Goal: Task Accomplishment & Management: Manage account settings

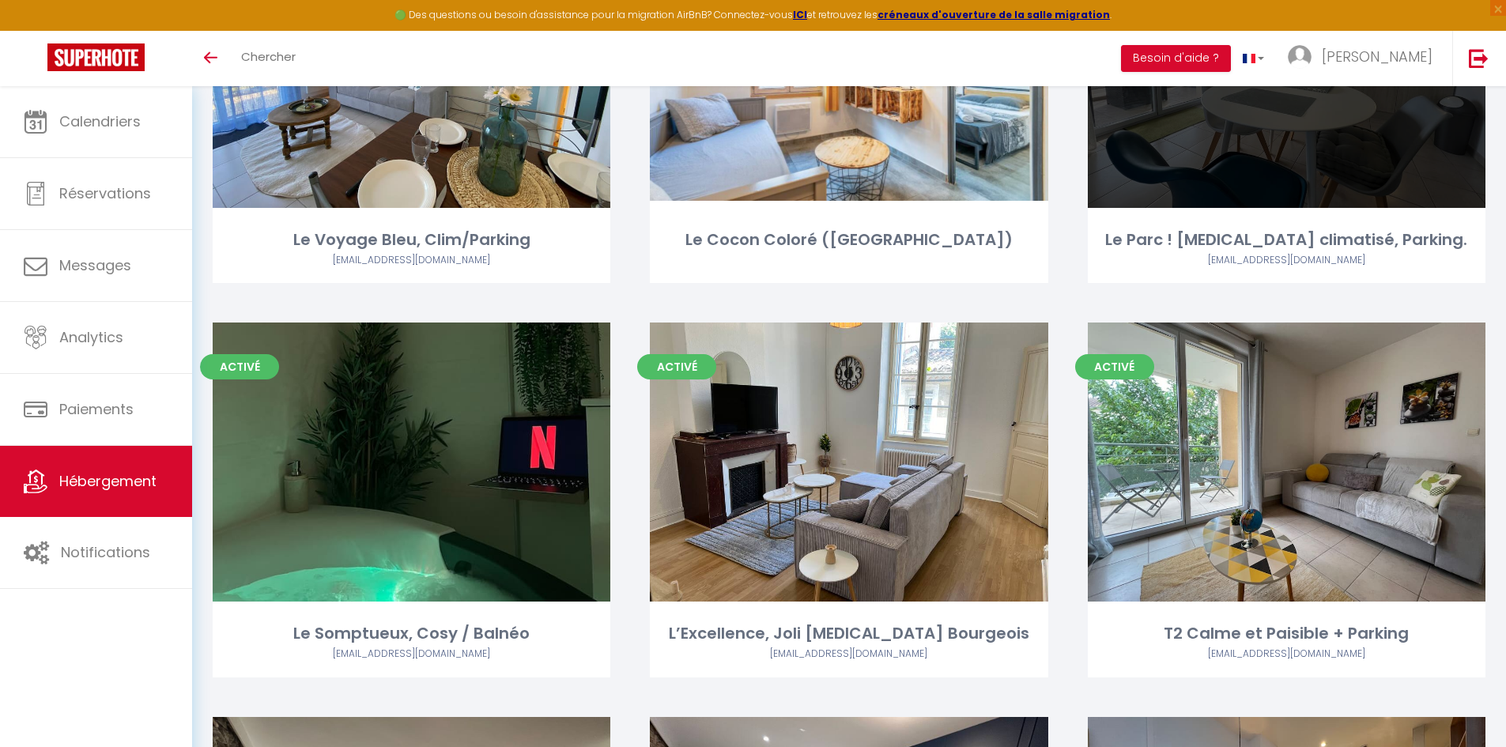
scroll to position [1028, 0]
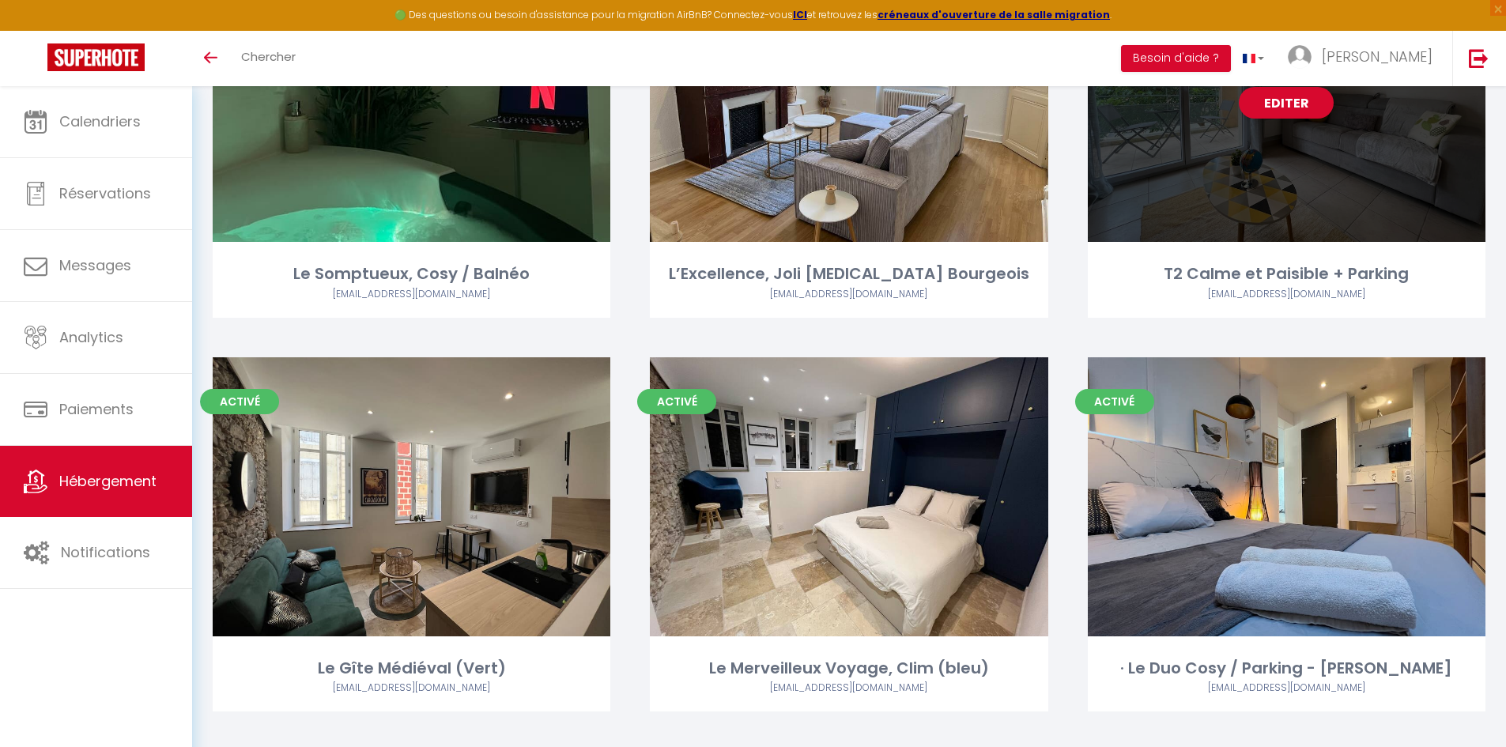
click at [1271, 155] on div "Editer" at bounding box center [1287, 102] width 398 height 279
select select "3"
select select "2"
select select "1"
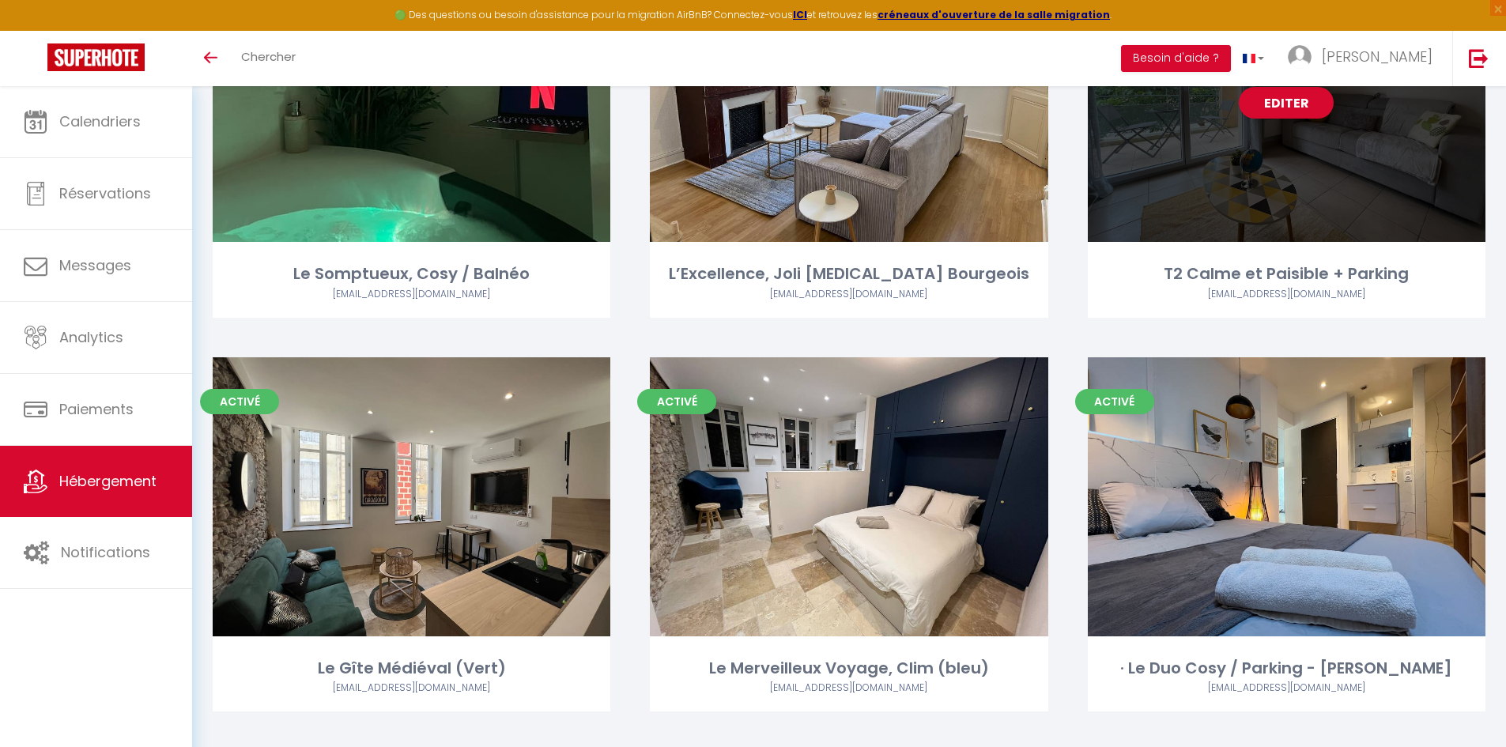
select select
select select "28"
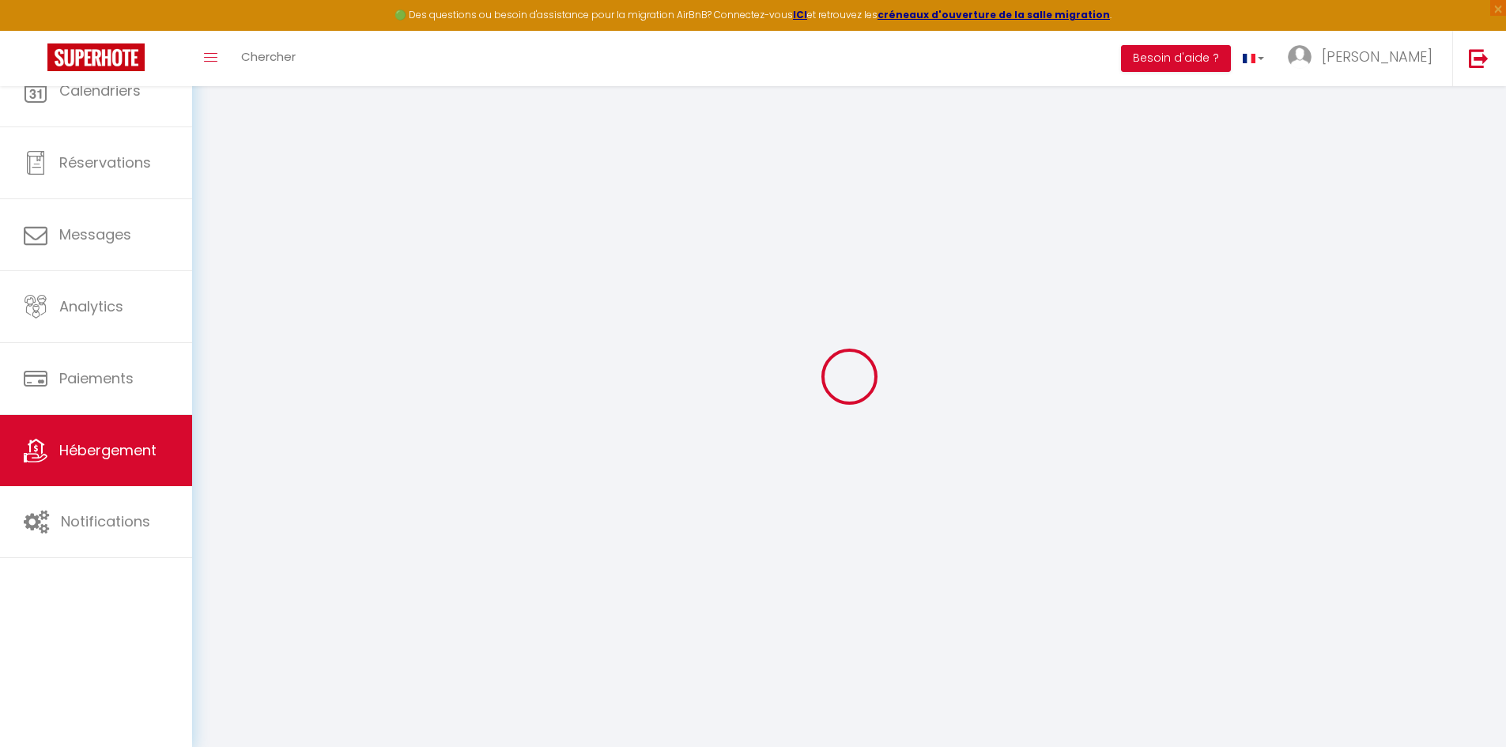
select select
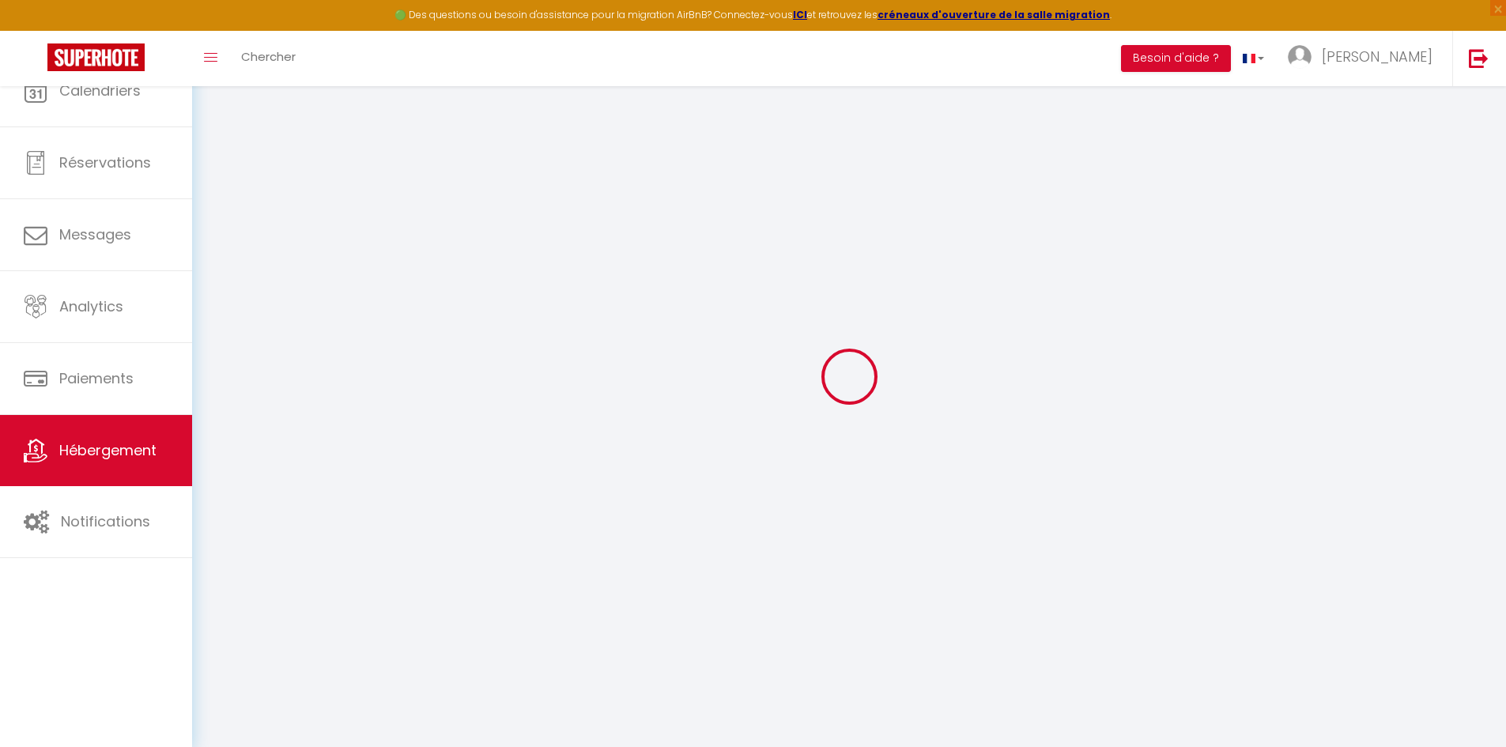
select select
checkbox input "false"
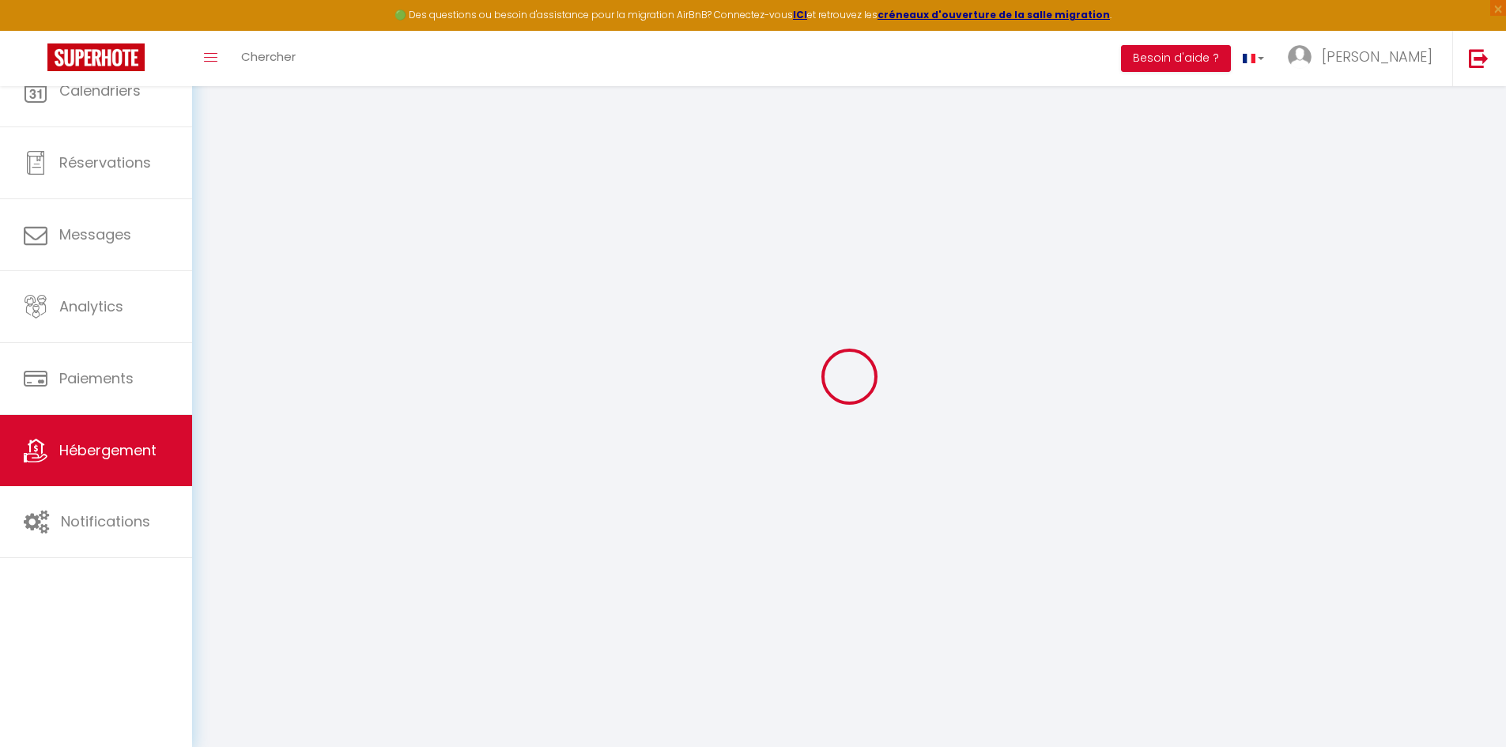
select select
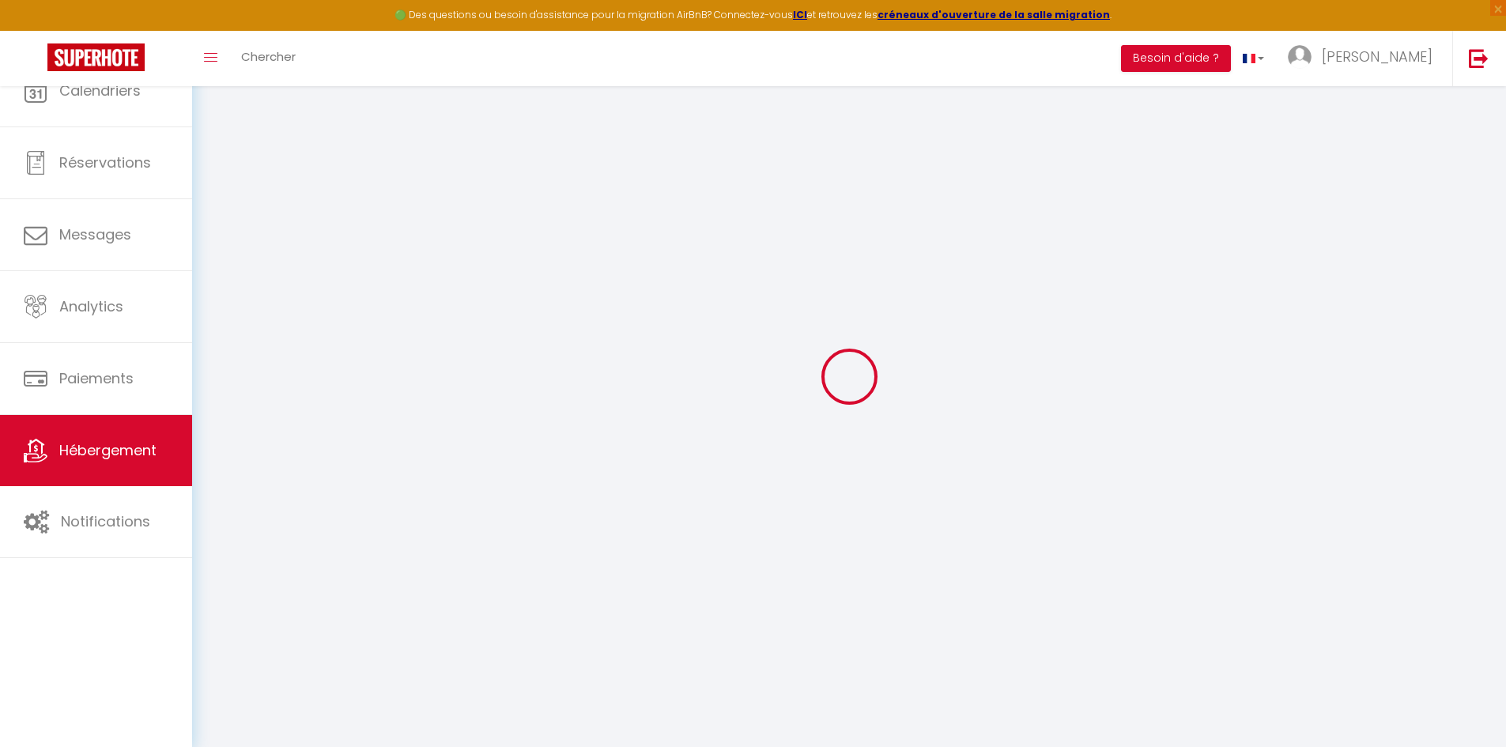
select select
checkbox input "false"
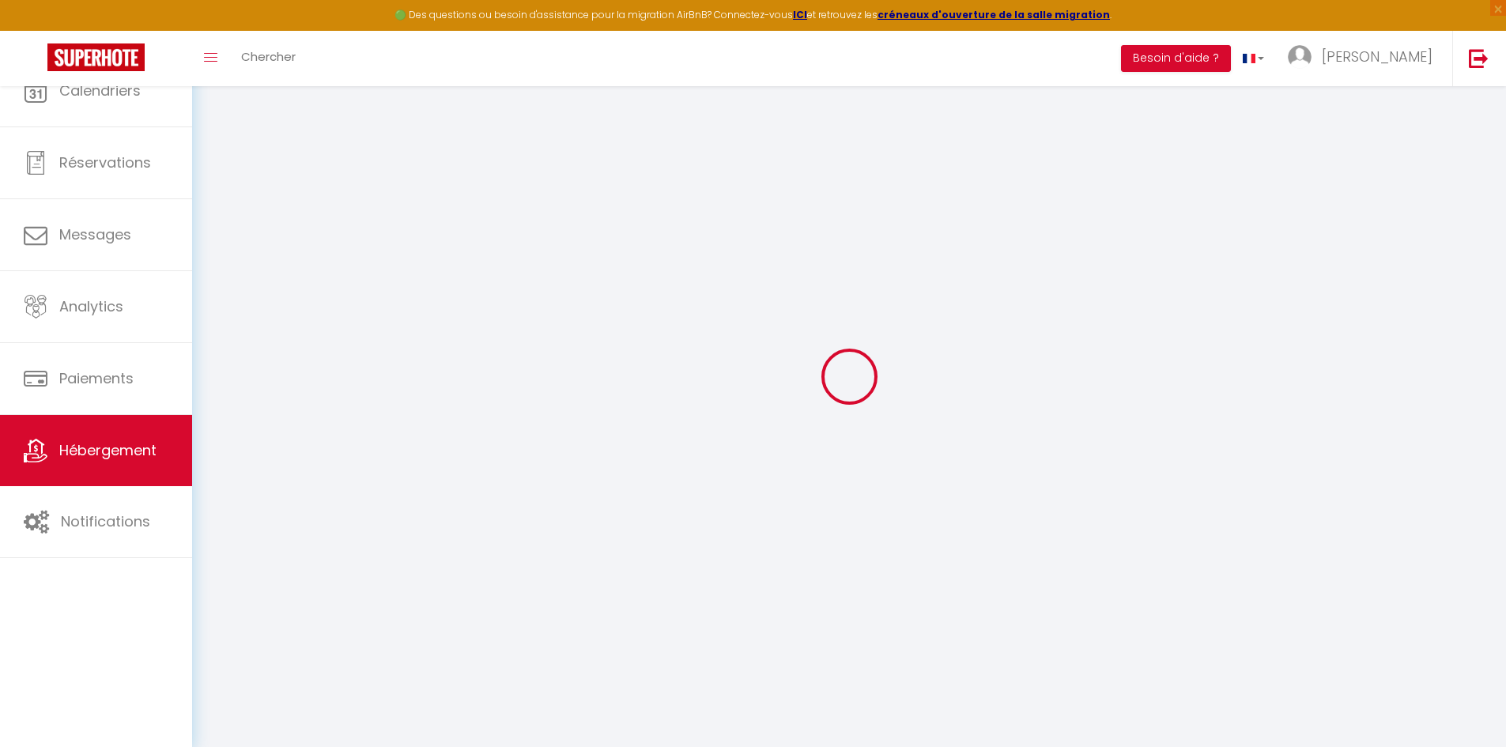
checkbox input "false"
select select
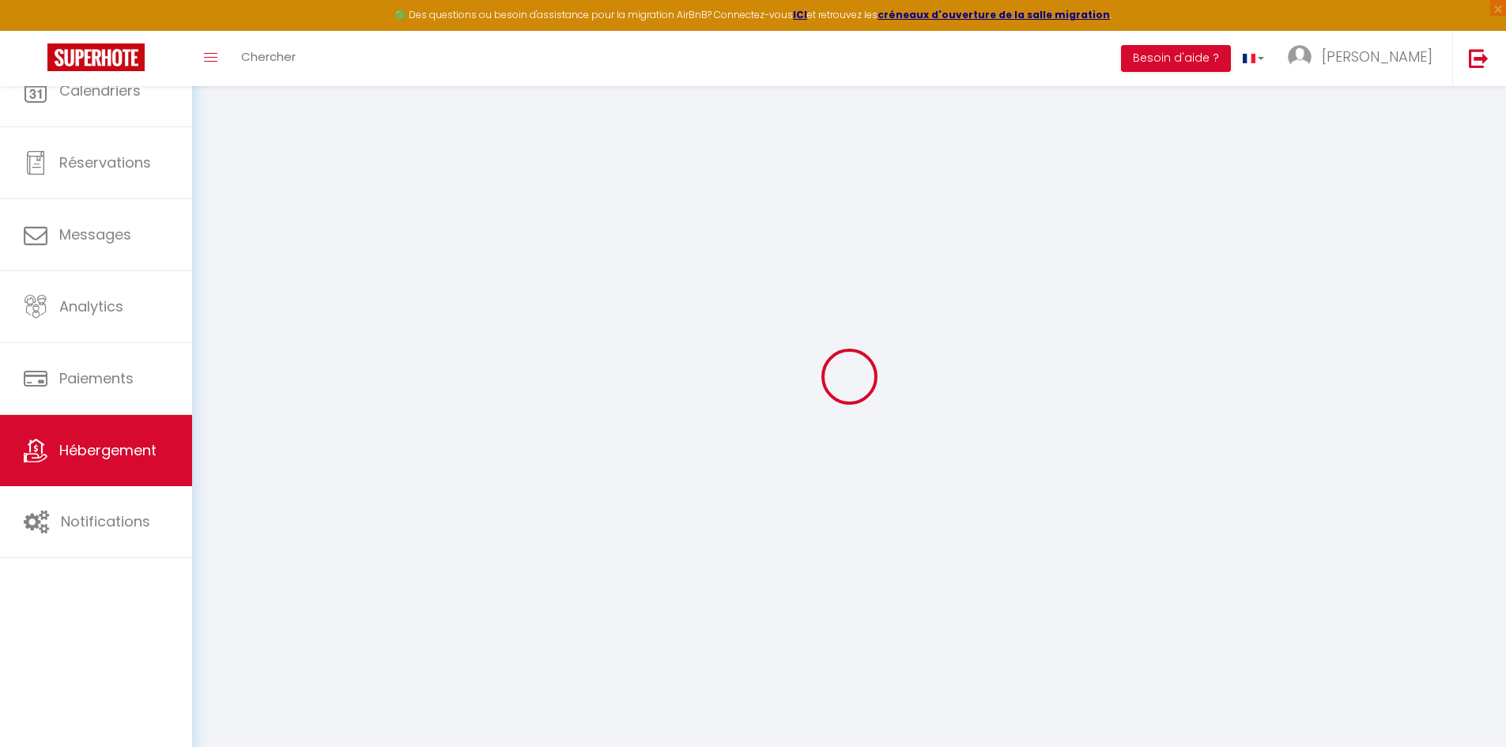
select select
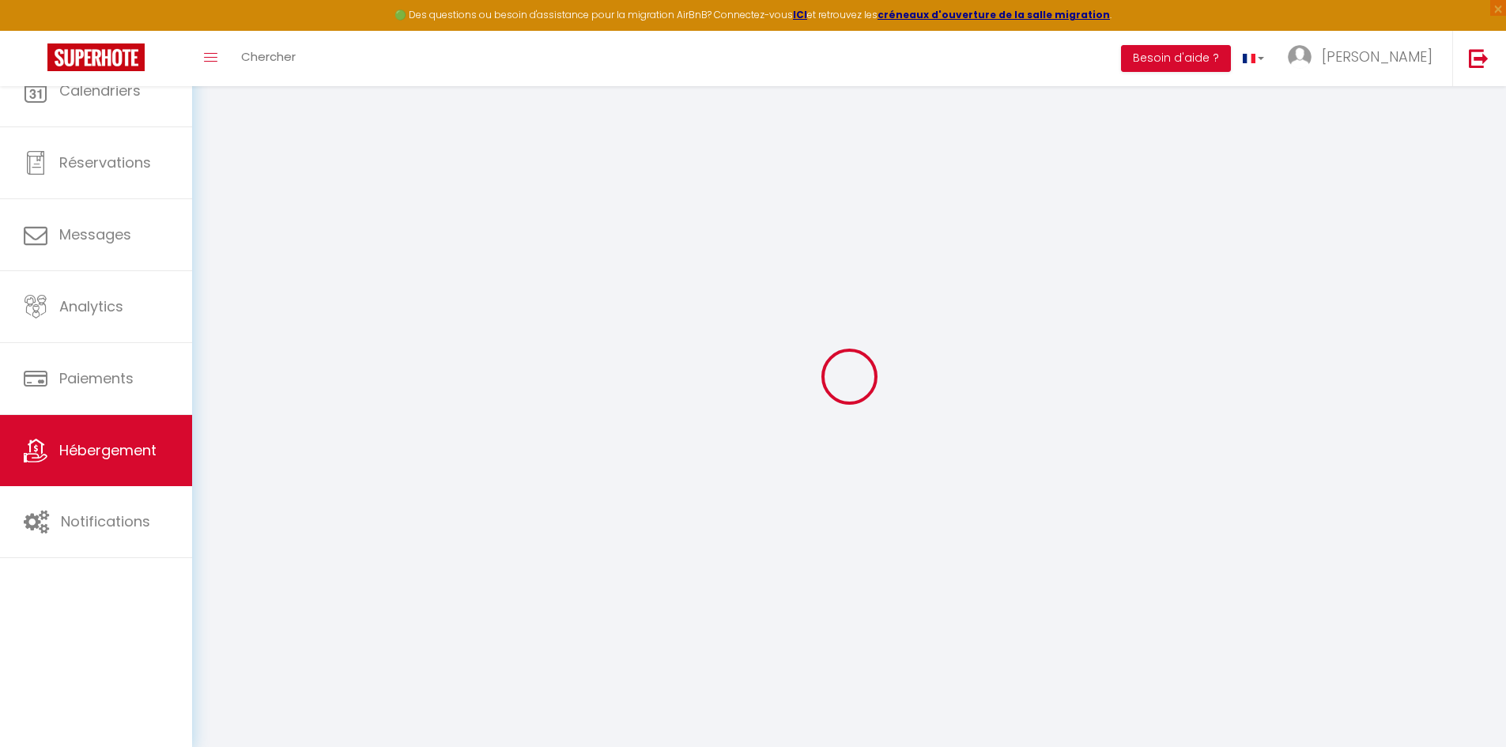
checkbox input "false"
select select
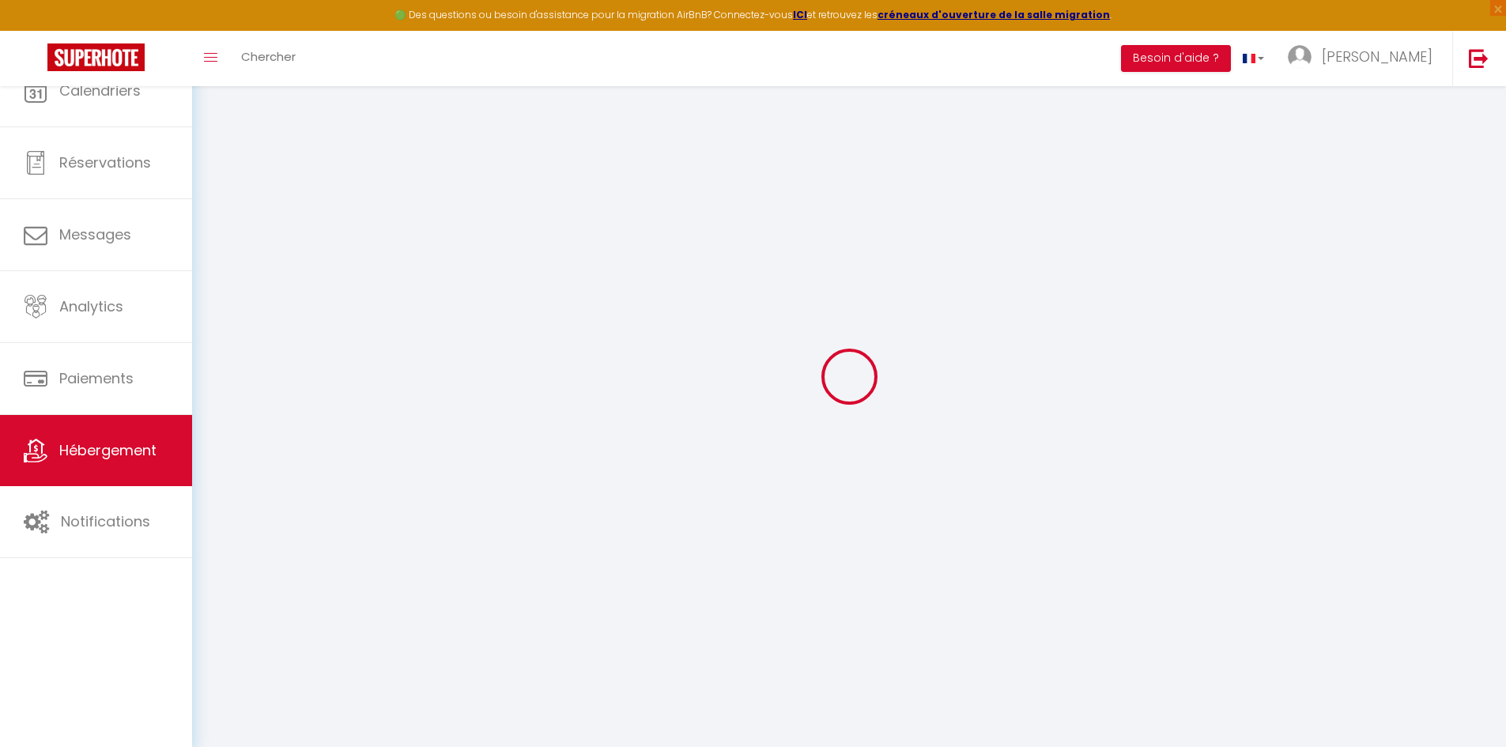
select select
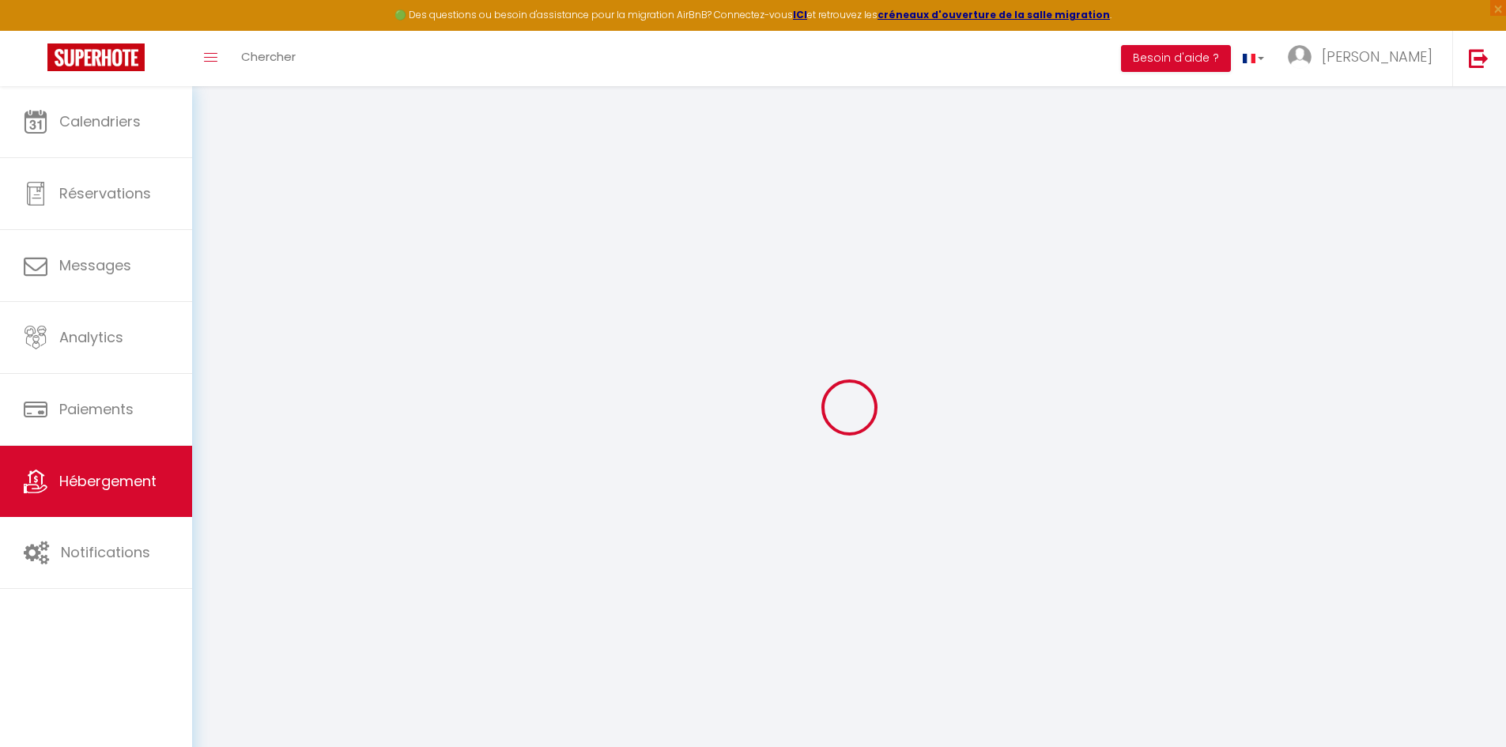
select select
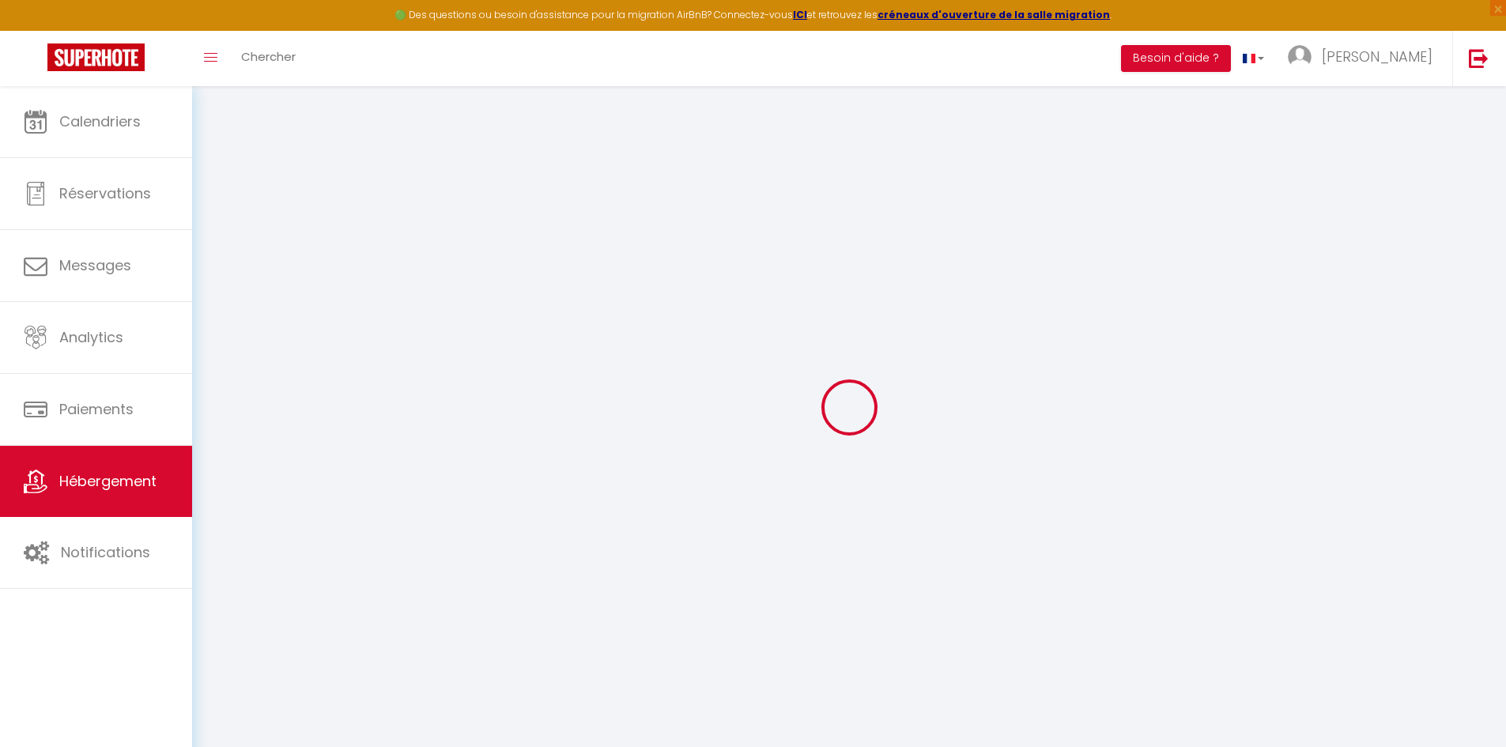
select select
checkbox input "false"
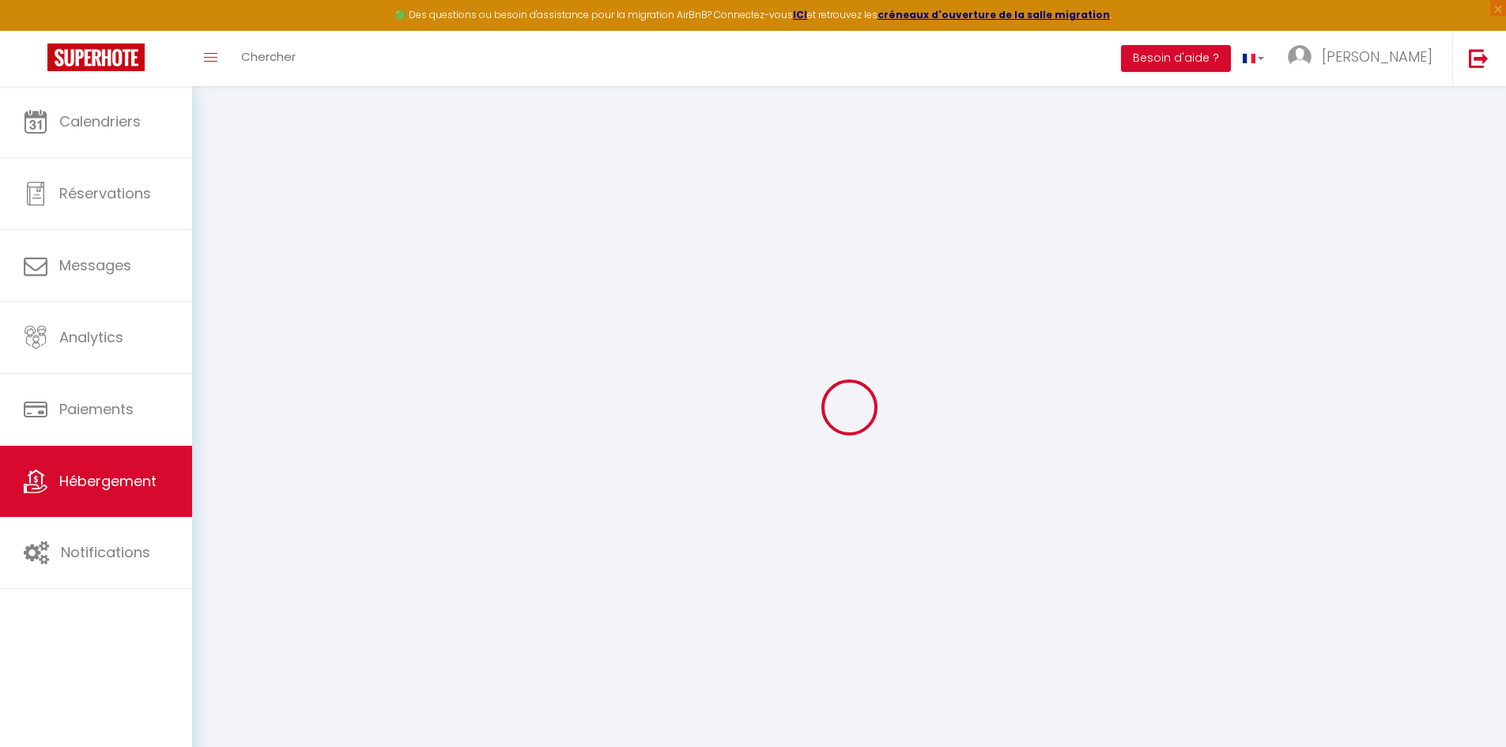
select select
type input "T2 Calme et Paisible + Parking"
type input "[PERSON_NAME]"
type input "52"
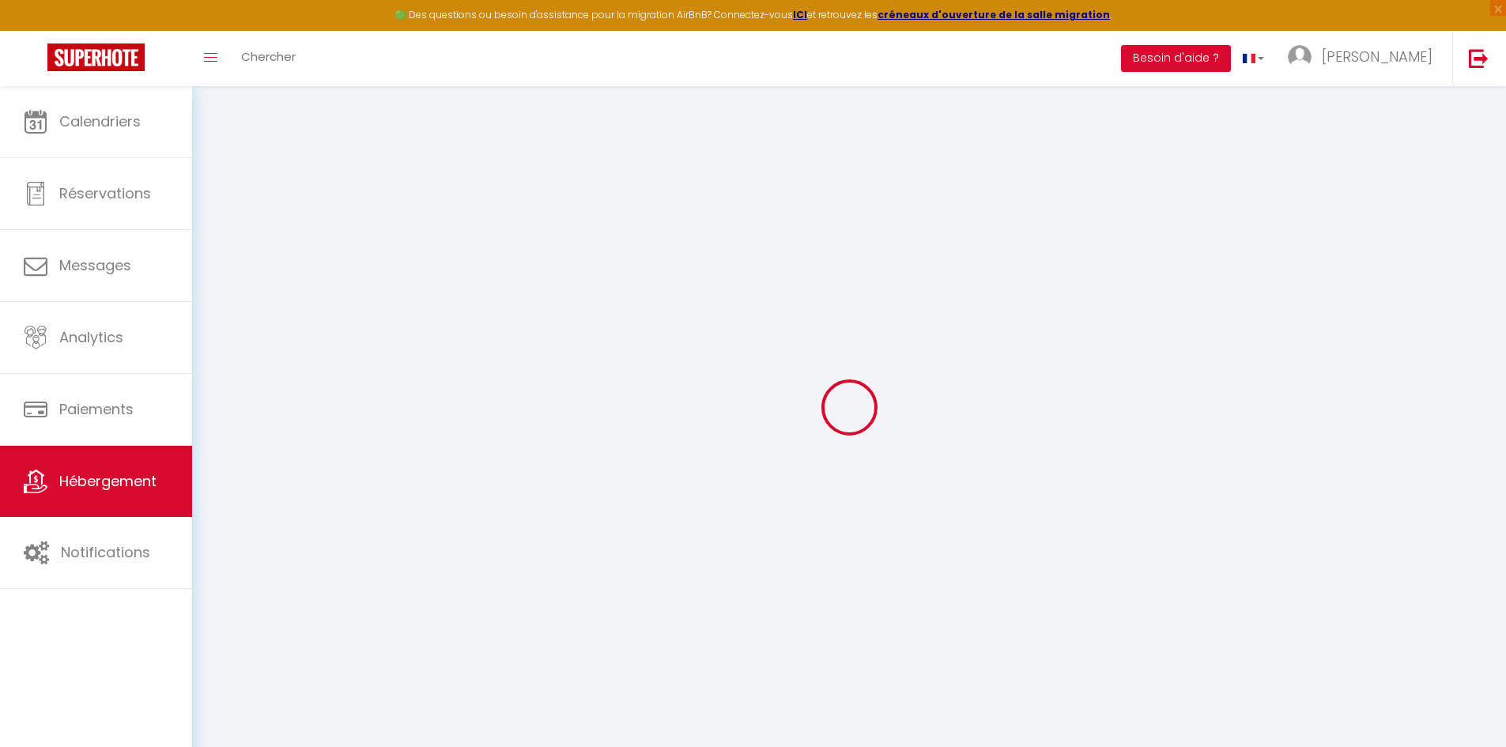
type input "7"
type input "33"
select select
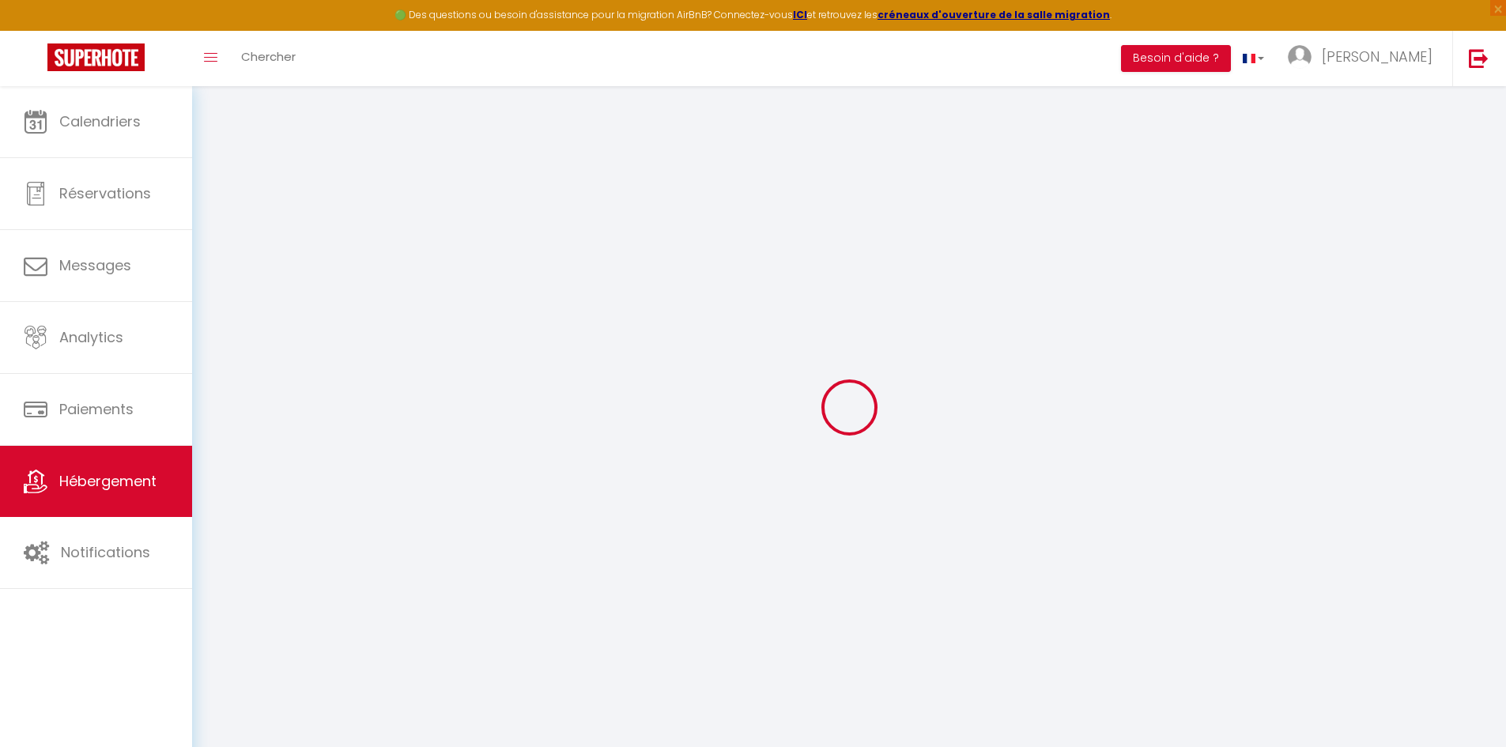
select select
type input "App [STREET_ADDRESS]"
type input "11000"
type input "[GEOGRAPHIC_DATA]"
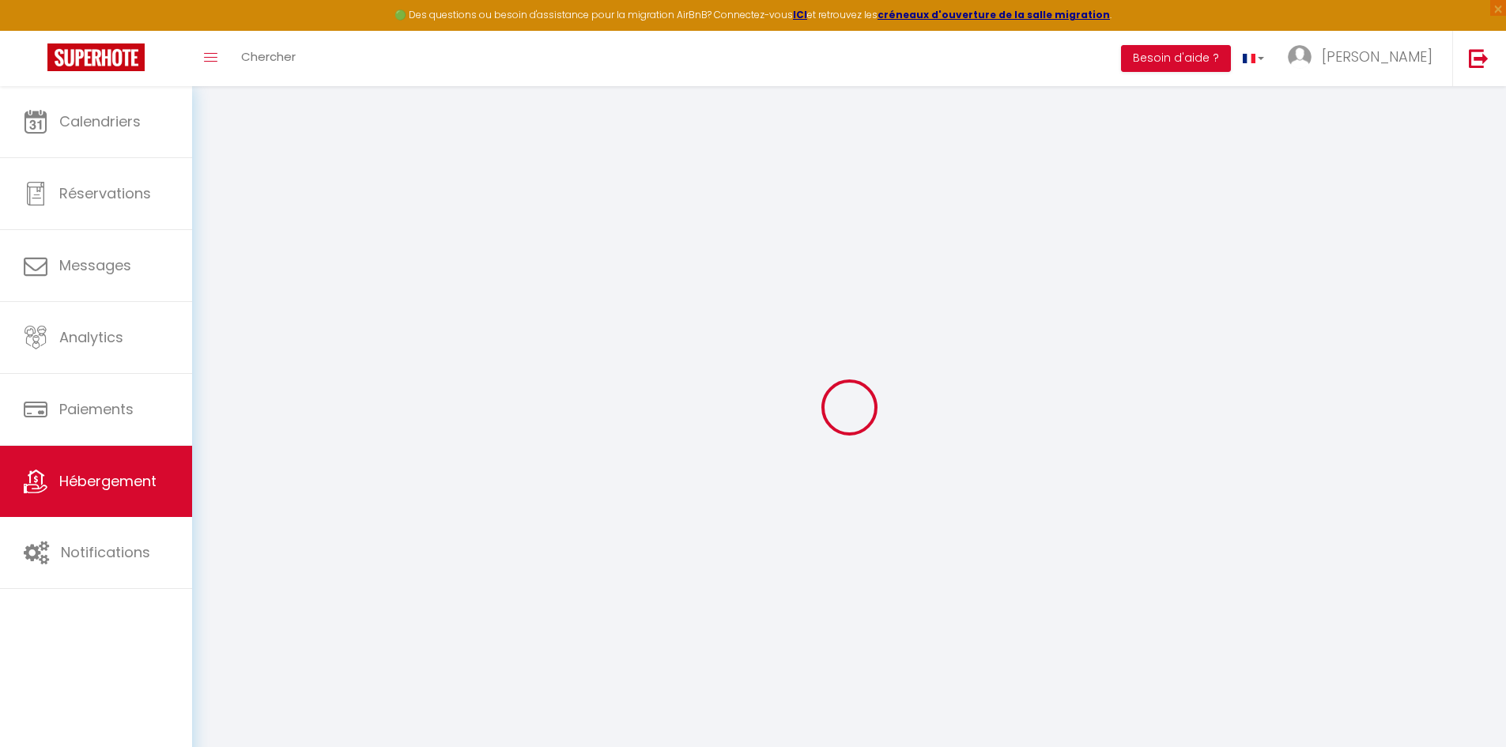
type input "[EMAIL_ADDRESS][DOMAIN_NAME]"
select select
checkbox input "false"
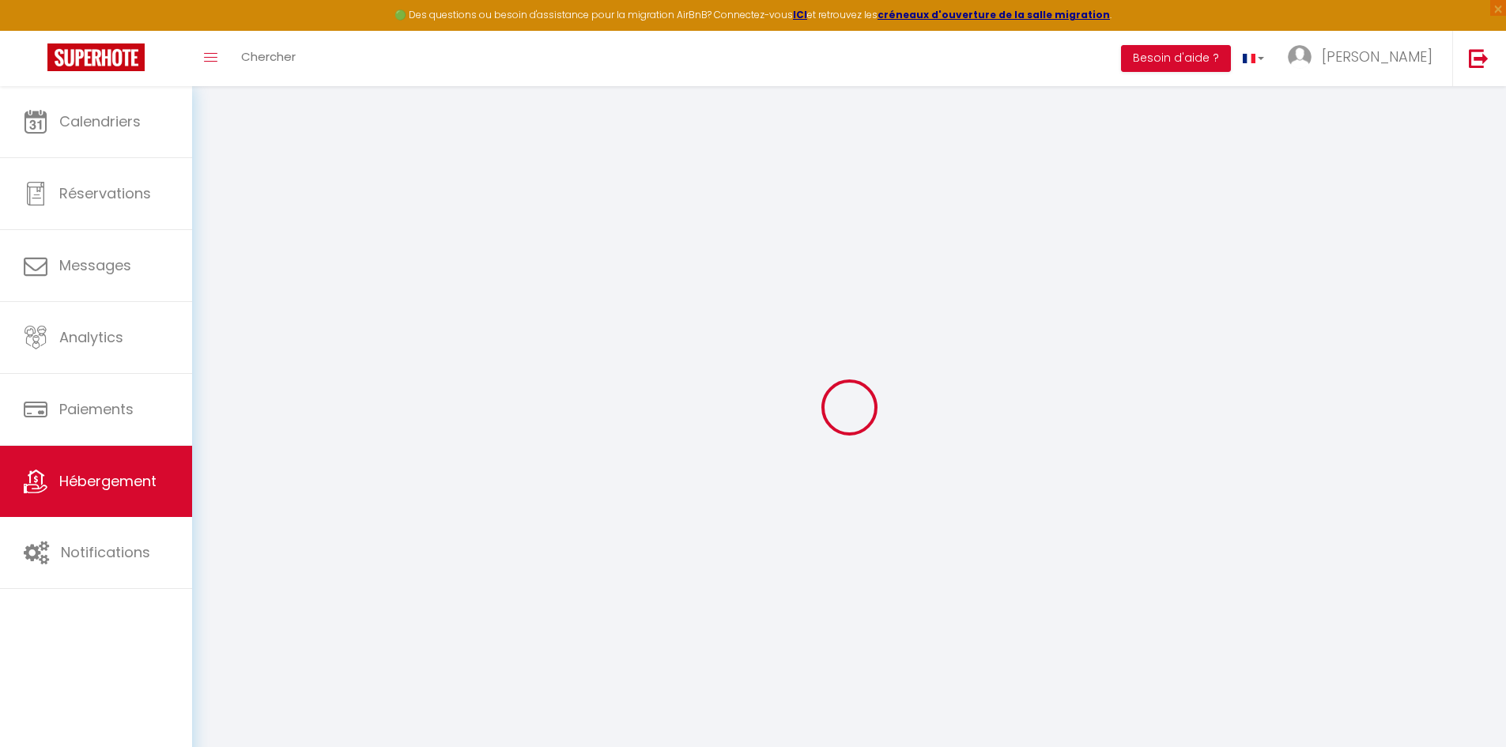
checkbox input "false"
type input "0"
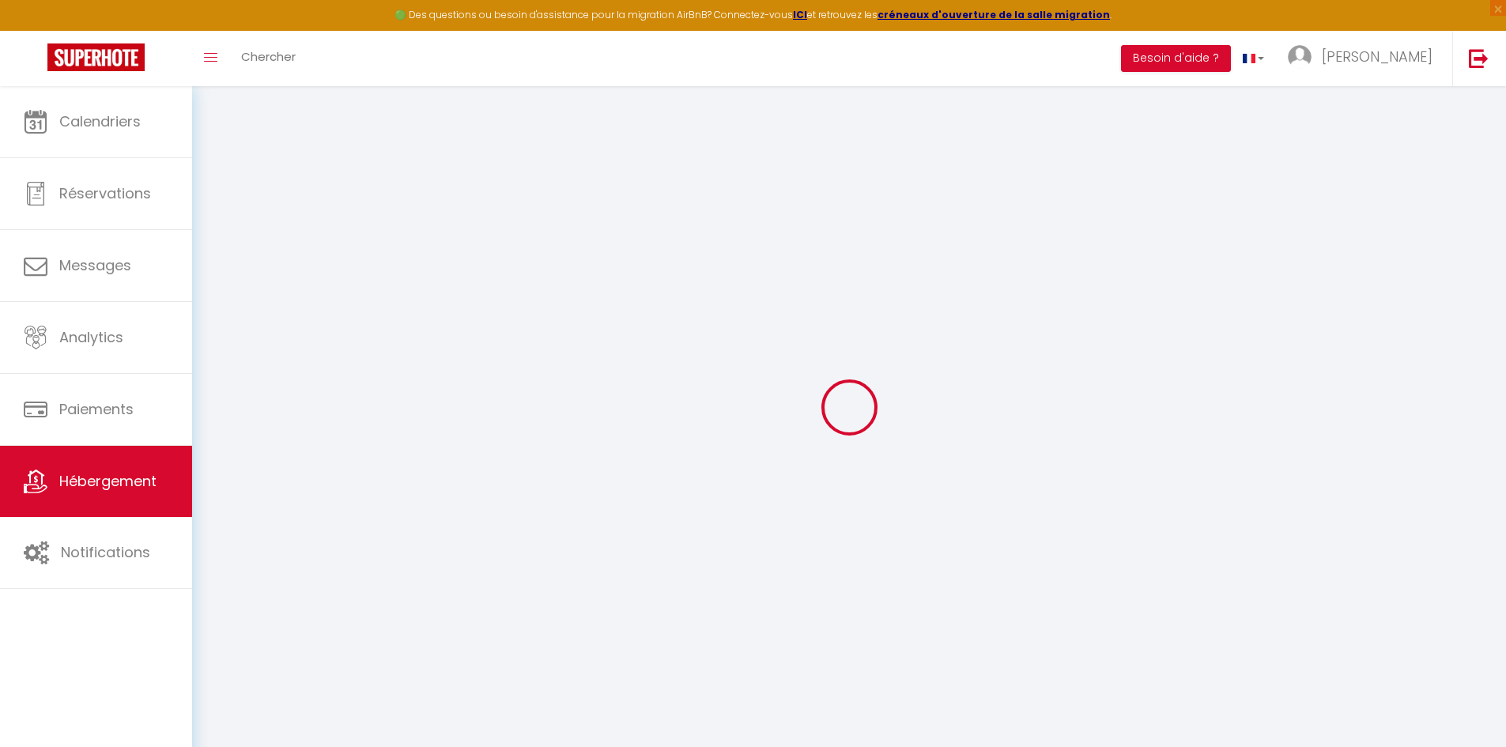
select select
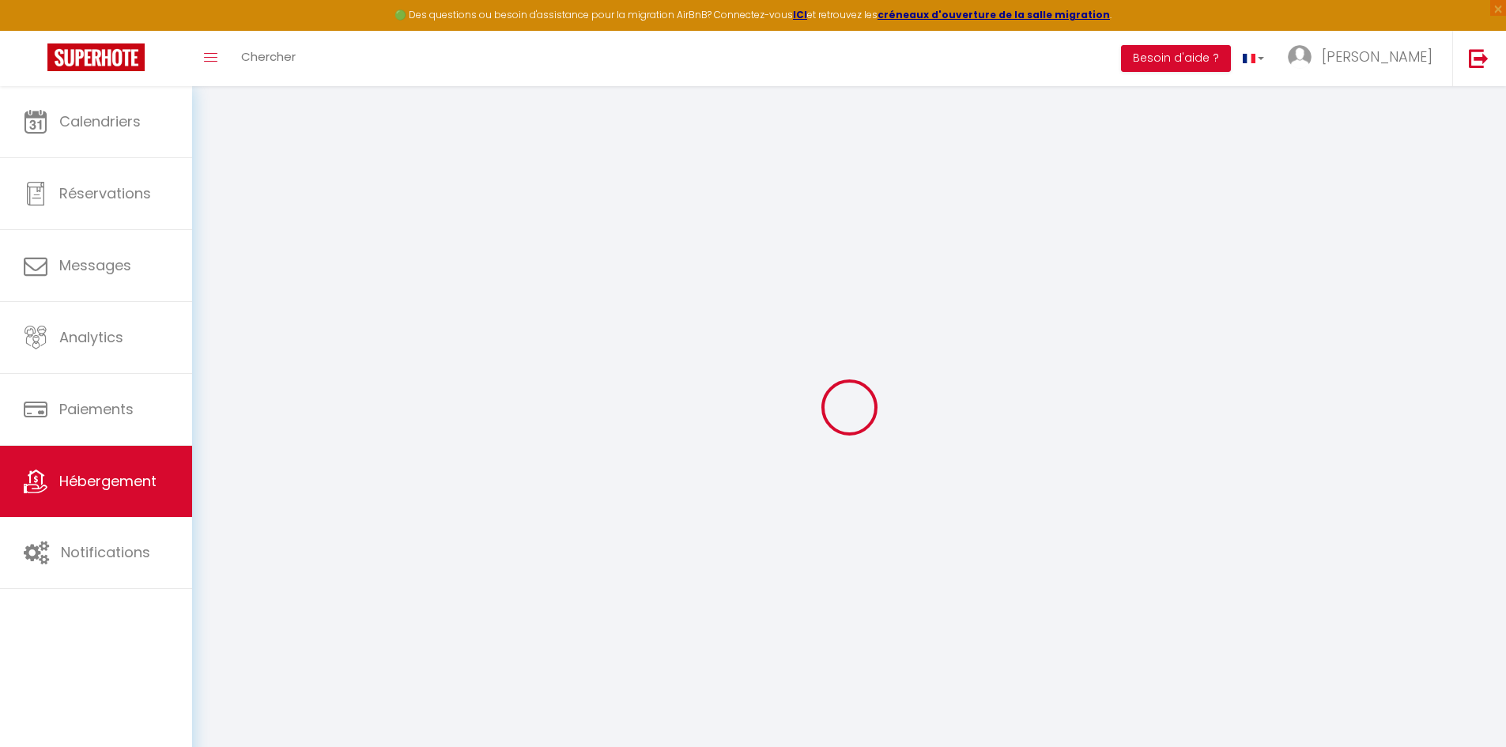
select select
checkbox input "false"
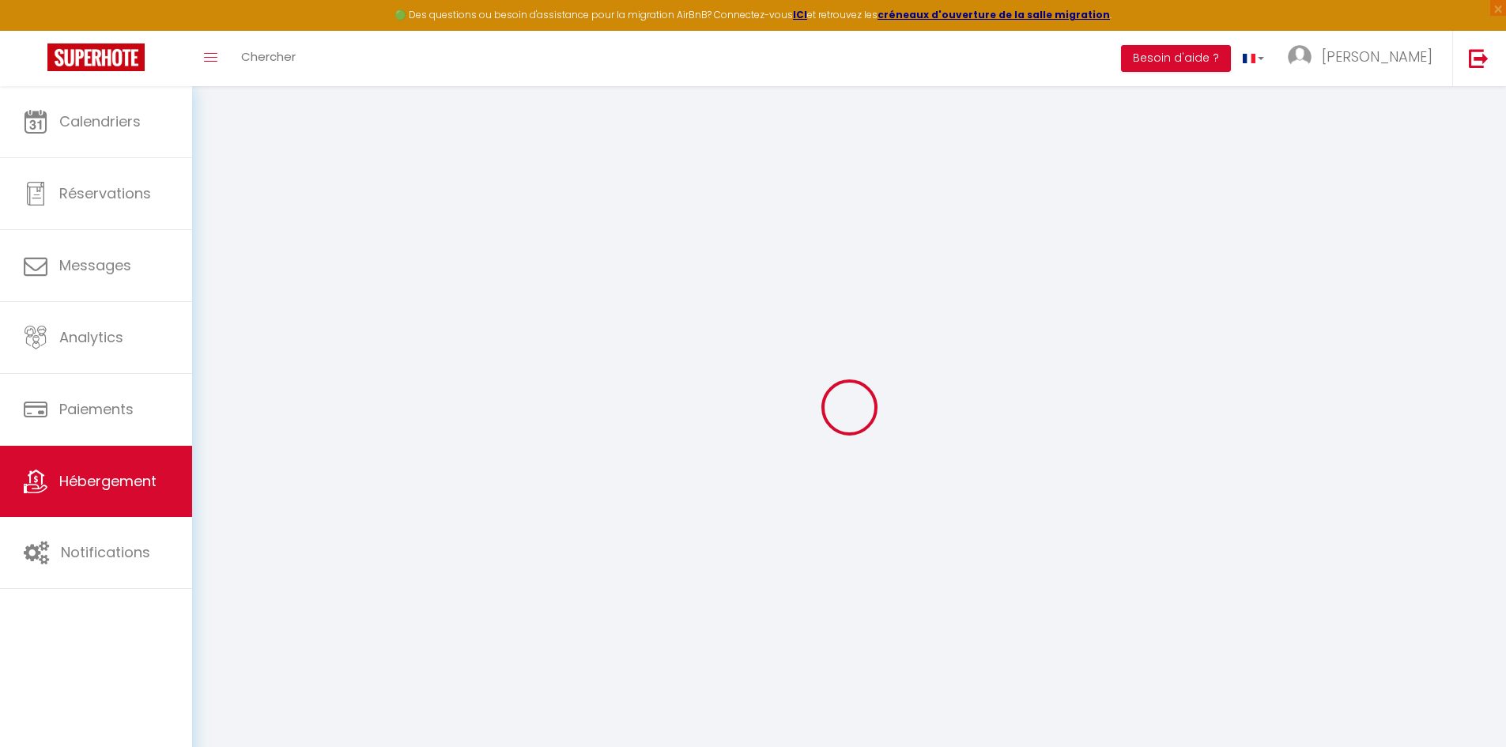
select select
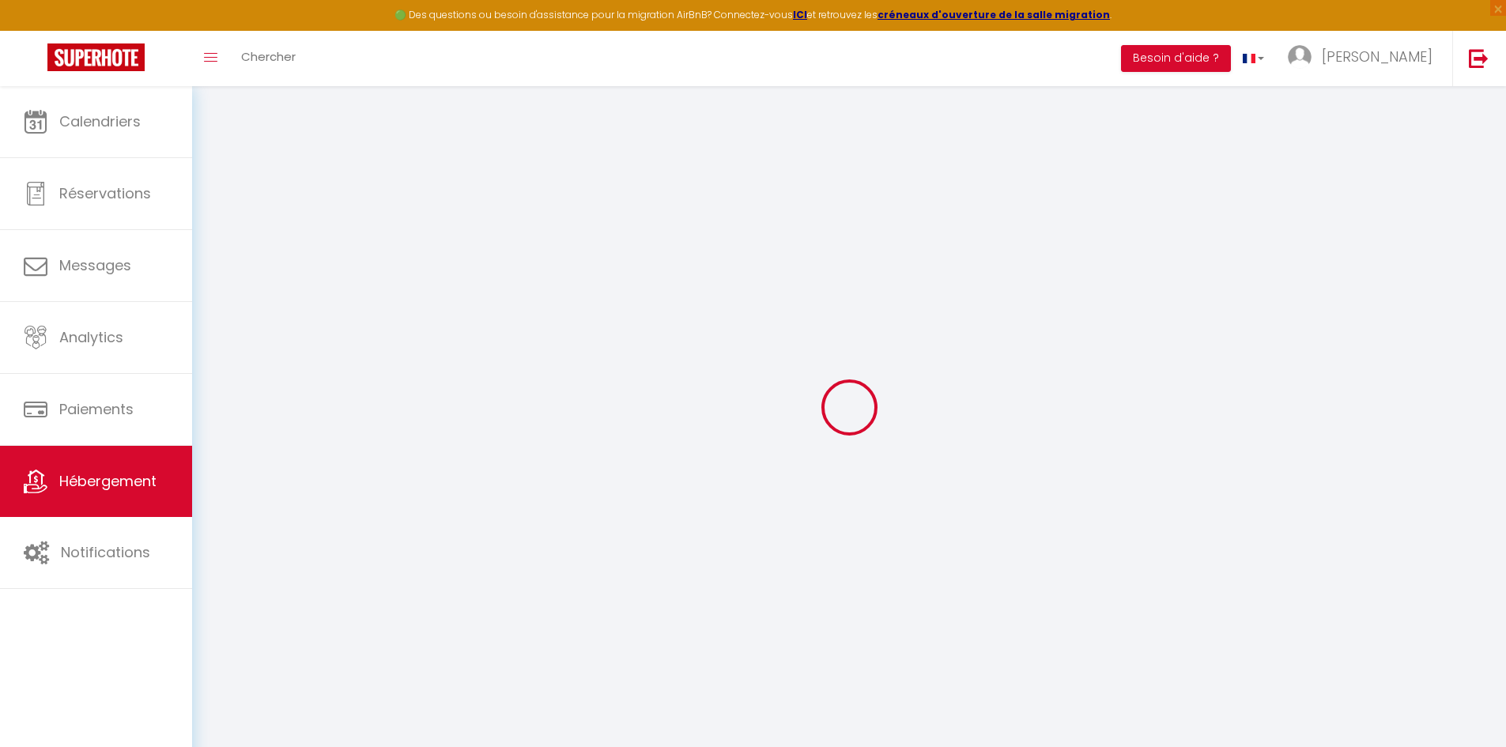
select select
checkbox input "false"
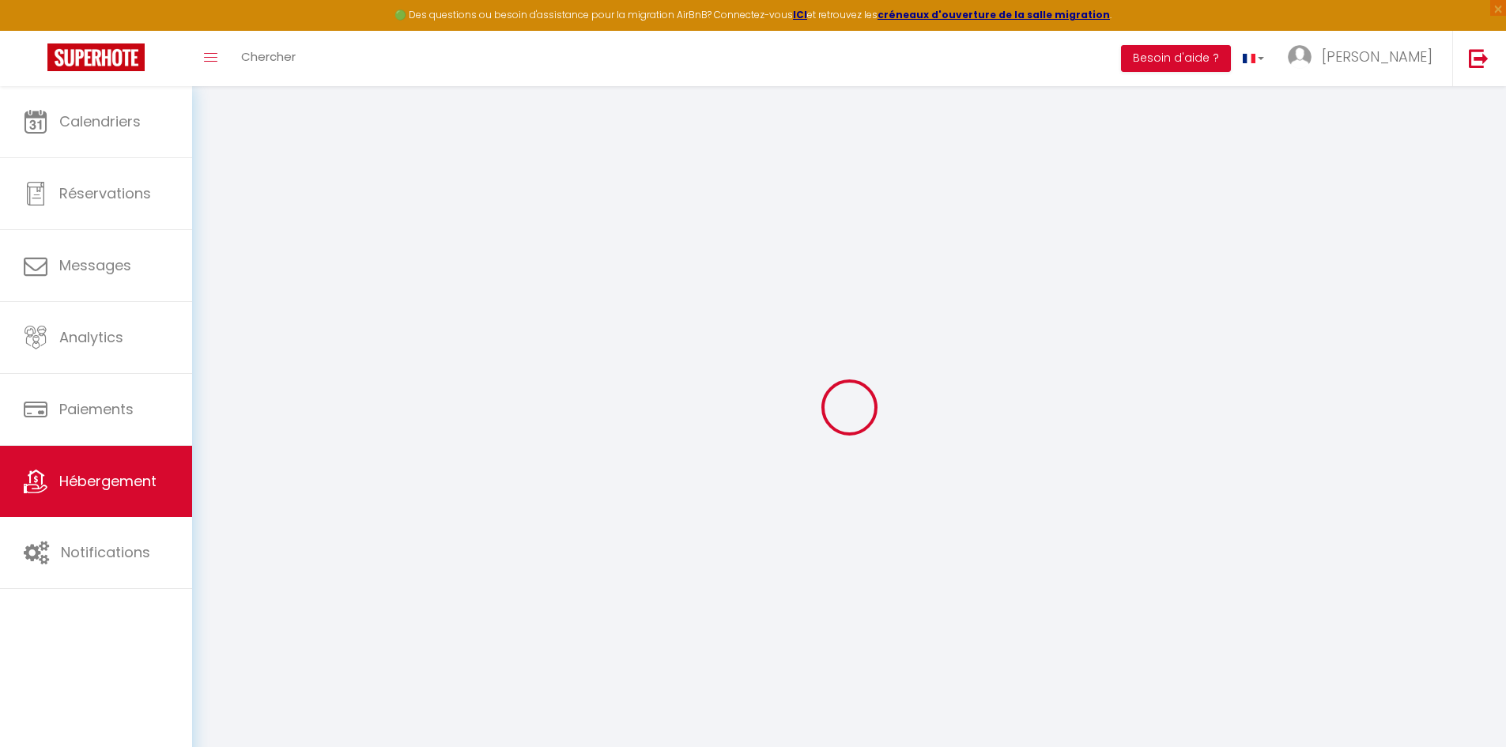
select select
checkbox input "false"
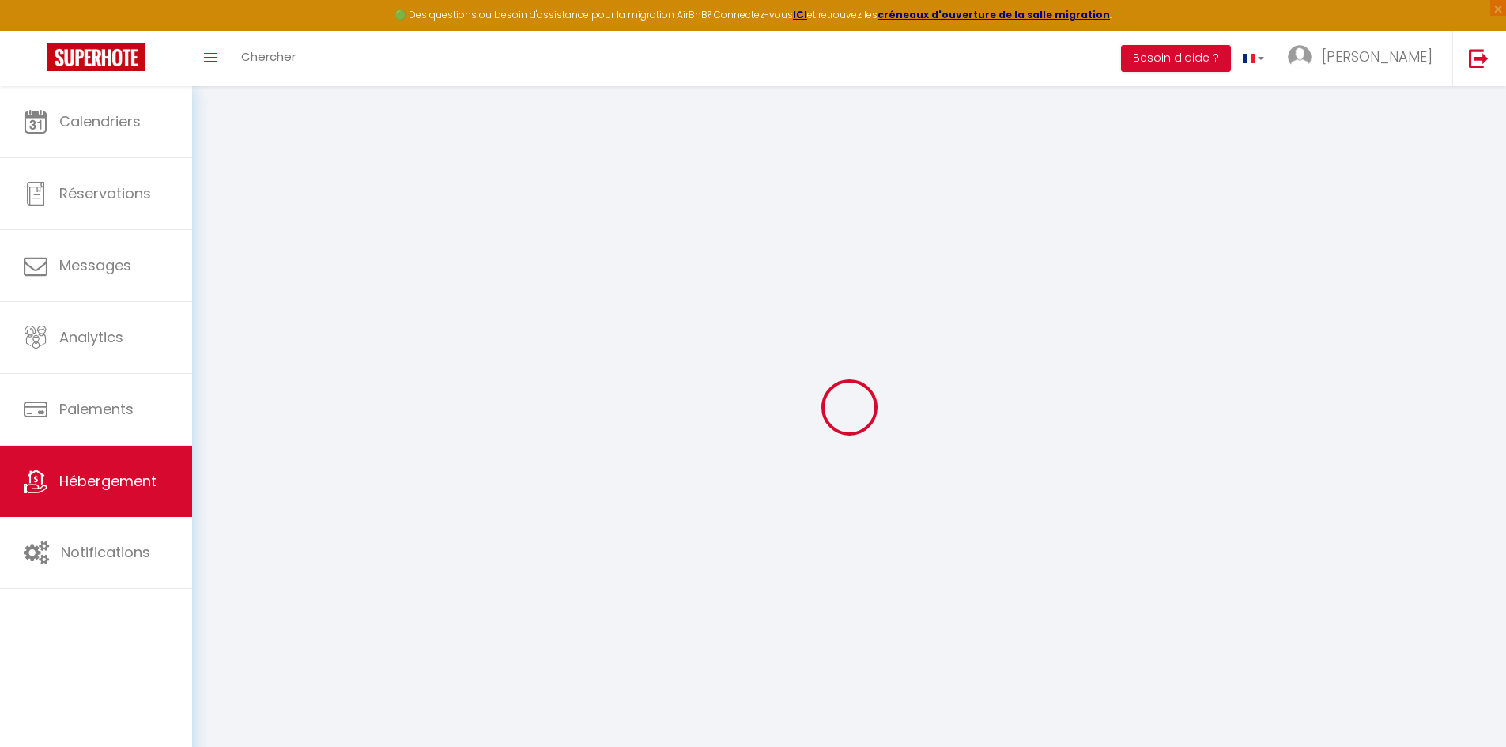
select select "17:00"
select select
select select "11:00"
select select "30"
select select "120"
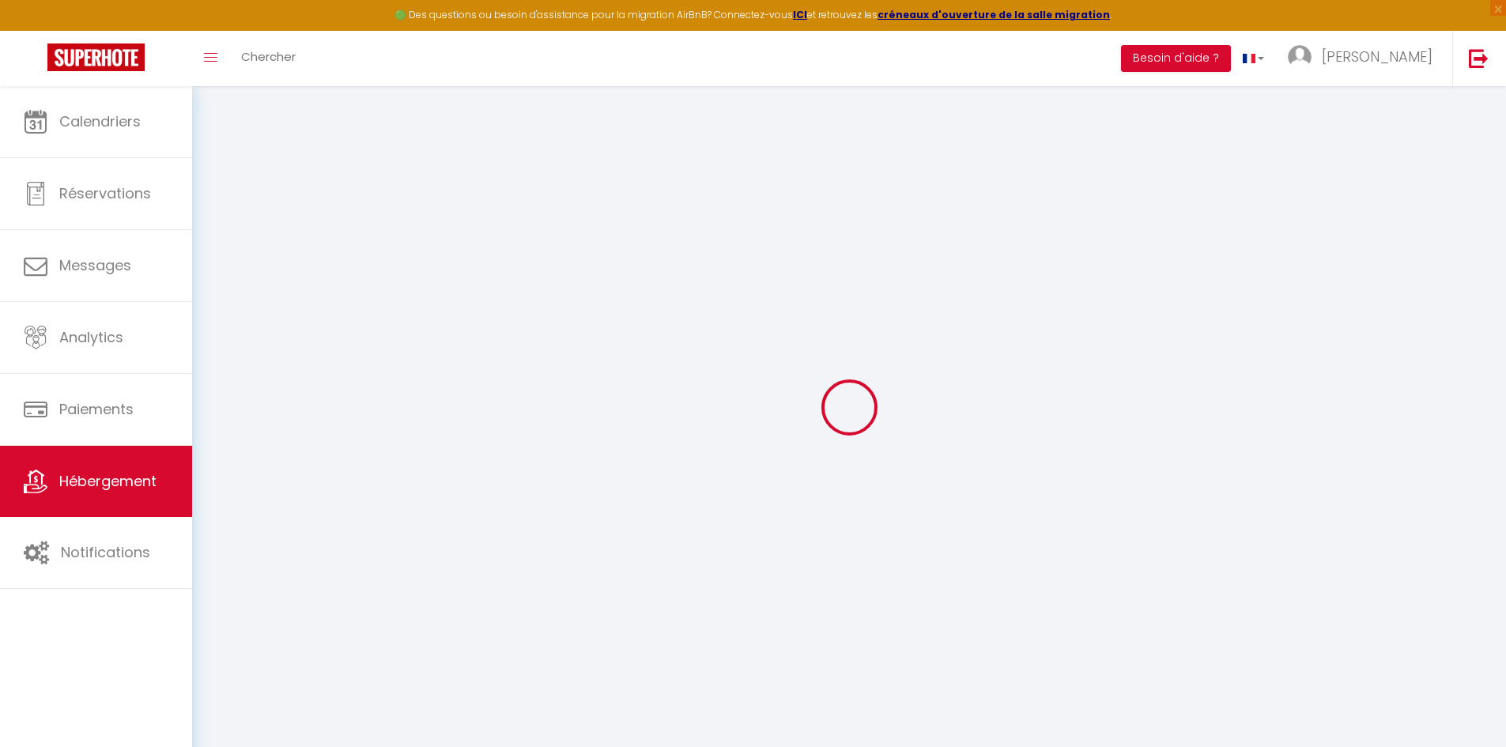
select select "45007"
select select
checkbox input "false"
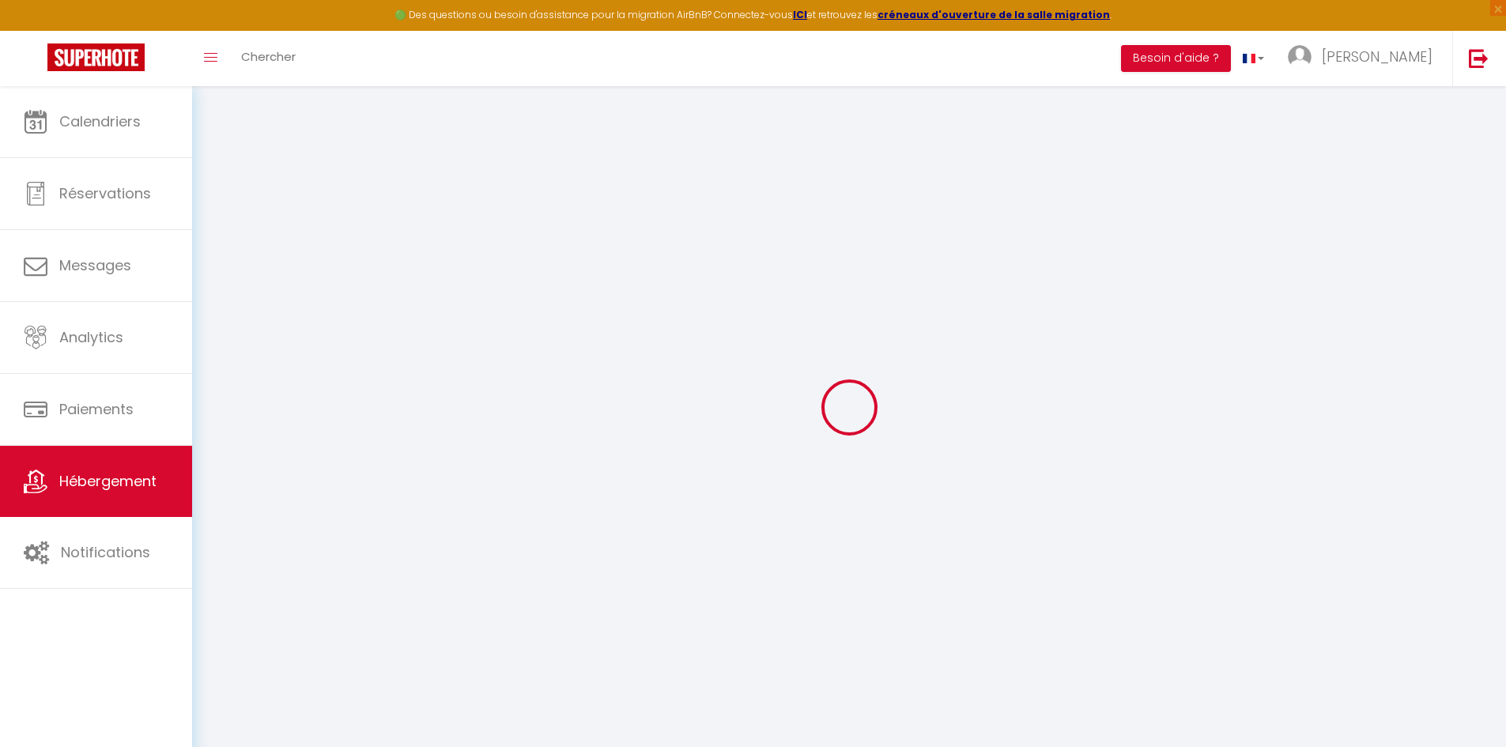
checkbox input "false"
select select
checkbox input "false"
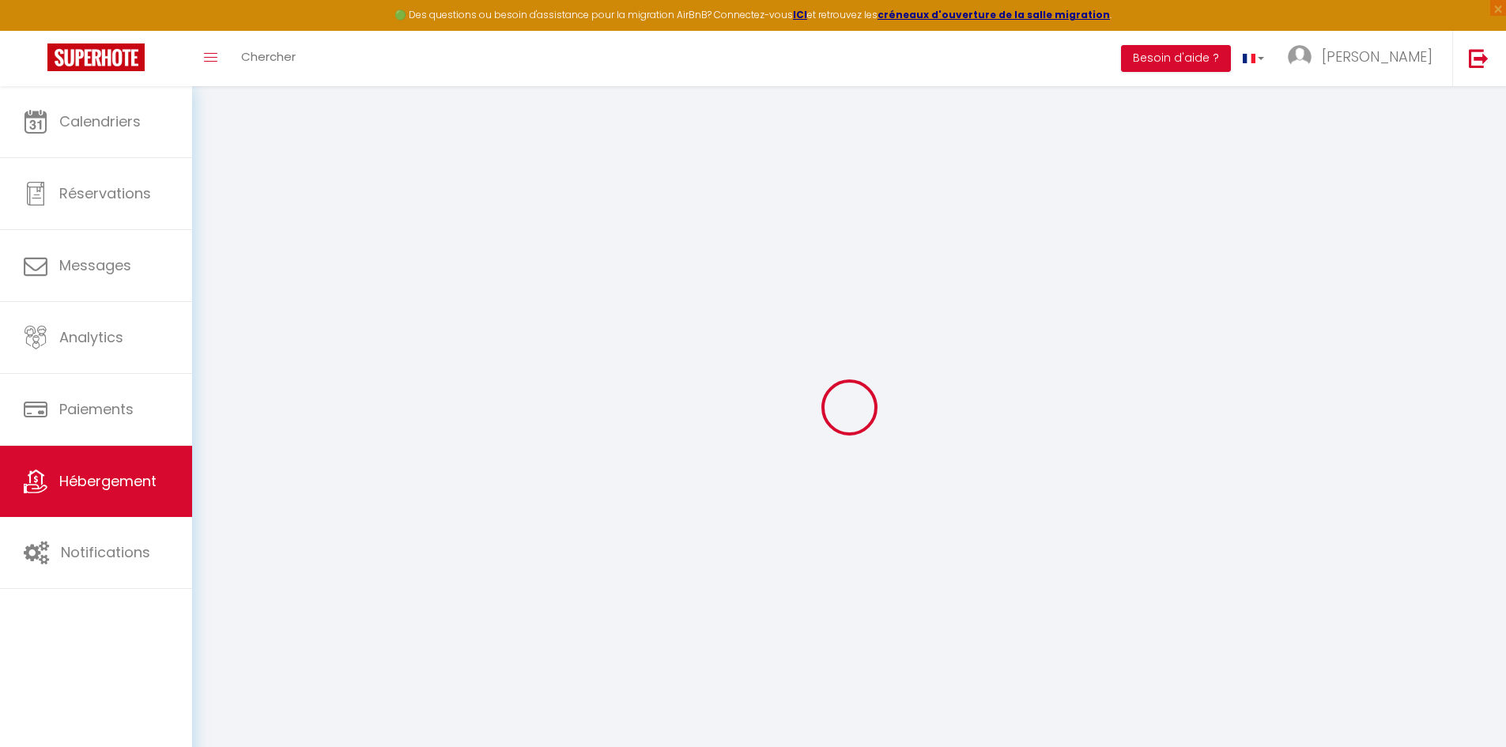
checkbox input "false"
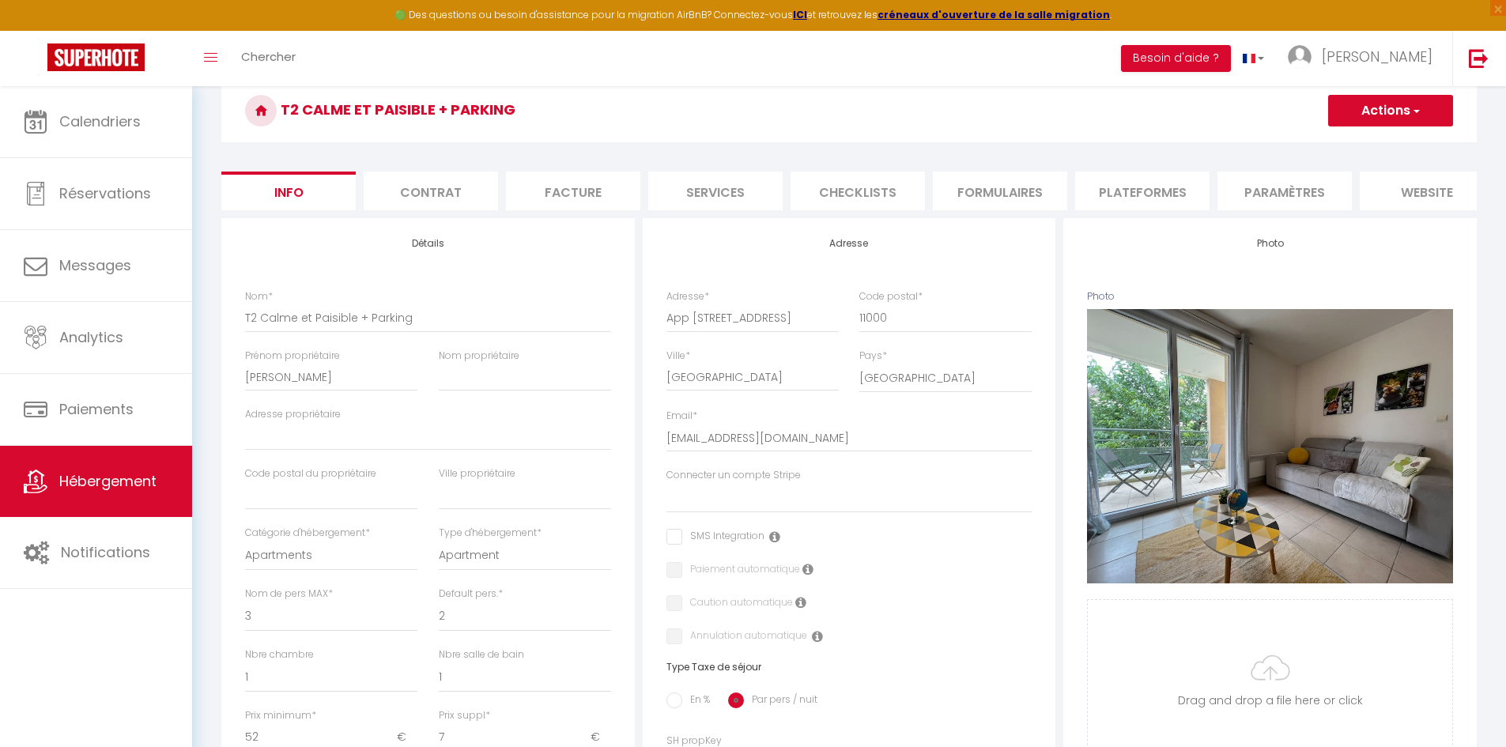
scroll to position [237, 0]
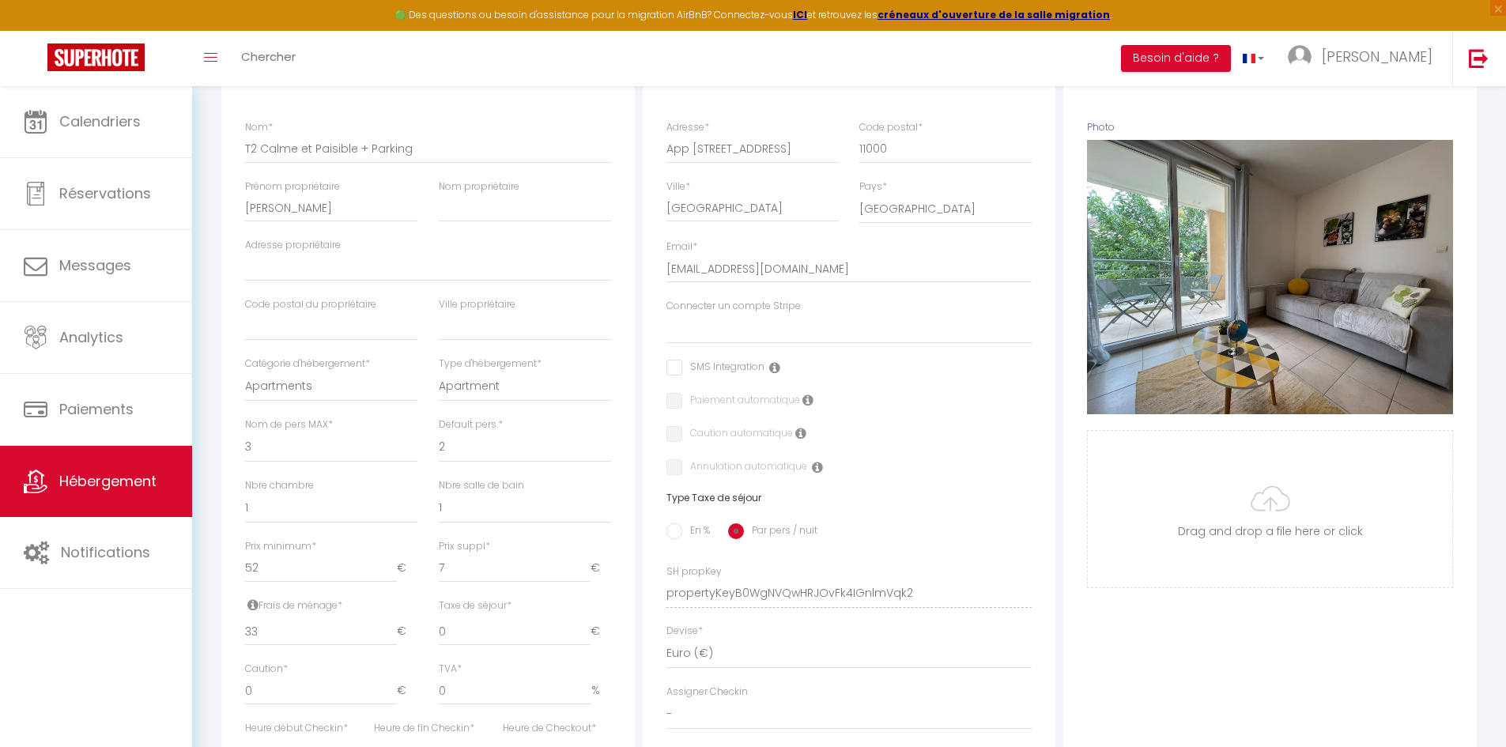
select select
checkbox input "false"
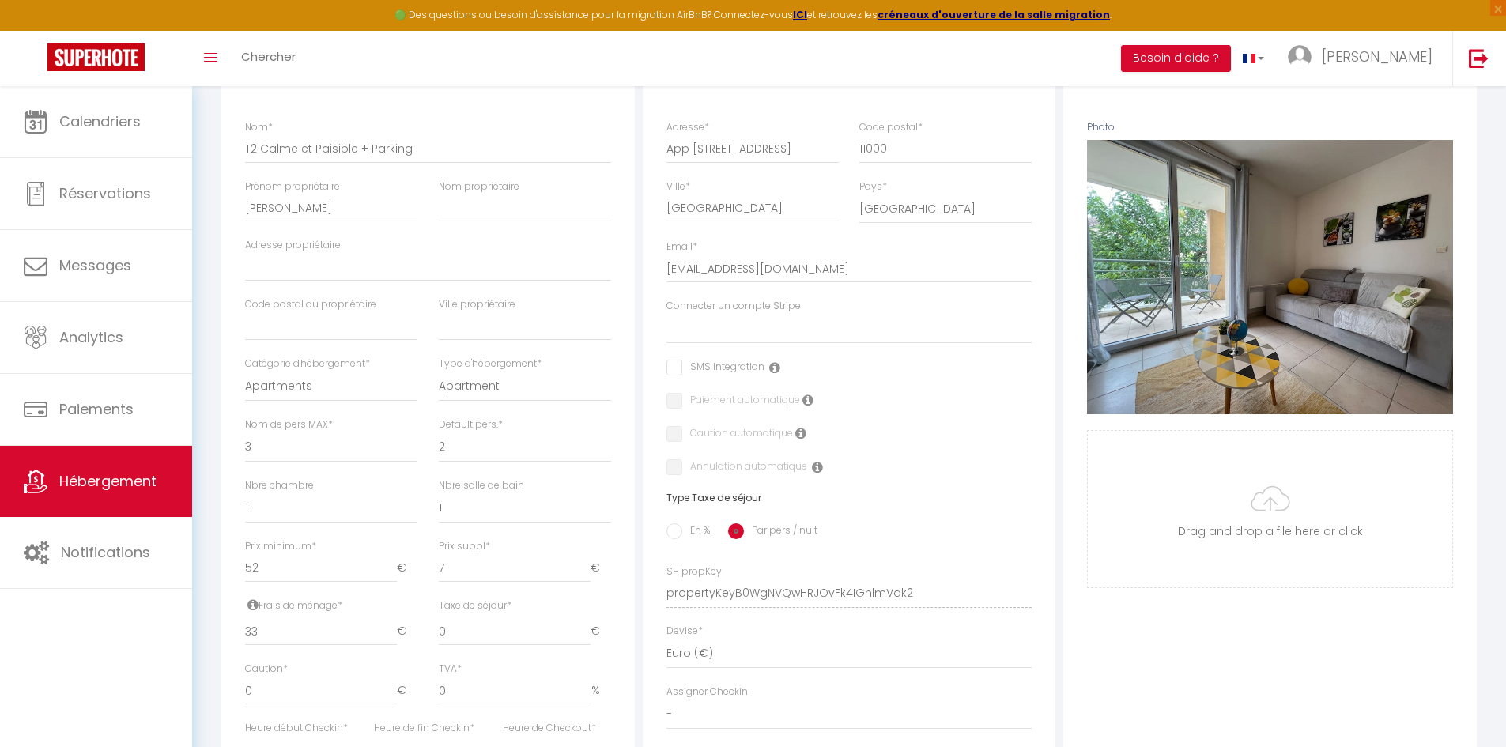
checkbox input "false"
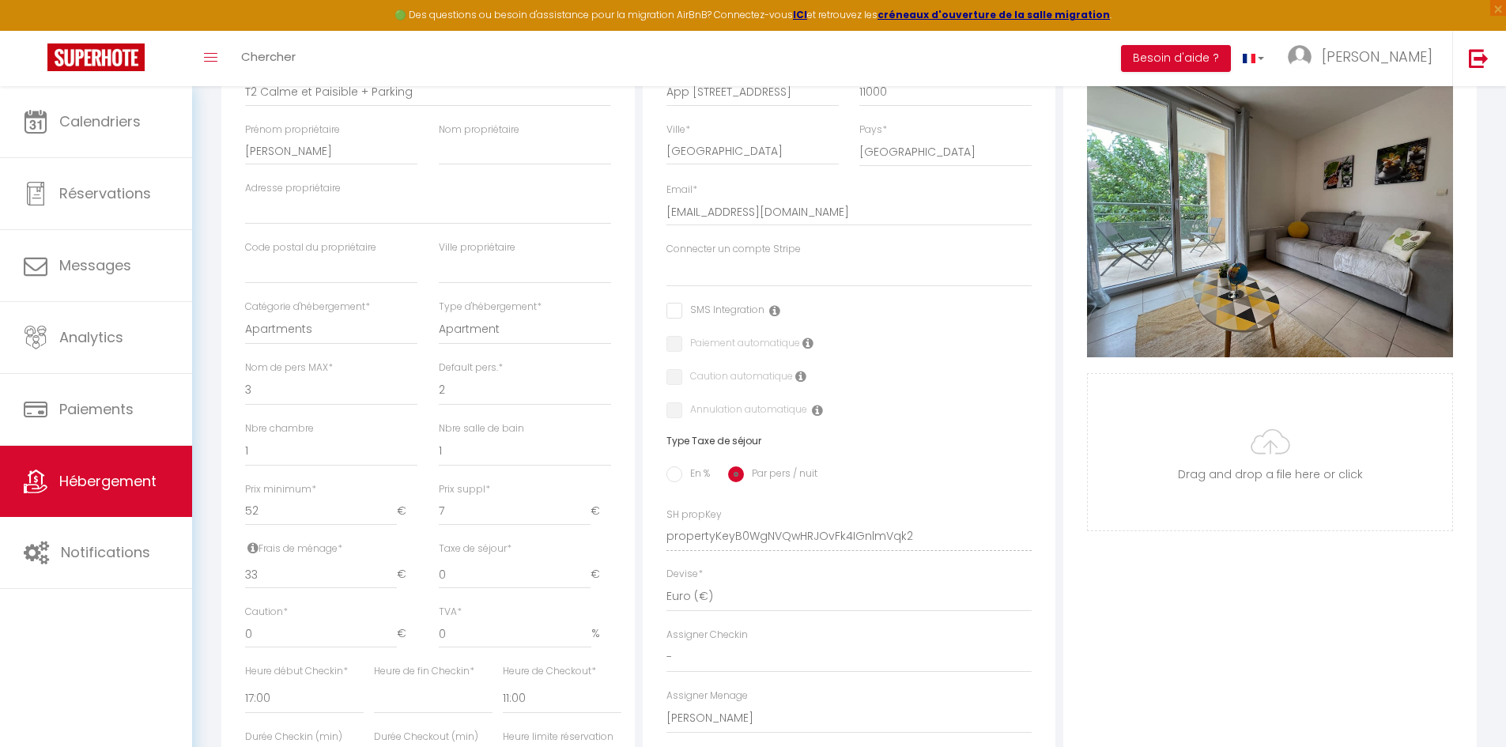
scroll to position [395, 0]
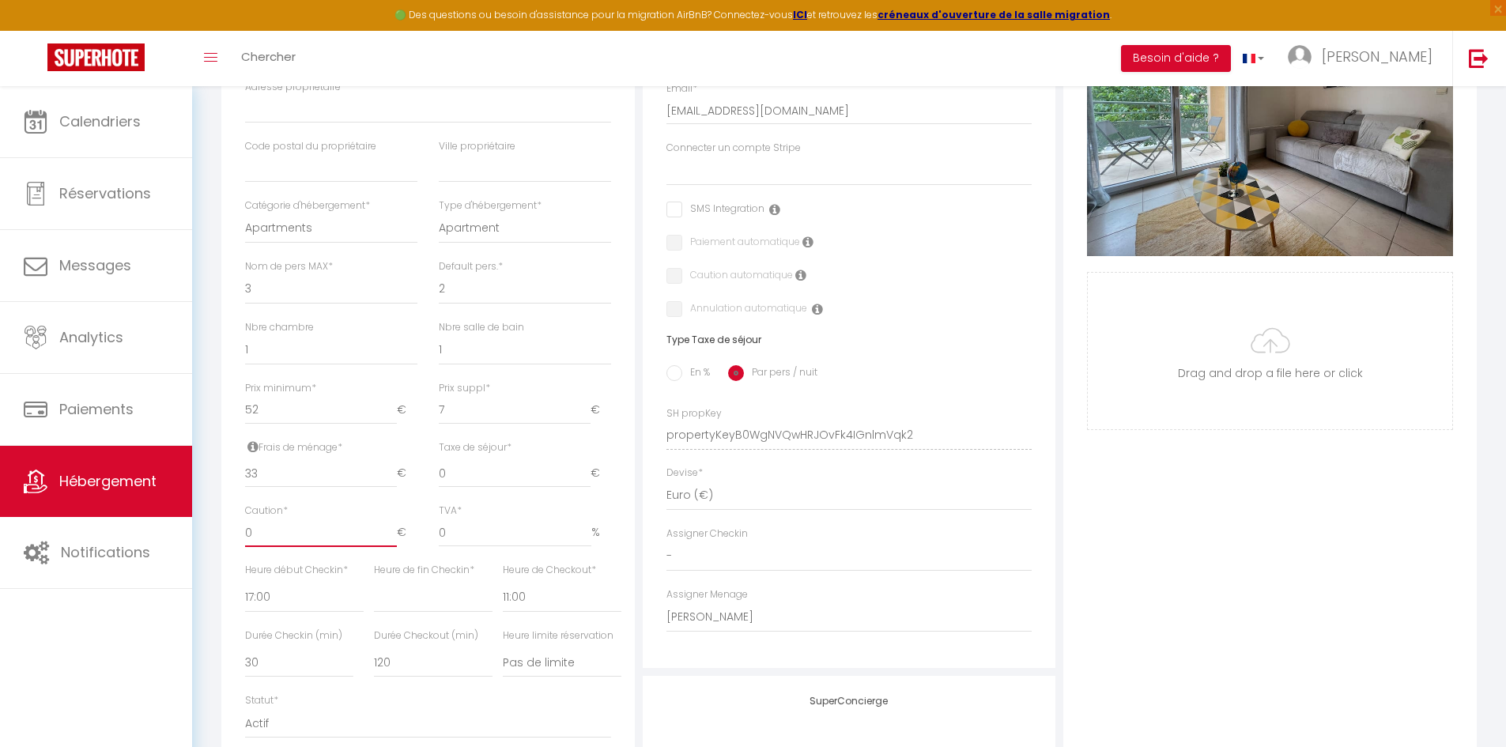
drag, startPoint x: 272, startPoint y: 548, endPoint x: 222, endPoint y: 543, distance: 50.0
click at [222, 543] on div "Détails Nom * T2 Calme et Paisible + Parking Prénom propriétaire [PERSON_NAME] …" at bounding box center [427, 362] width 413 height 942
type input "2"
select select
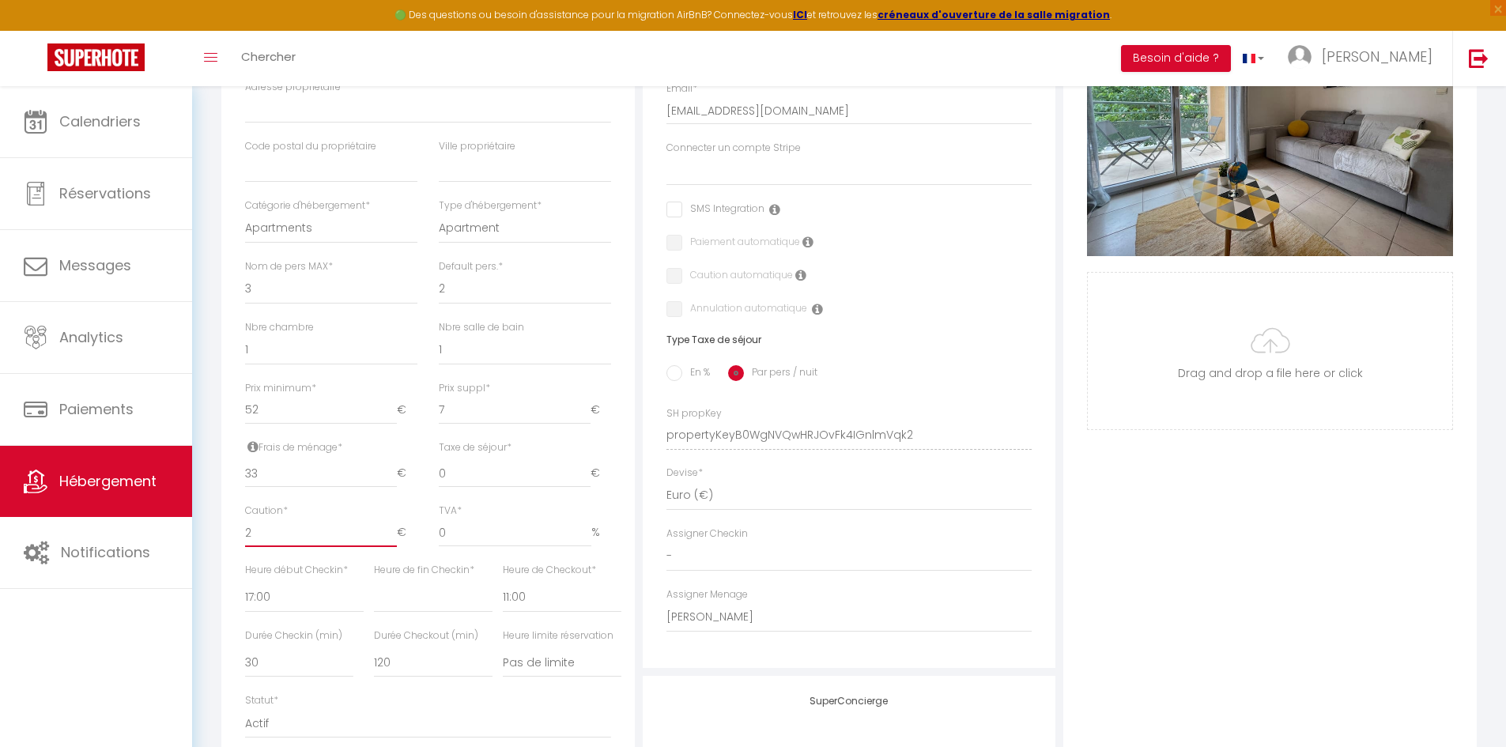
checkbox input "false"
type input "25"
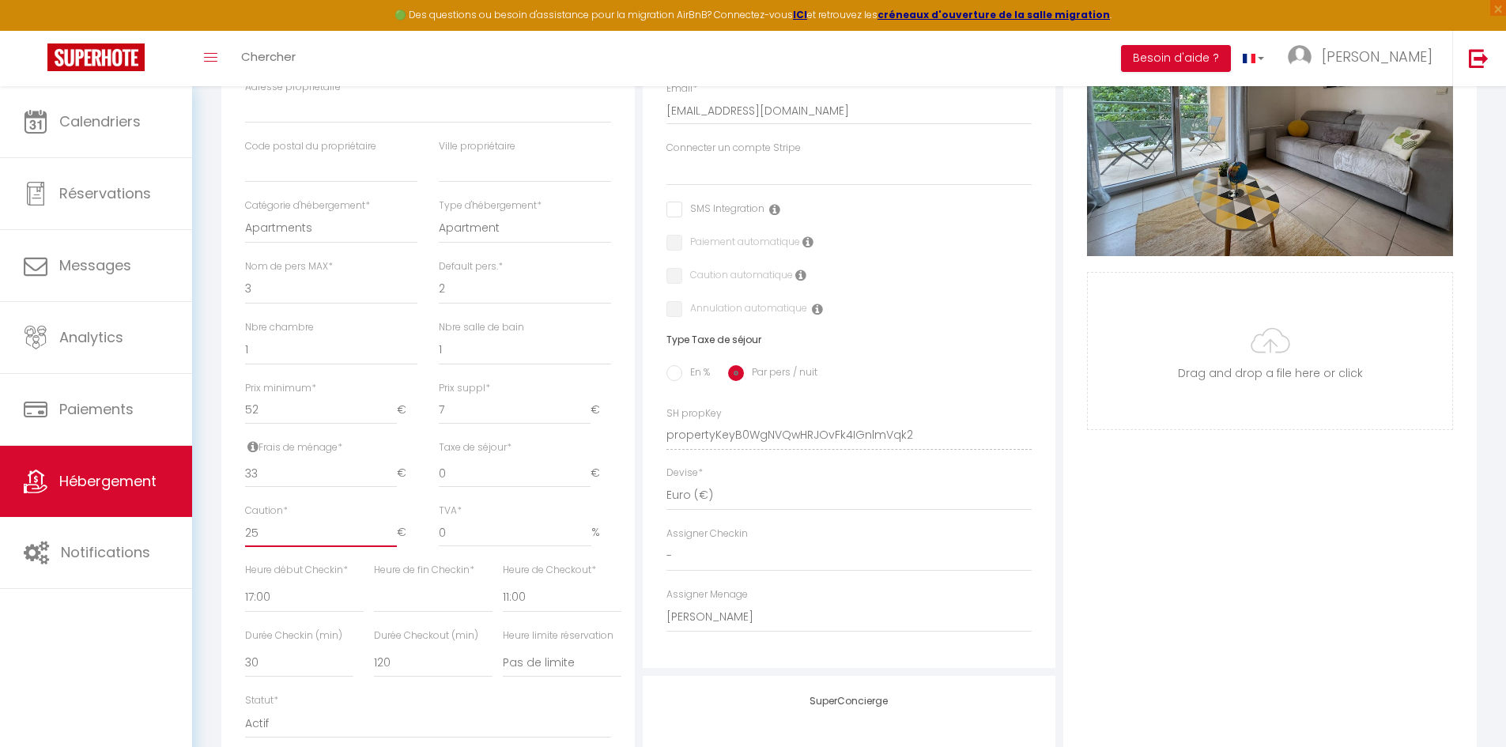
select select
checkbox input "false"
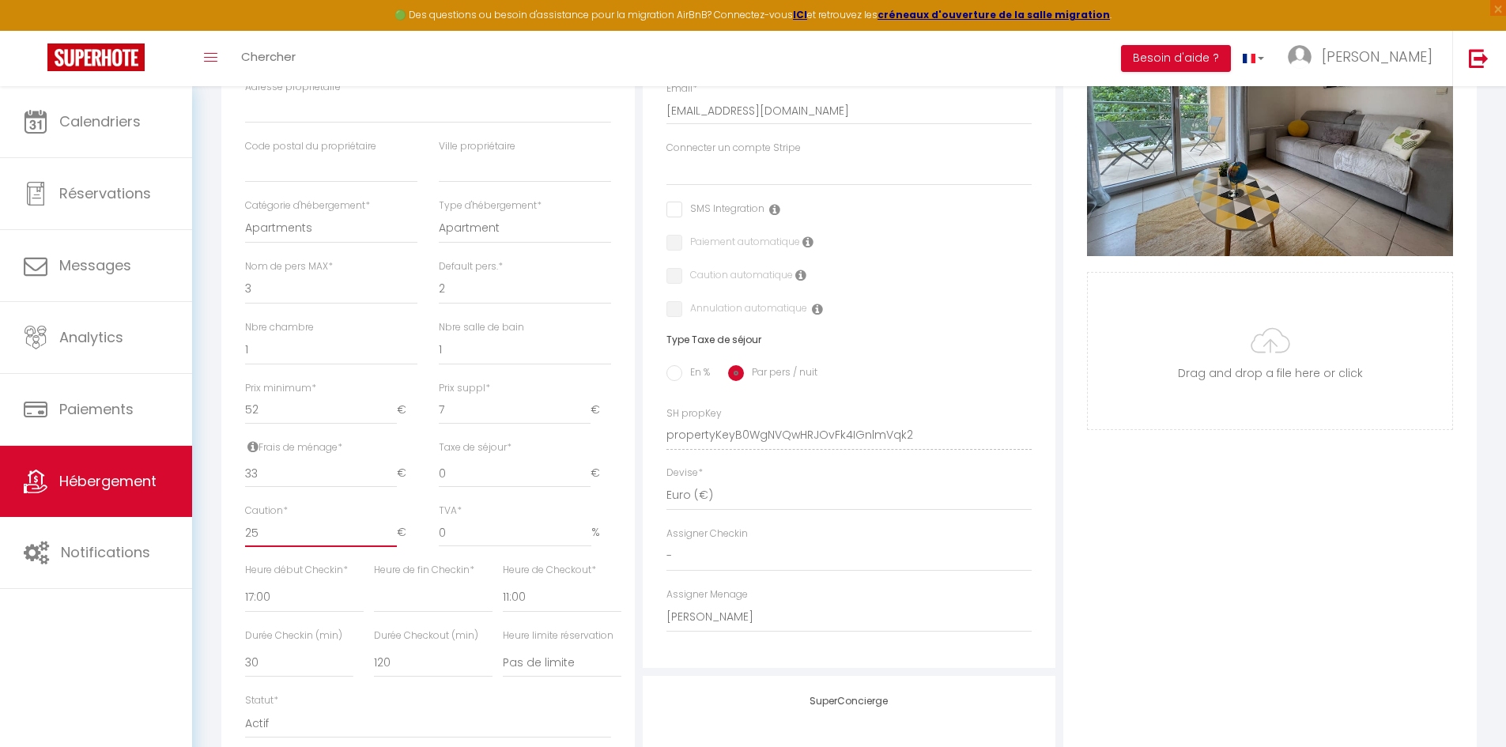
checkbox input "false"
type input "250"
select select
checkbox input "false"
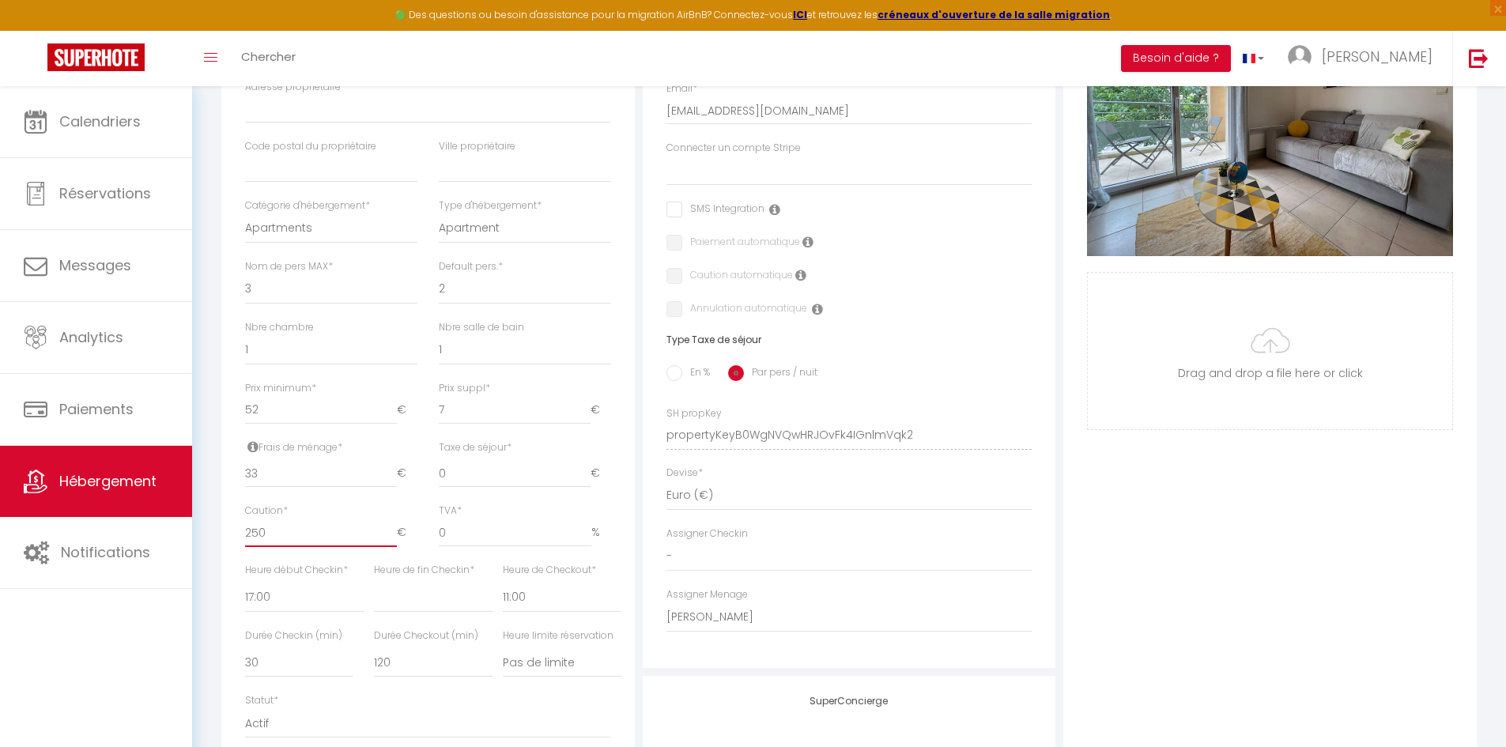
checkbox input "false"
type input "250"
click at [1199, 482] on div "Photo Photo Supprimer Drag and drop a file here or click Ooops, something wrong…" at bounding box center [1269, 424] width 413 height 1067
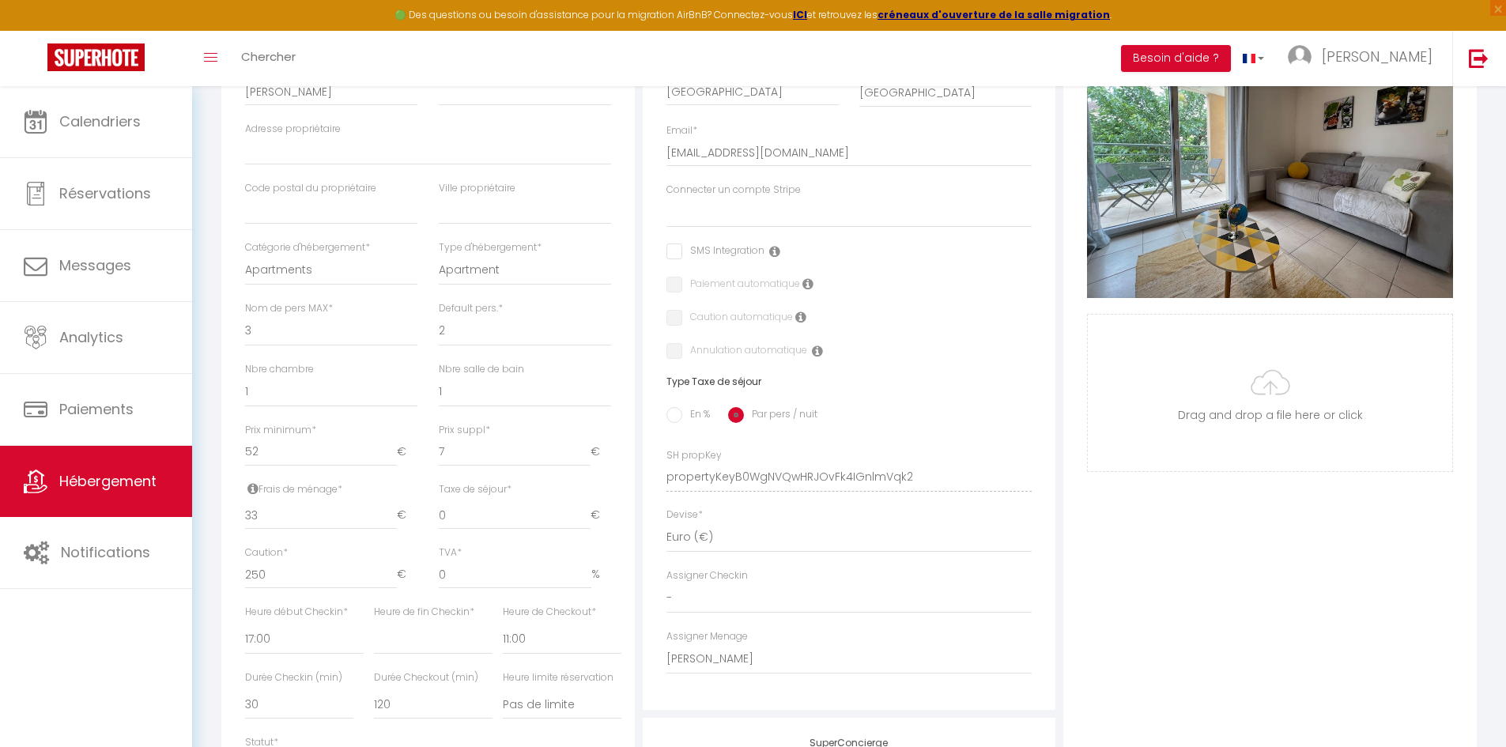
scroll to position [316, 0]
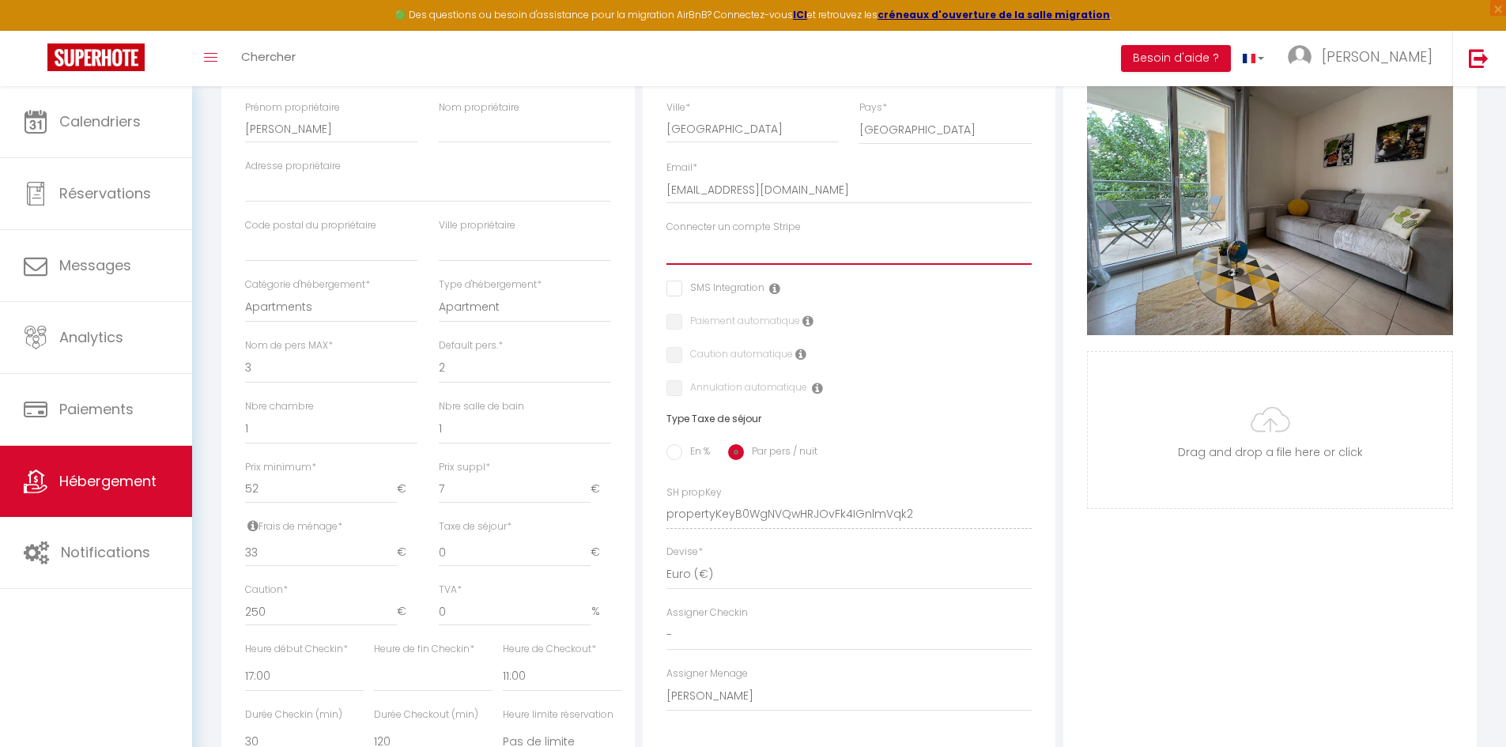
click at [701, 265] on select "M F" at bounding box center [849, 250] width 366 height 30
select select "14354"
click at [666, 247] on select "M F" at bounding box center [849, 250] width 366 height 30
select select
checkbox input "false"
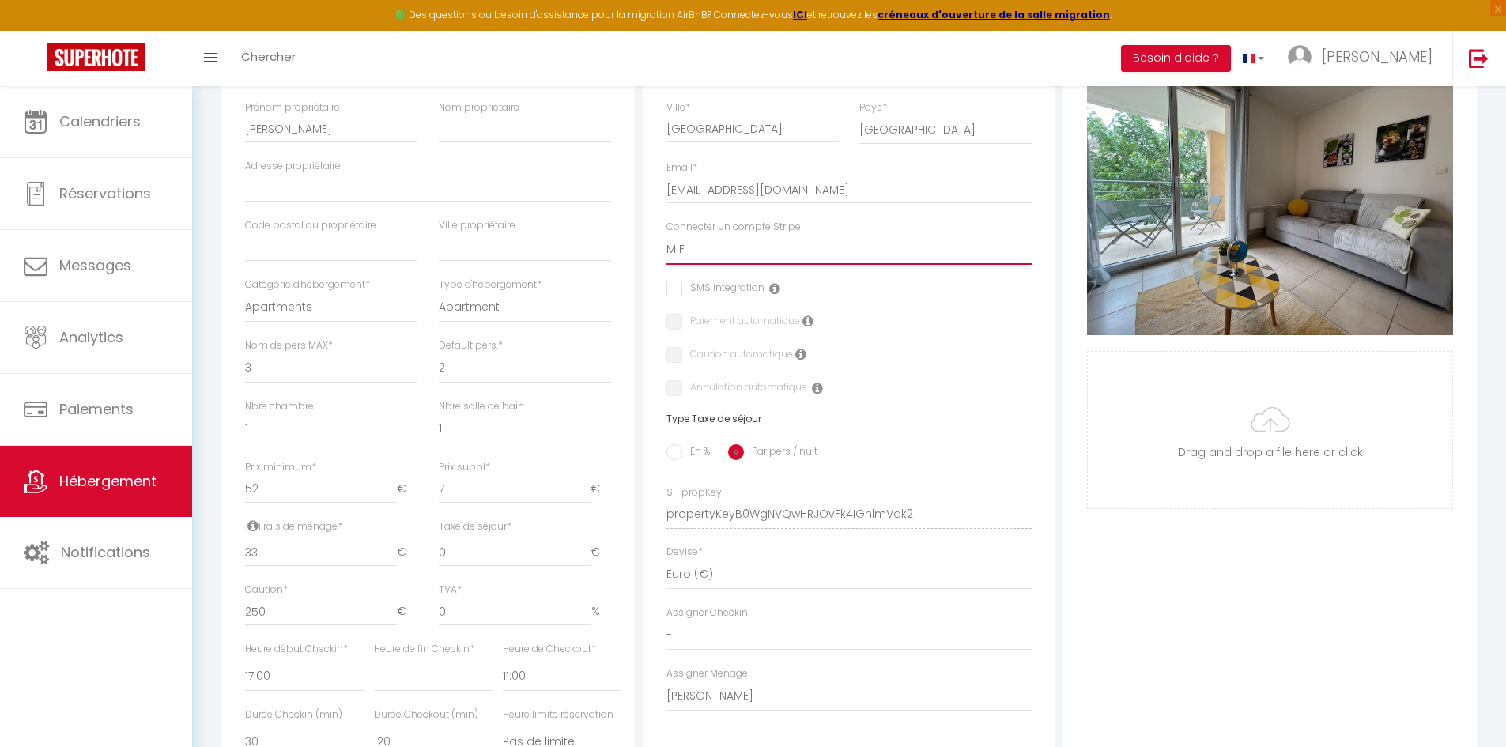
checkbox input "false"
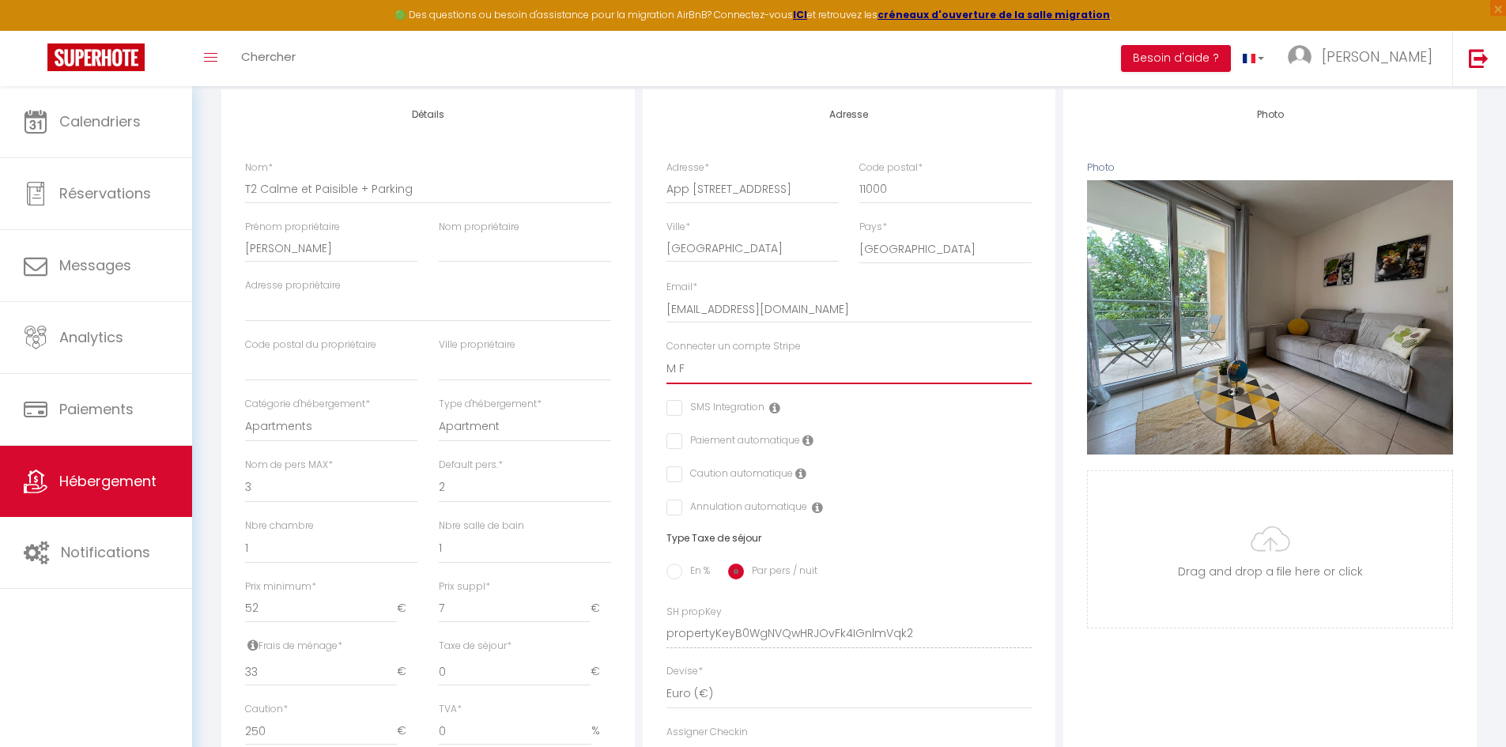
scroll to position [0, 0]
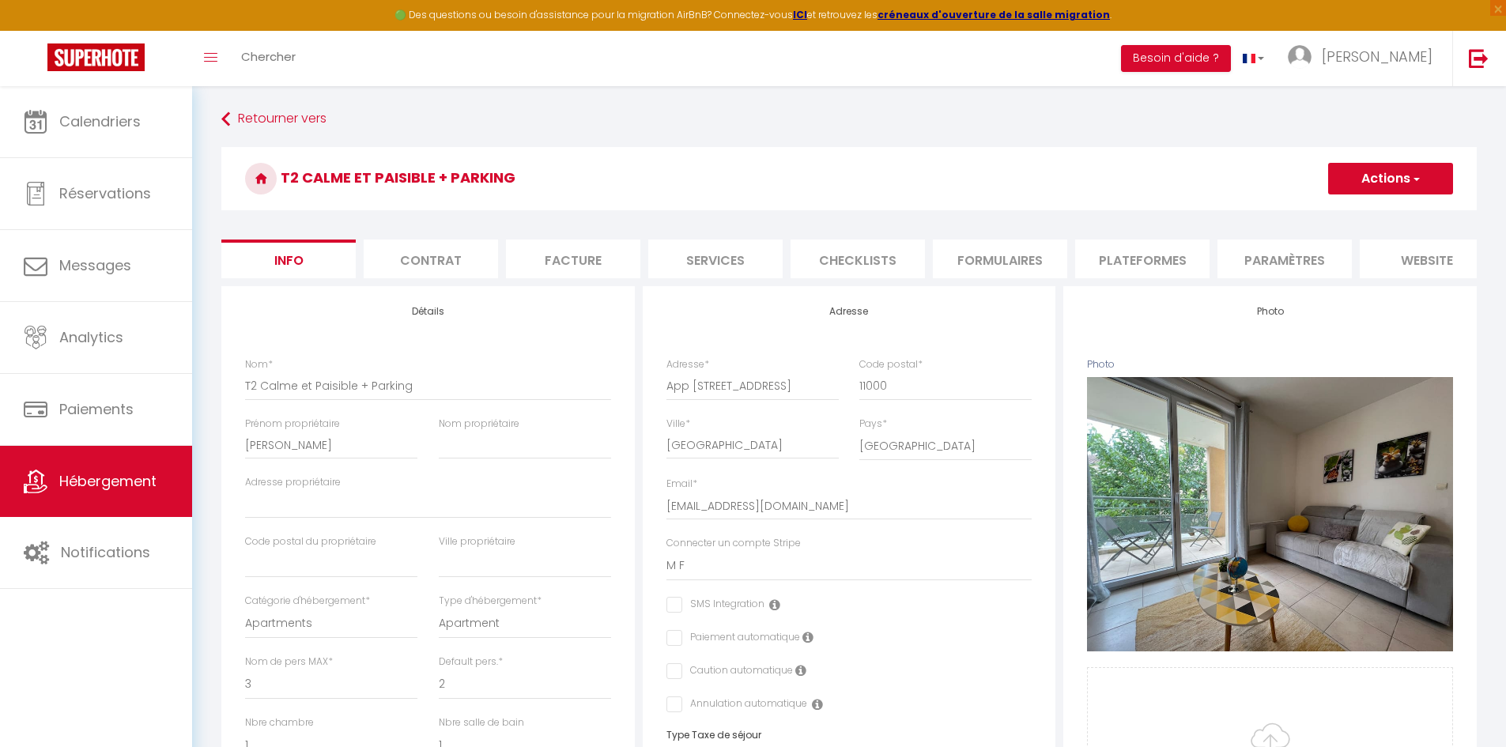
click at [1364, 185] on button "Actions" at bounding box center [1390, 179] width 125 height 32
click at [1360, 212] on link "Enregistrer" at bounding box center [1367, 213] width 169 height 21
click at [675, 679] on input "checkbox" at bounding box center [671, 671] width 10 height 16
checkbox input "true"
select select
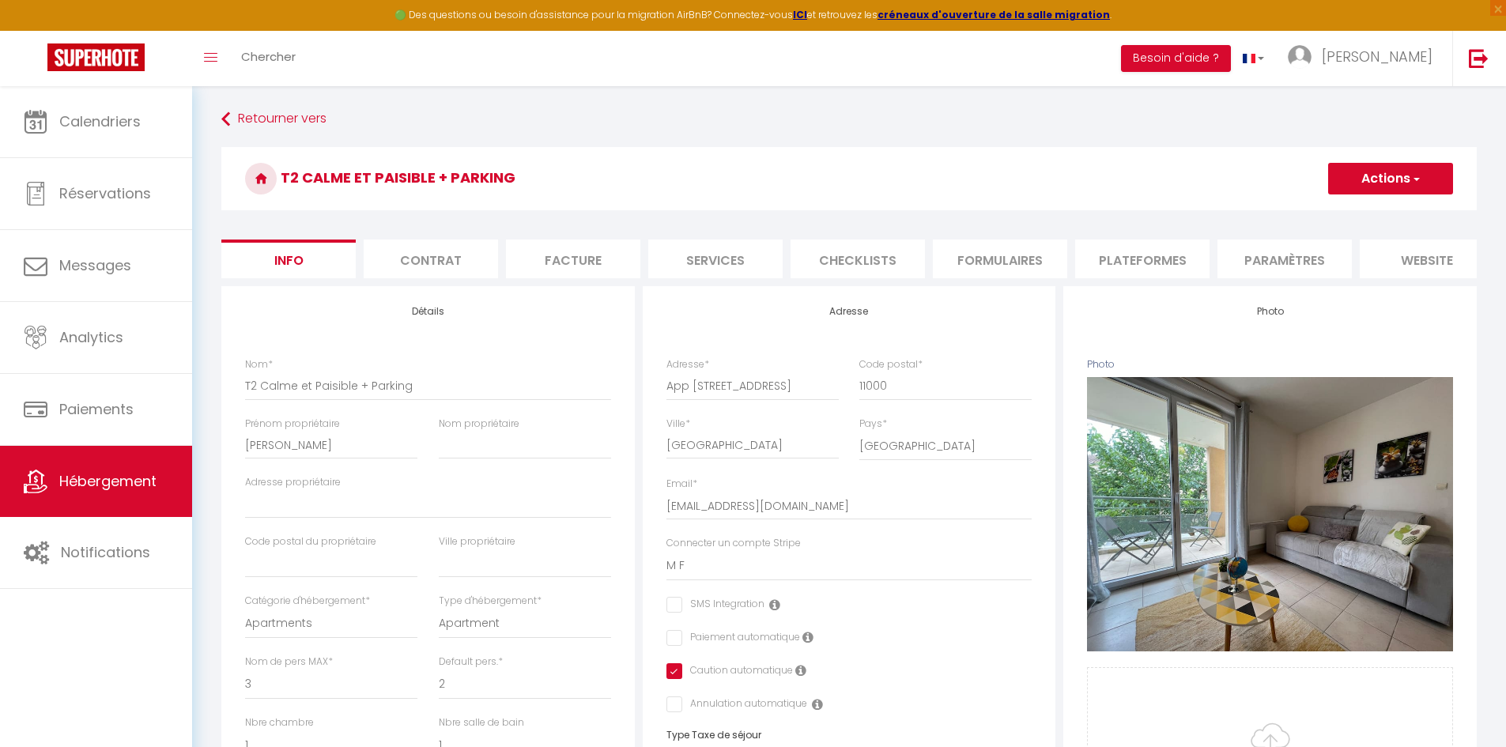
checkbox input "false"
click at [1404, 178] on button "Actions" at bounding box center [1390, 179] width 125 height 32
click at [1332, 213] on input "Enregistrer" at bounding box center [1328, 214] width 59 height 16
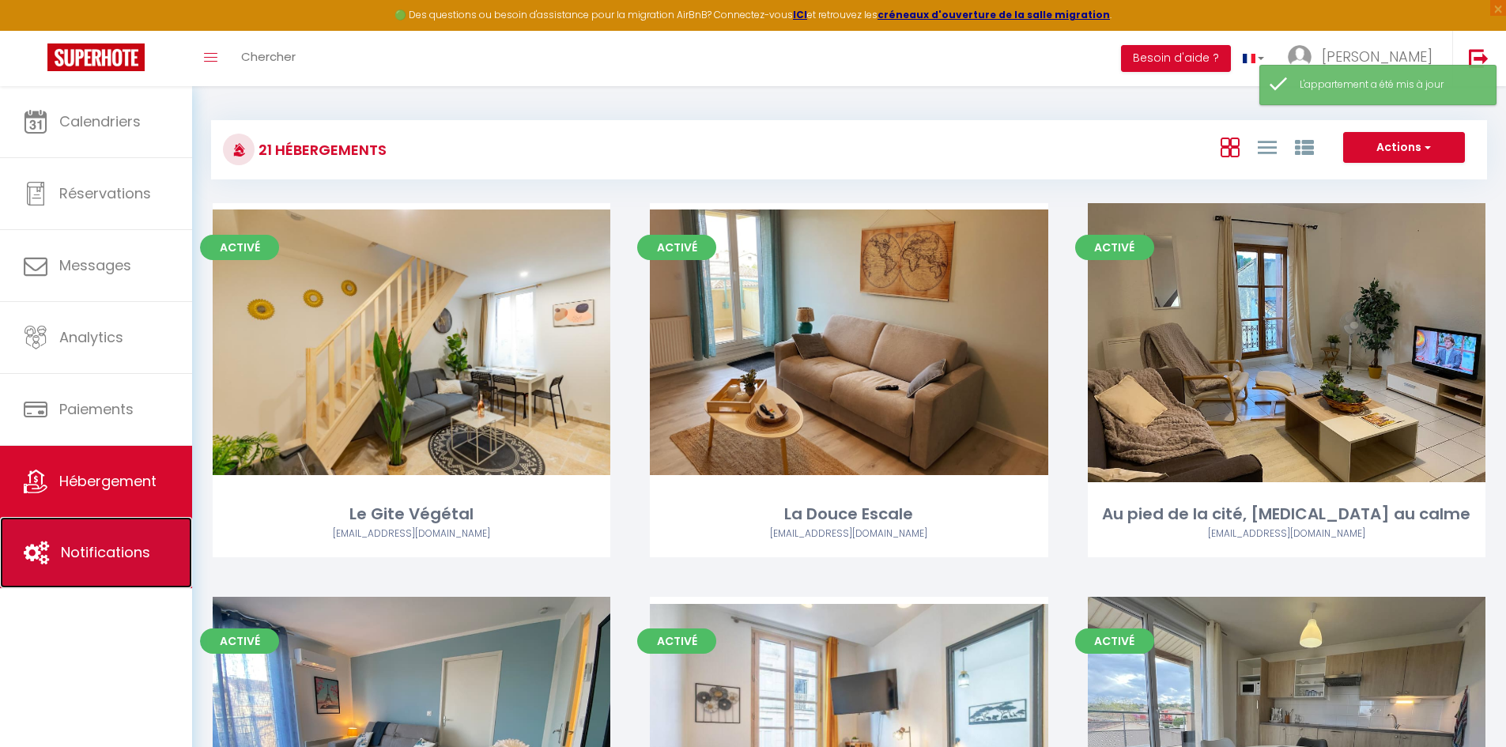
click at [94, 540] on link "Notifications" at bounding box center [96, 552] width 192 height 71
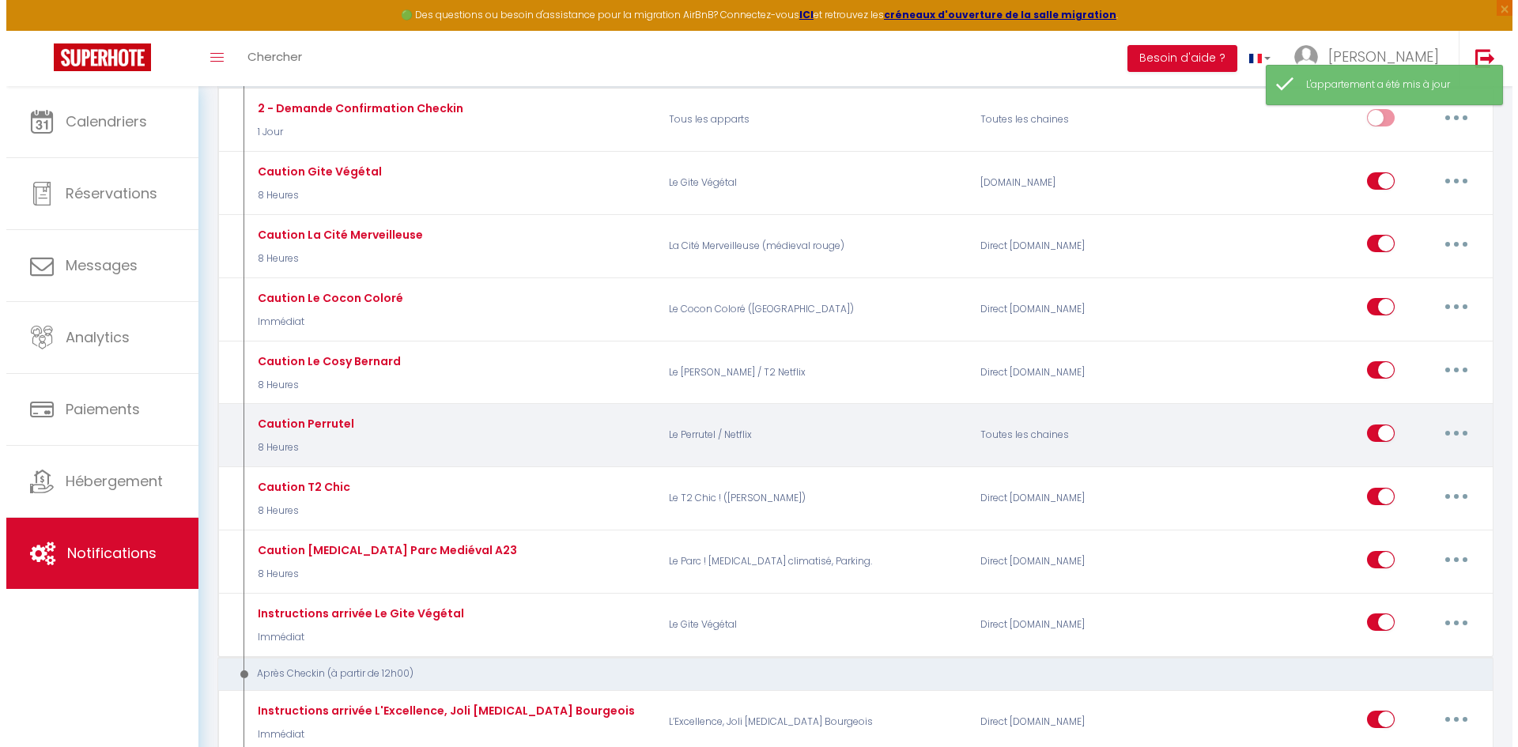
scroll to position [553, 0]
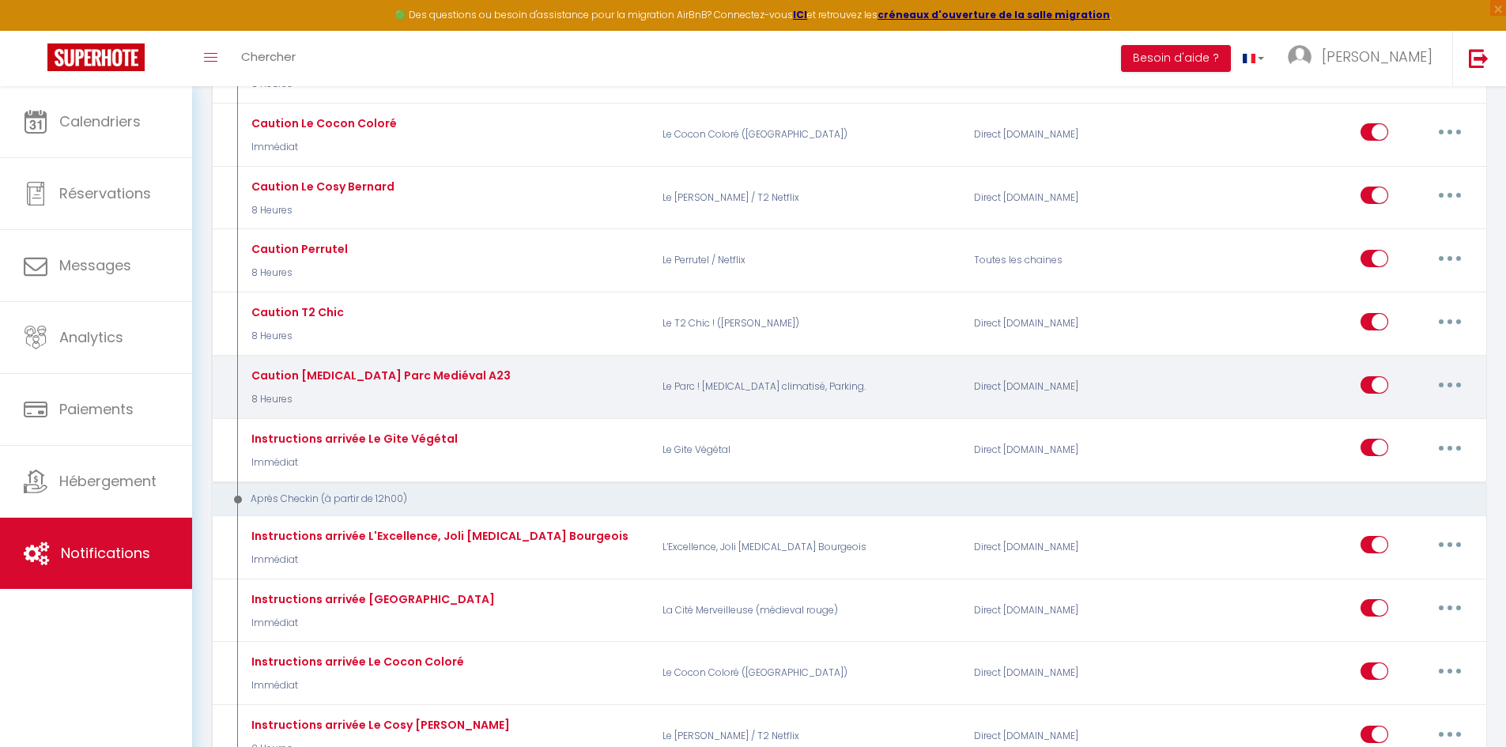
click at [1448, 383] on icon "button" at bounding box center [1450, 385] width 5 height 5
click at [1394, 451] on link "Dupliquer" at bounding box center [1408, 449] width 117 height 27
select select
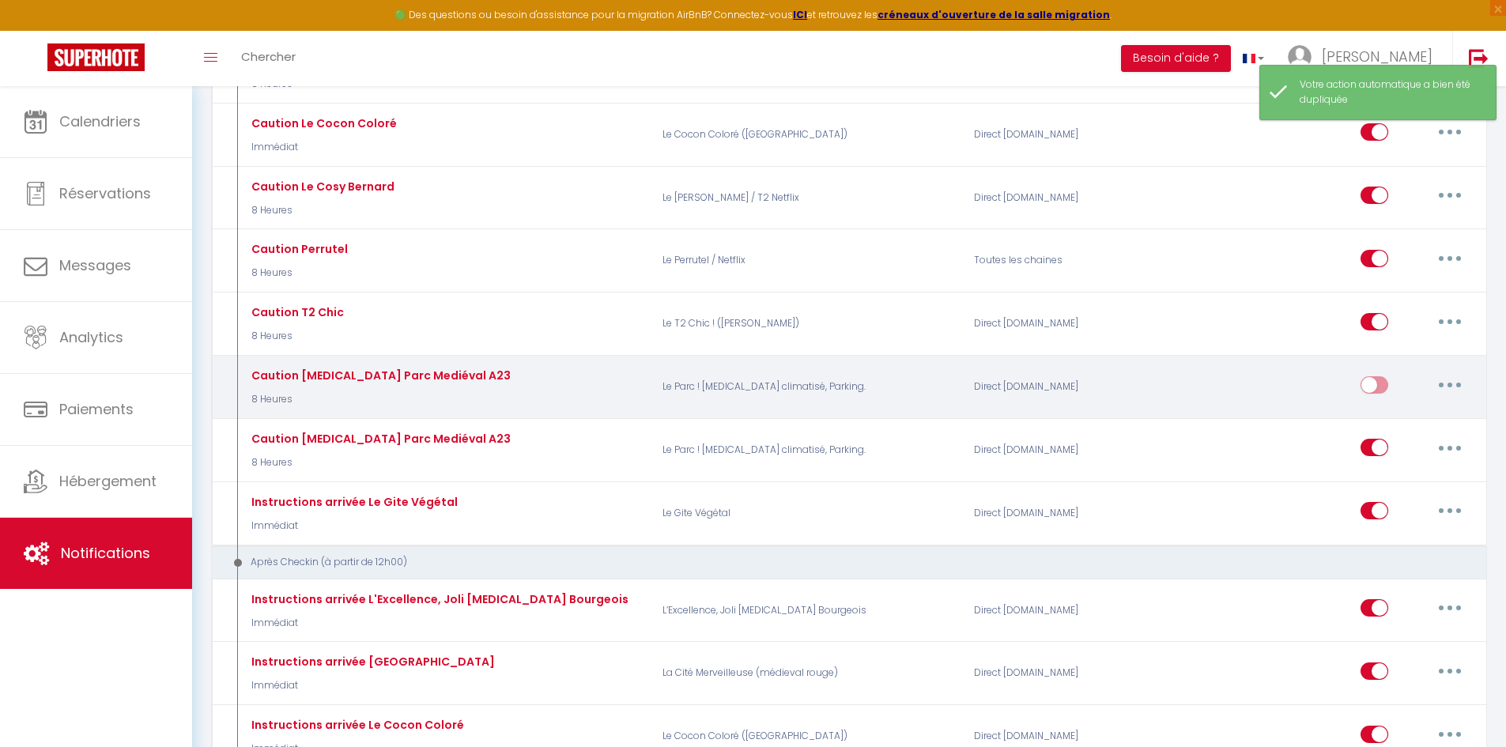
click at [1452, 383] on button "button" at bounding box center [1450, 384] width 44 height 25
click at [1393, 420] on link "Editer" at bounding box center [1408, 420] width 117 height 27
type input "Caution [MEDICAL_DATA] Parc Mediéval A23"
select select "8 Heures"
select select "if_deposit_not_paid"
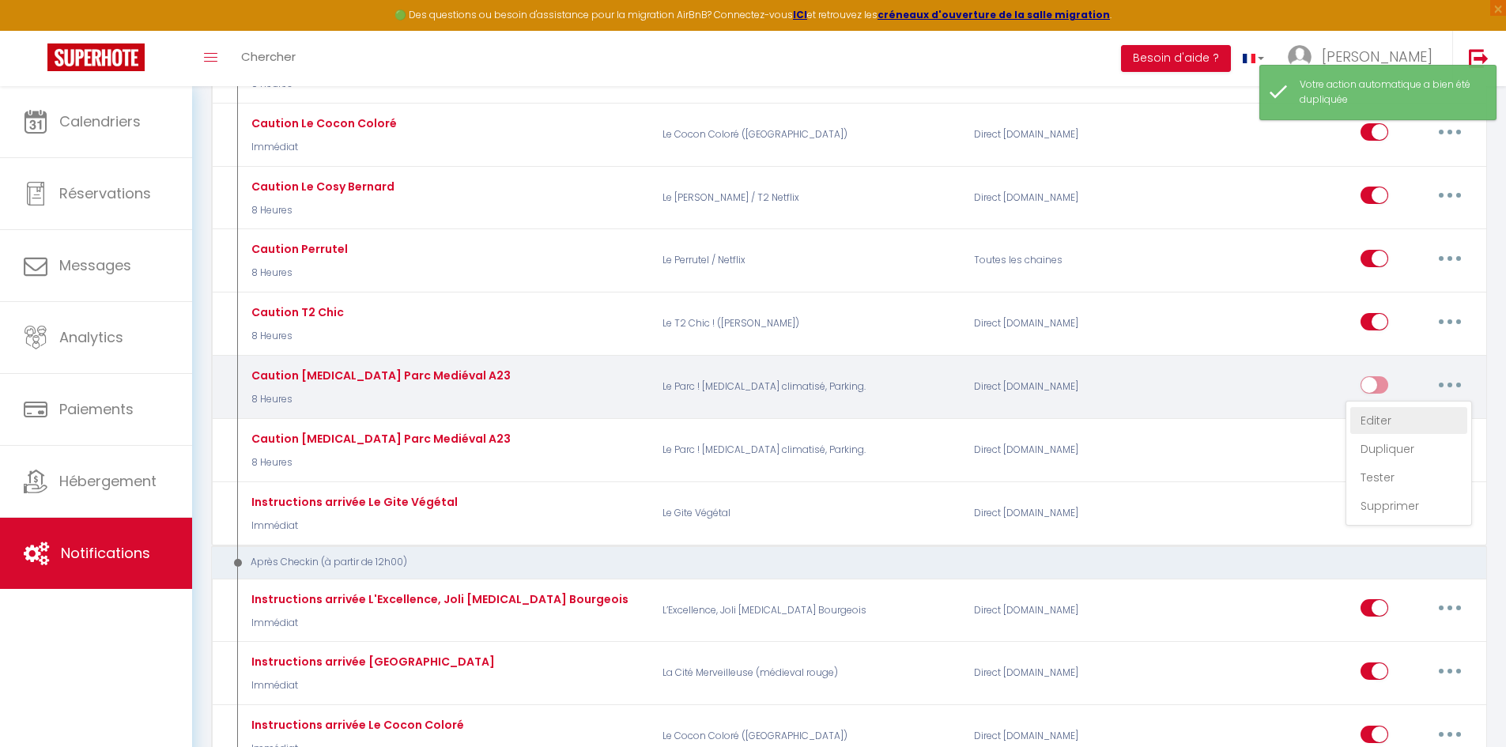
checkbox input "true"
checkbox input "false"
radio input "true"
type input "Caution"
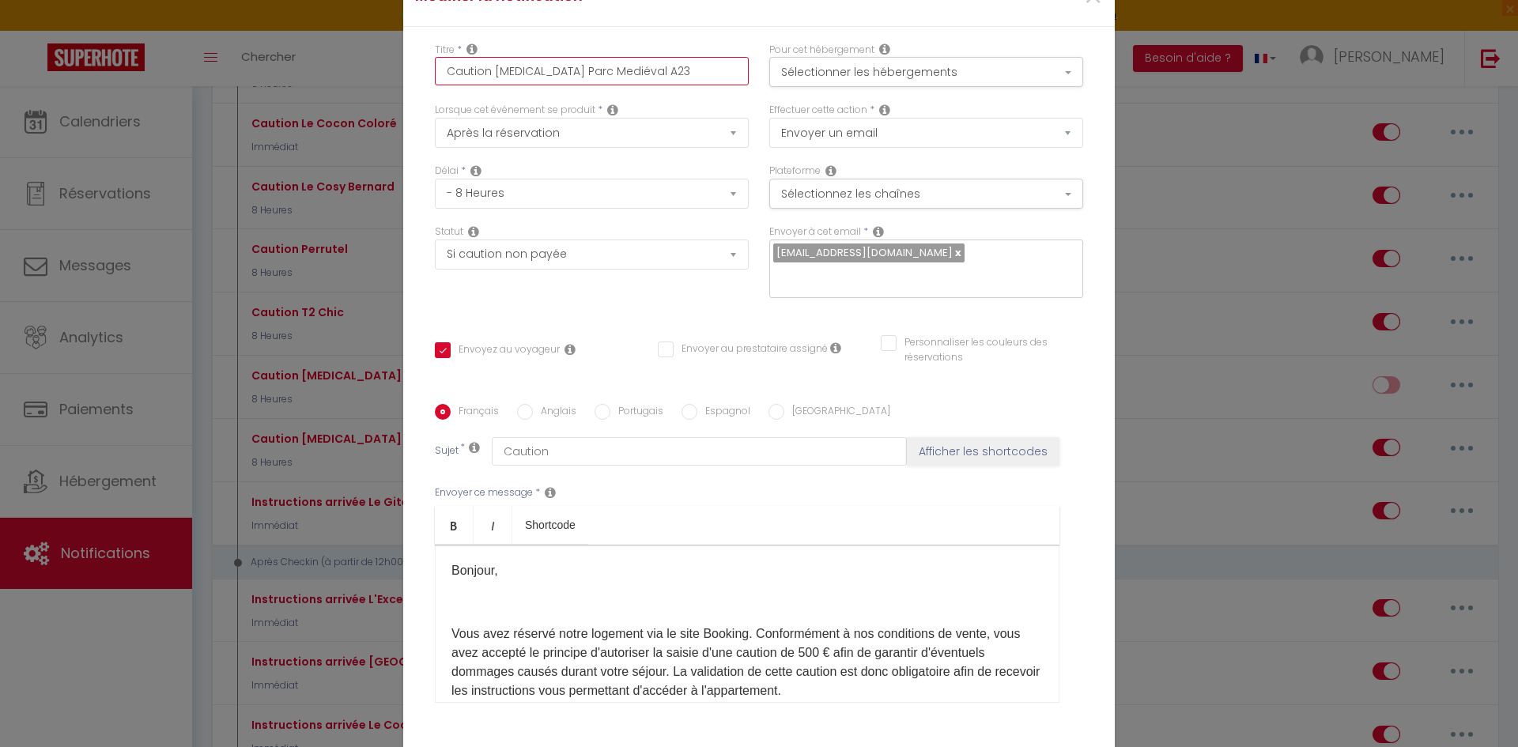
click at [499, 80] on input "Caution [MEDICAL_DATA] Parc Mediéval A23" at bounding box center [592, 71] width 314 height 28
type input "Caution T2 Parc Mediéval A23"
checkbox input "true"
checkbox input "false"
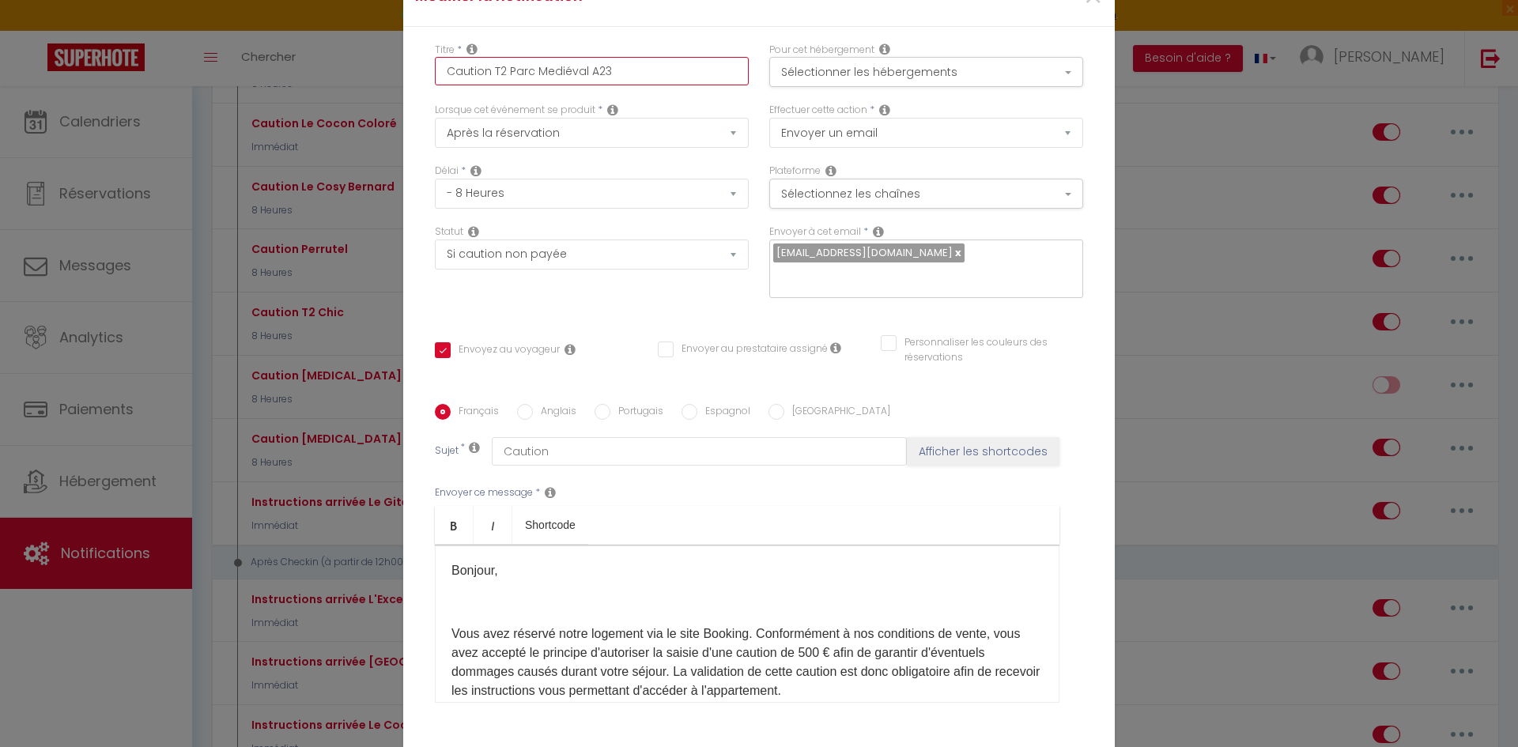
drag, startPoint x: 503, startPoint y: 77, endPoint x: 629, endPoint y: 76, distance: 125.7
click at [629, 76] on input "Caution T2 Parc Mediéval A23" at bounding box center [592, 71] width 314 height 28
type input "Caution T2 C"
checkbox input "true"
checkbox input "false"
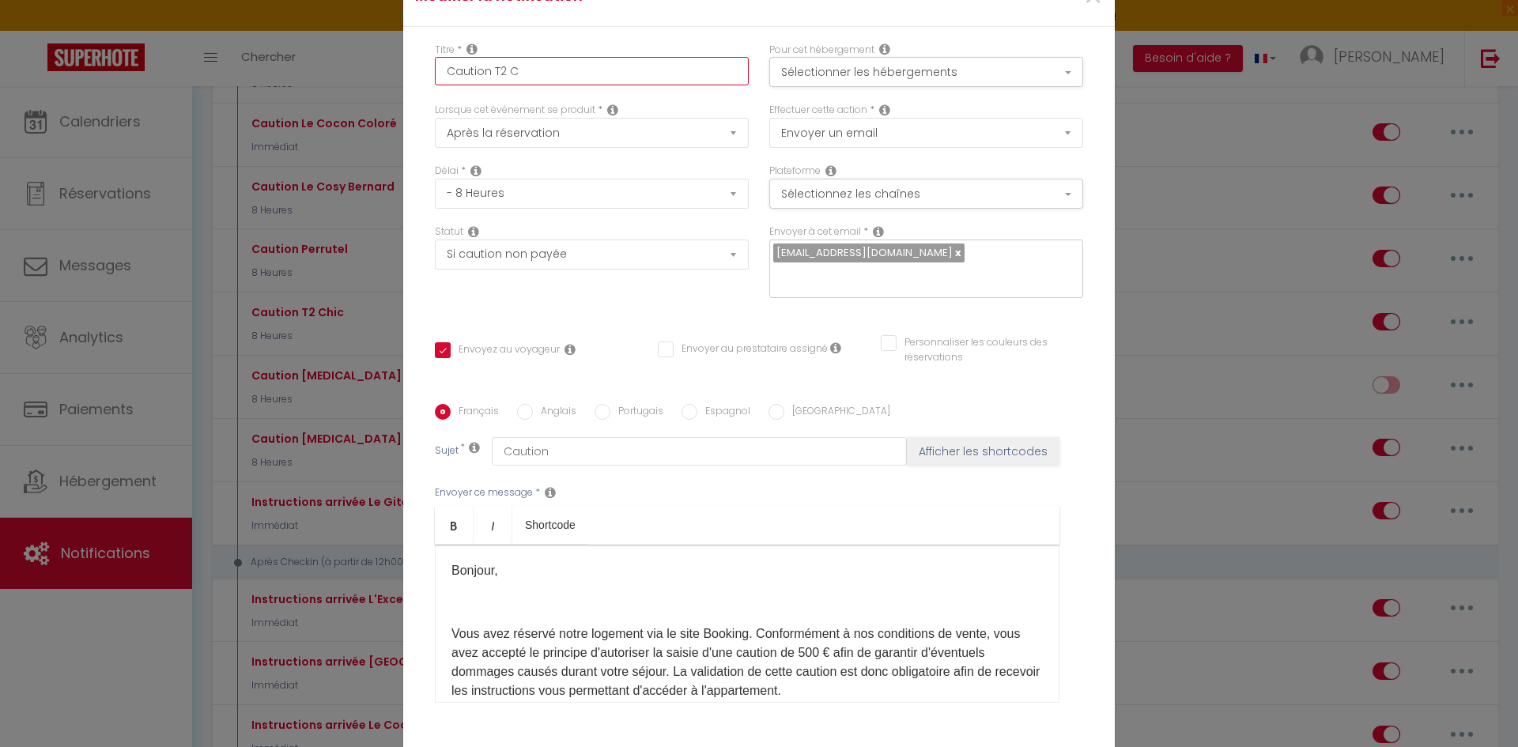
checkbox input "false"
type input "Caution T2 Ca"
checkbox input "true"
checkbox input "false"
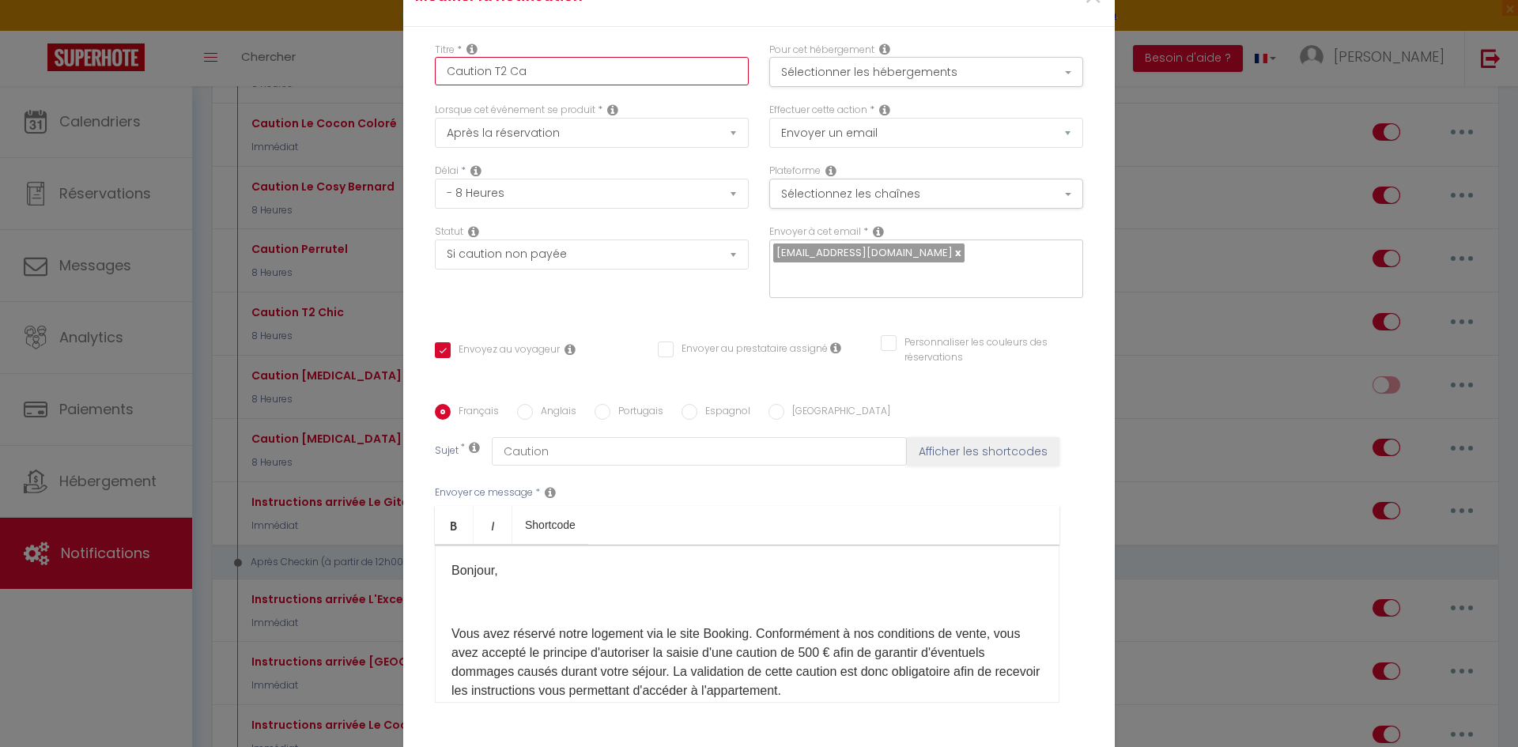
type input "Caution T2 Cal"
checkbox input "true"
checkbox input "false"
type input "Caution T2 Calm"
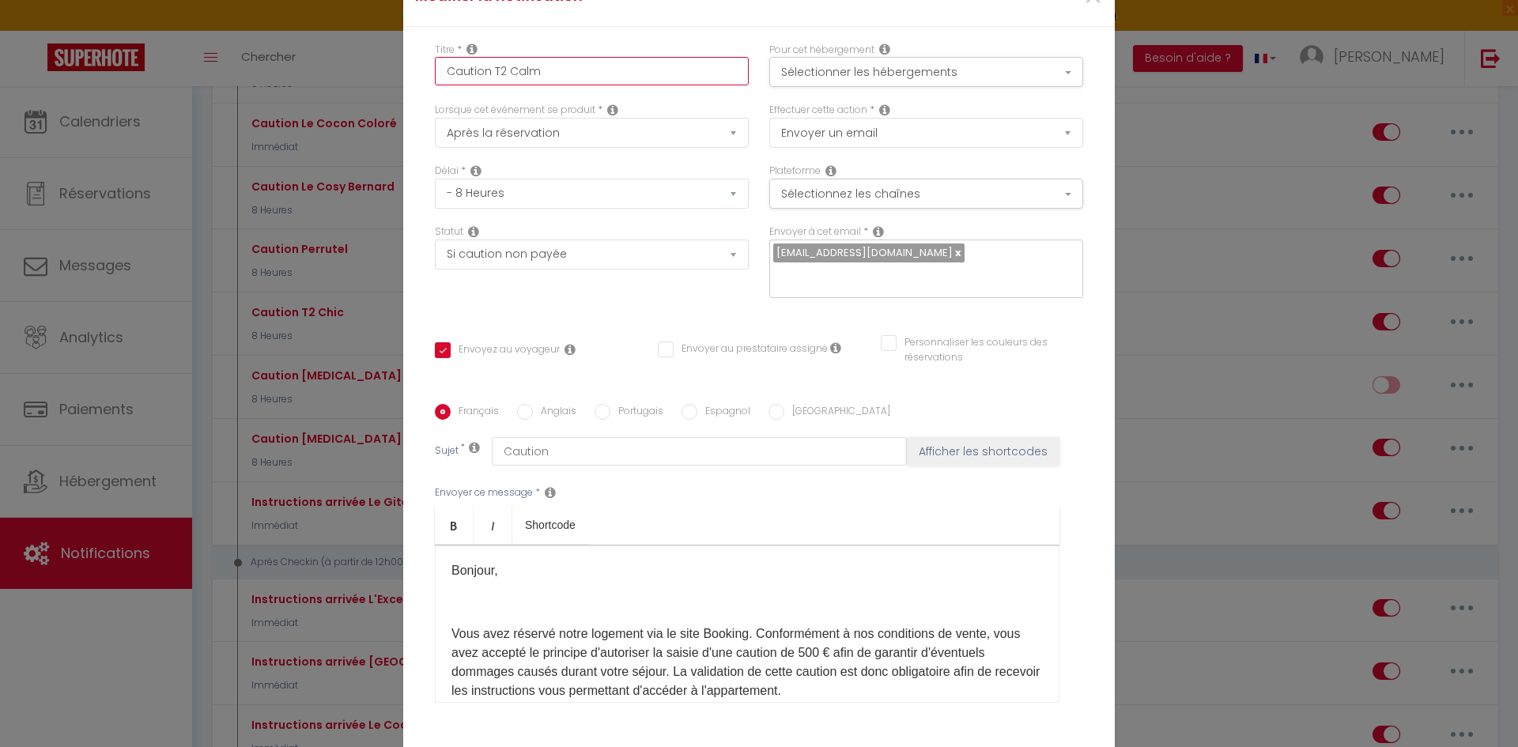
checkbox input "true"
checkbox input "false"
type input "Caution T2 Calme"
checkbox input "true"
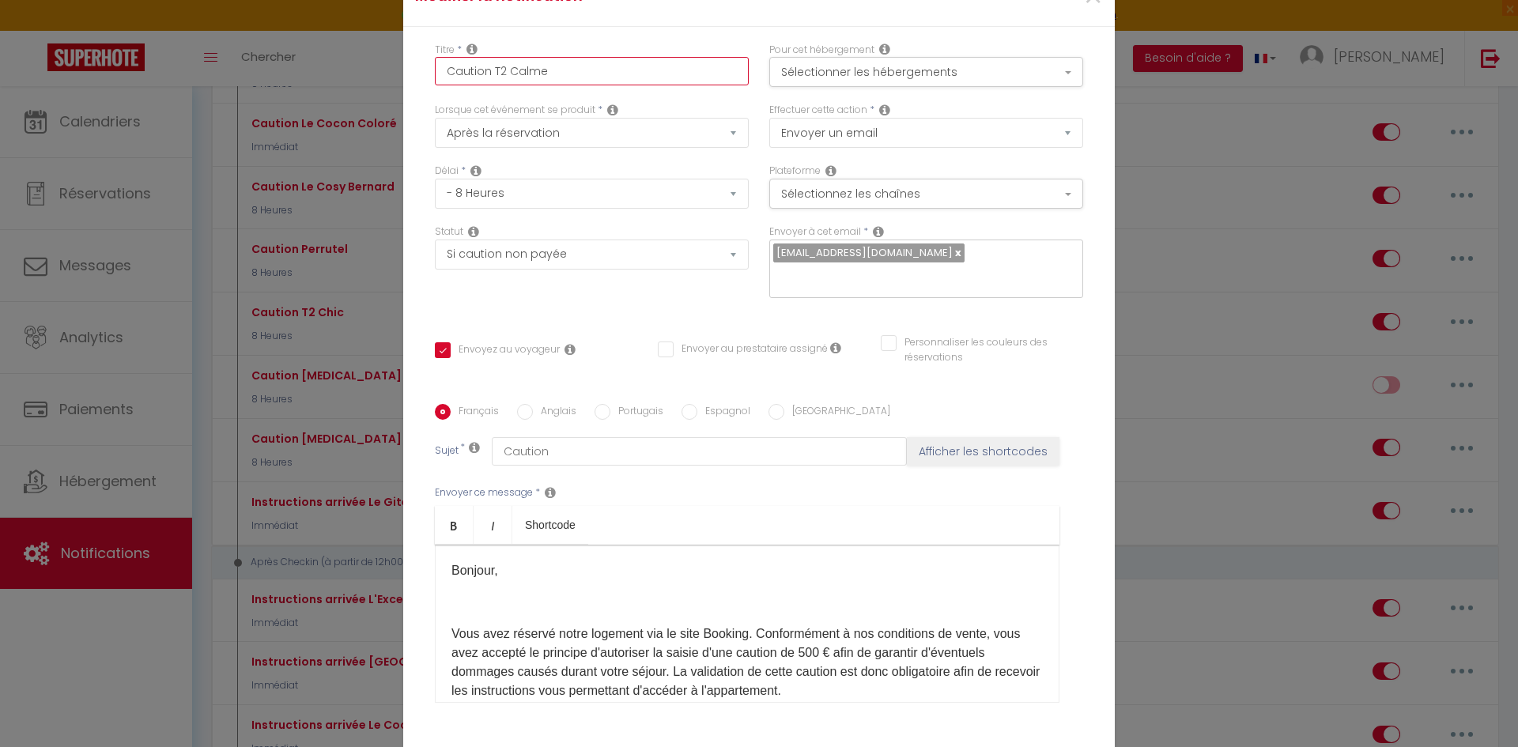
checkbox input "false"
type input "Caution T2 Calme"
checkbox input "true"
checkbox input "false"
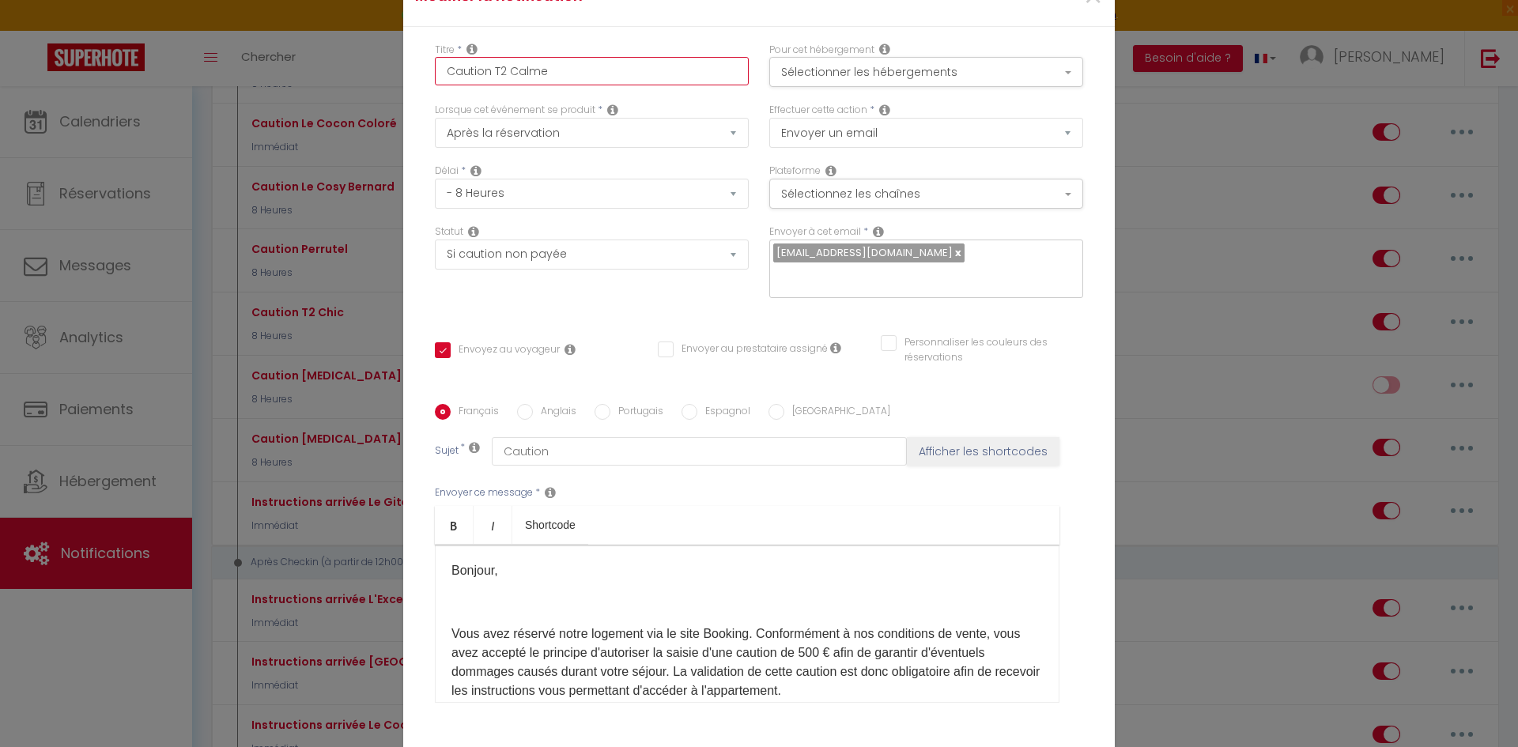
checkbox input "false"
type input "Caution T2 Calme e"
checkbox input "true"
checkbox input "false"
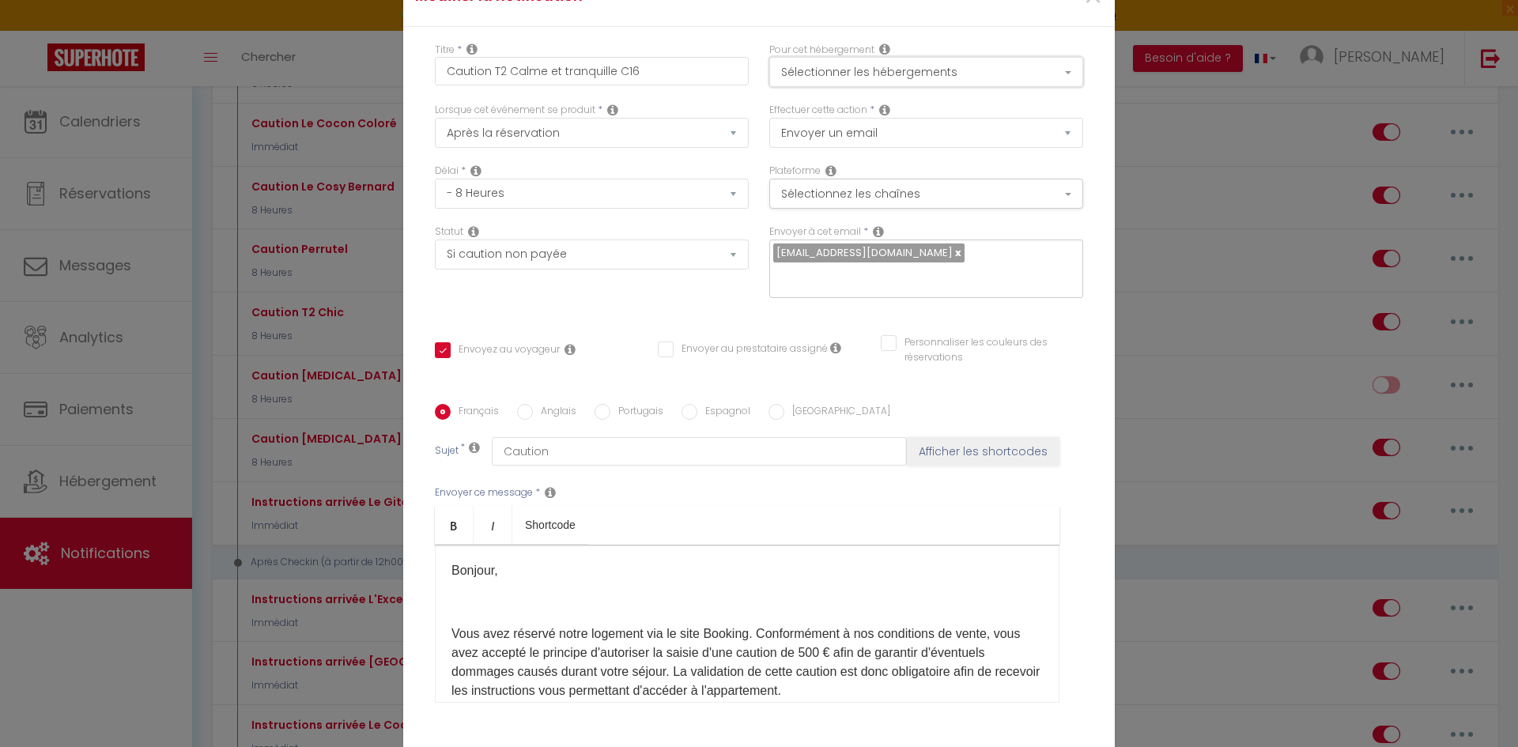
click at [921, 82] on button "Sélectionner les hébergements" at bounding box center [926, 72] width 314 height 30
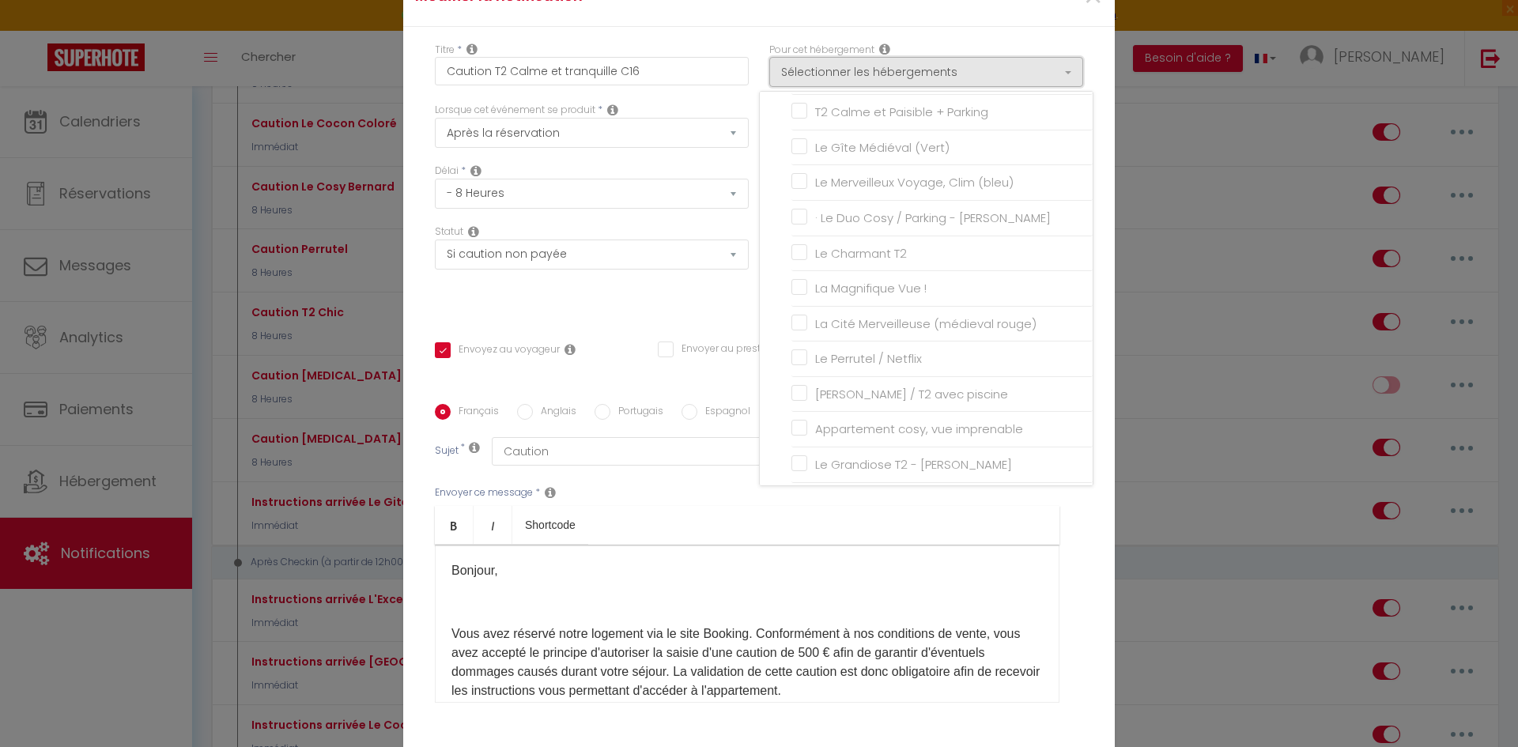
scroll to position [256, 0]
click at [791, 199] on input "T2 Calme et Paisible + Parking" at bounding box center [941, 191] width 301 height 16
click at [1098, 278] on div "Titre * Caution T2 Calme et tranquille C16 Pour cet hébergement Sélectionner le…" at bounding box center [759, 405] width 712 height 757
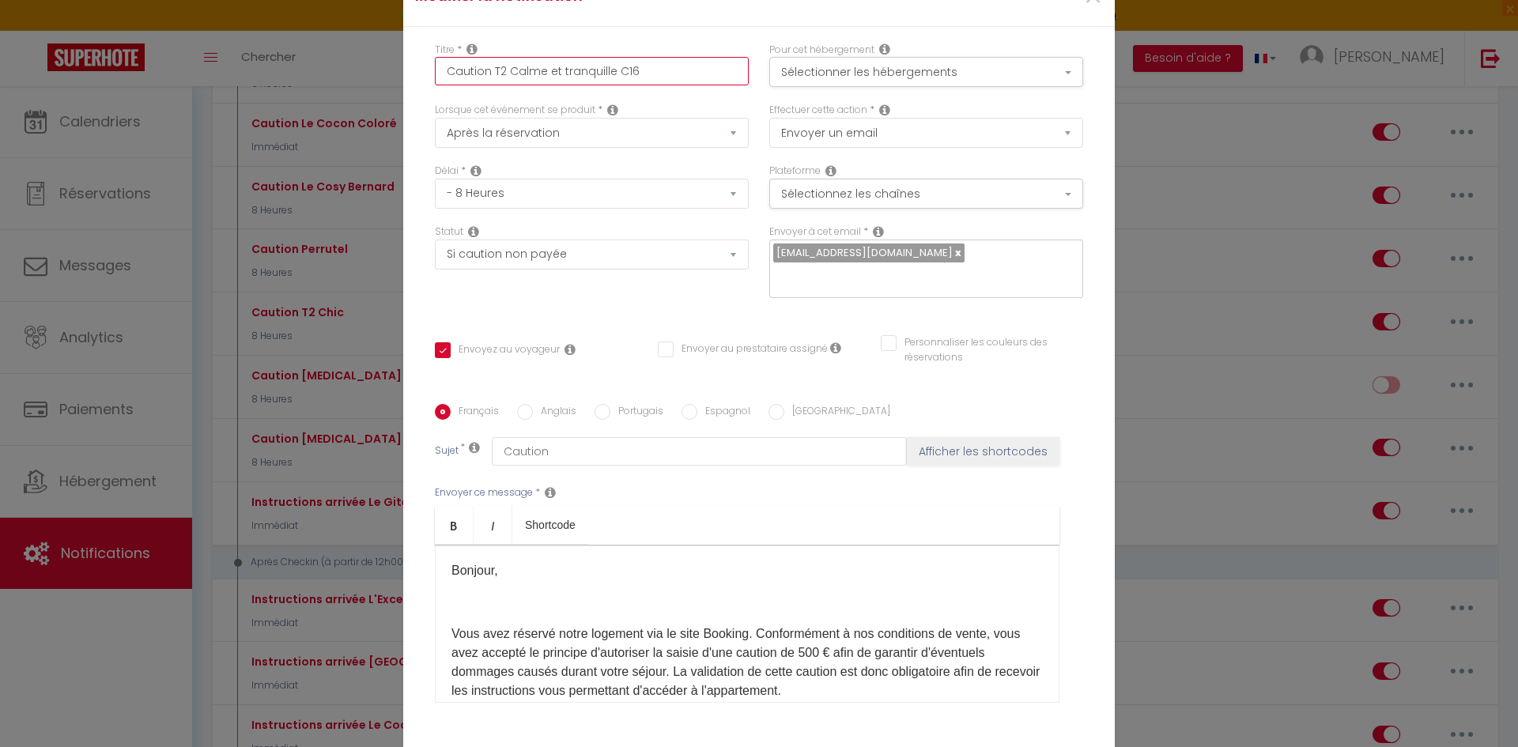
drag, startPoint x: 557, startPoint y: 83, endPoint x: 607, endPoint y: 83, distance: 49.8
click at [607, 83] on input "Caution T2 Calme et tranquille C16" at bounding box center [592, 71] width 314 height 28
drag, startPoint x: 607, startPoint y: 84, endPoint x: 583, endPoint y: 85, distance: 24.5
click at [583, 85] on input "Caution T2 Calme et PAISIBLE C16" at bounding box center [592, 71] width 314 height 28
drag, startPoint x: 557, startPoint y: 84, endPoint x: 597, endPoint y: 84, distance: 40.3
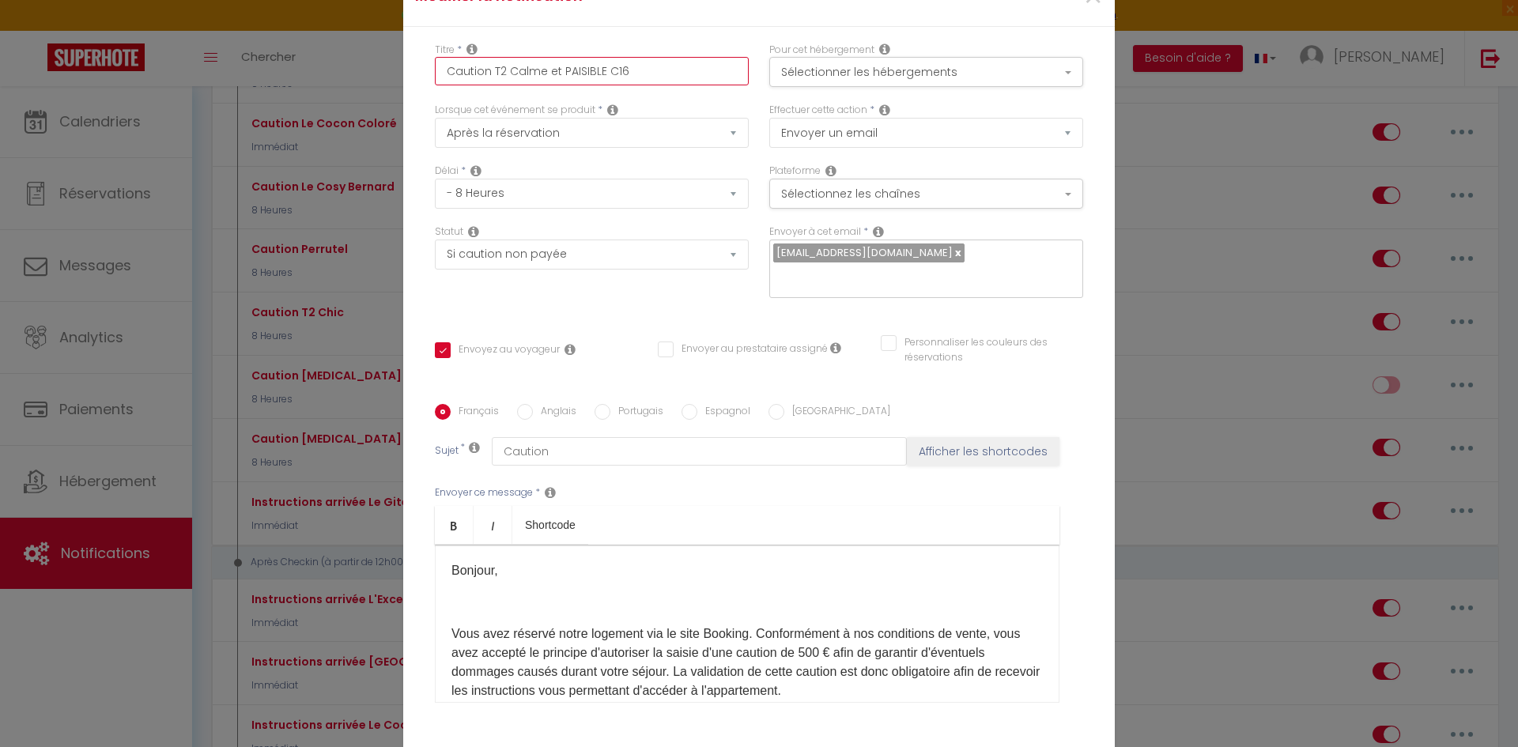
click at [597, 84] on input "Caution T2 Calme et PAISIBLE C16" at bounding box center [592, 71] width 314 height 28
click at [888, 87] on button "Sélectionner les hébergements" at bounding box center [926, 72] width 314 height 30
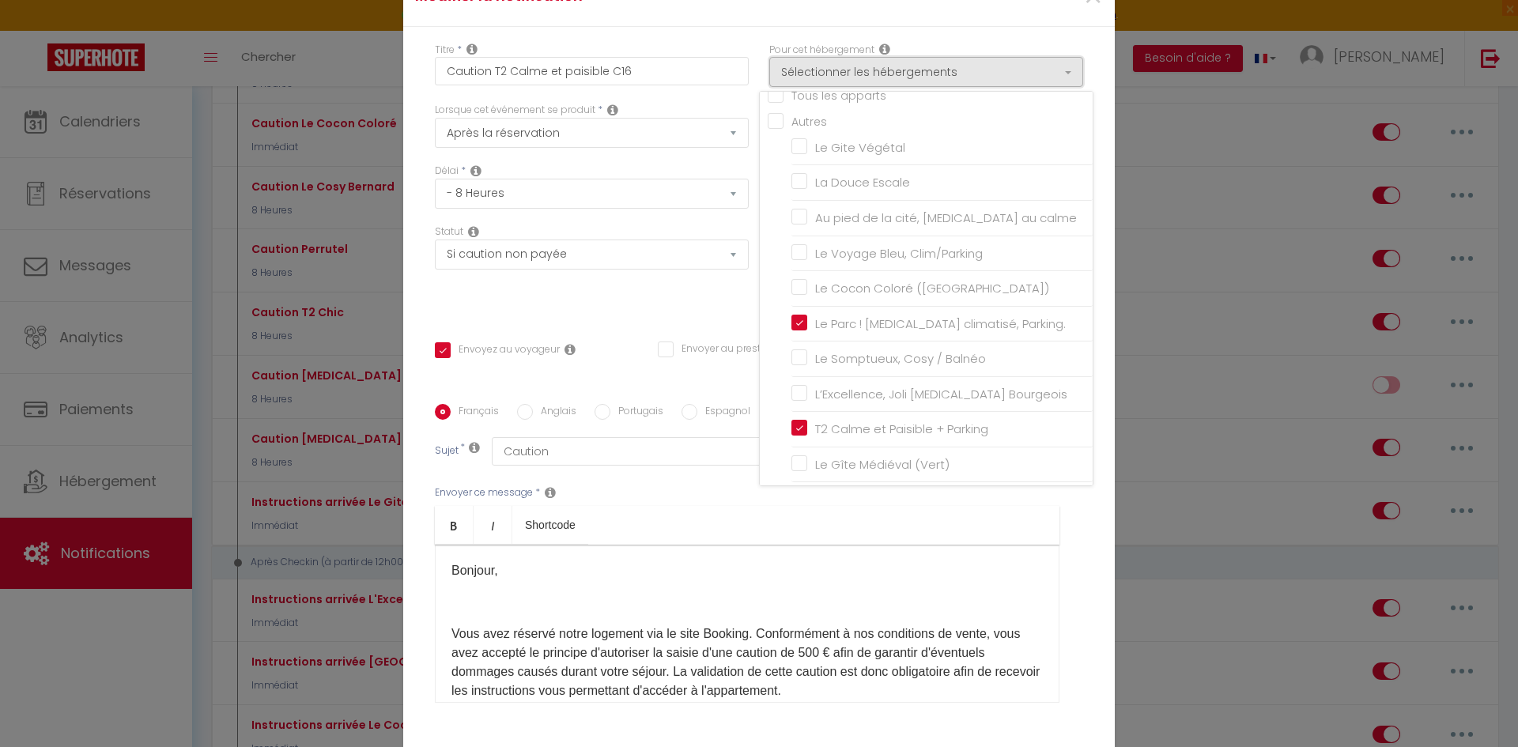
scroll to position [0, 0]
click at [791, 349] on input "Le Parc ! [MEDICAL_DATA] climatisé, Parking." at bounding box center [941, 342] width 301 height 16
click at [991, 48] on div "Titre * Caution T2 Calme et paisible C16 Pour cet hébergement Sélectionner les …" at bounding box center [759, 405] width 712 height 757
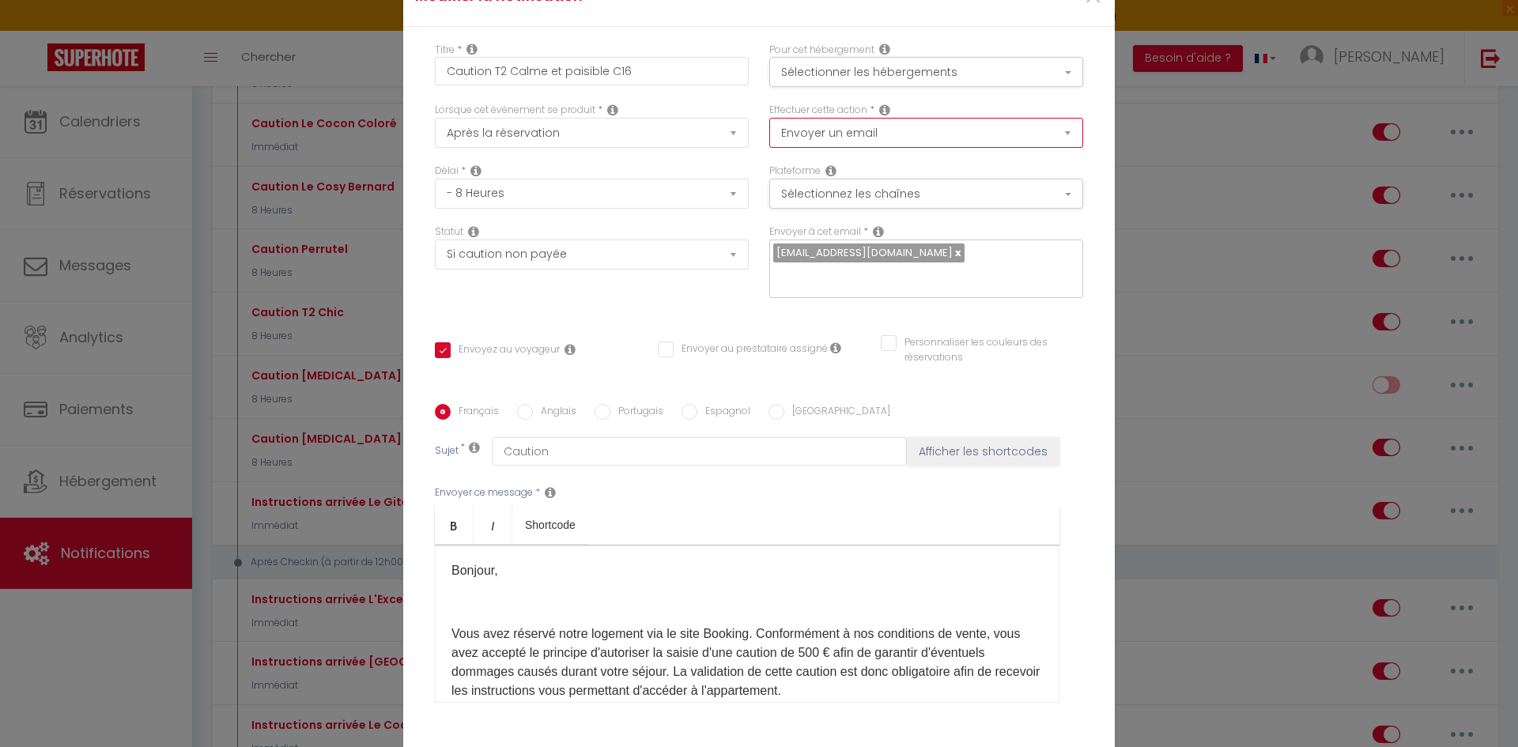
click at [846, 145] on select "Envoyer un email Envoyer un SMS Envoyer une notification push" at bounding box center [926, 133] width 314 height 30
click at [864, 206] on button "Sélectionnez les chaînes" at bounding box center [926, 194] width 314 height 30
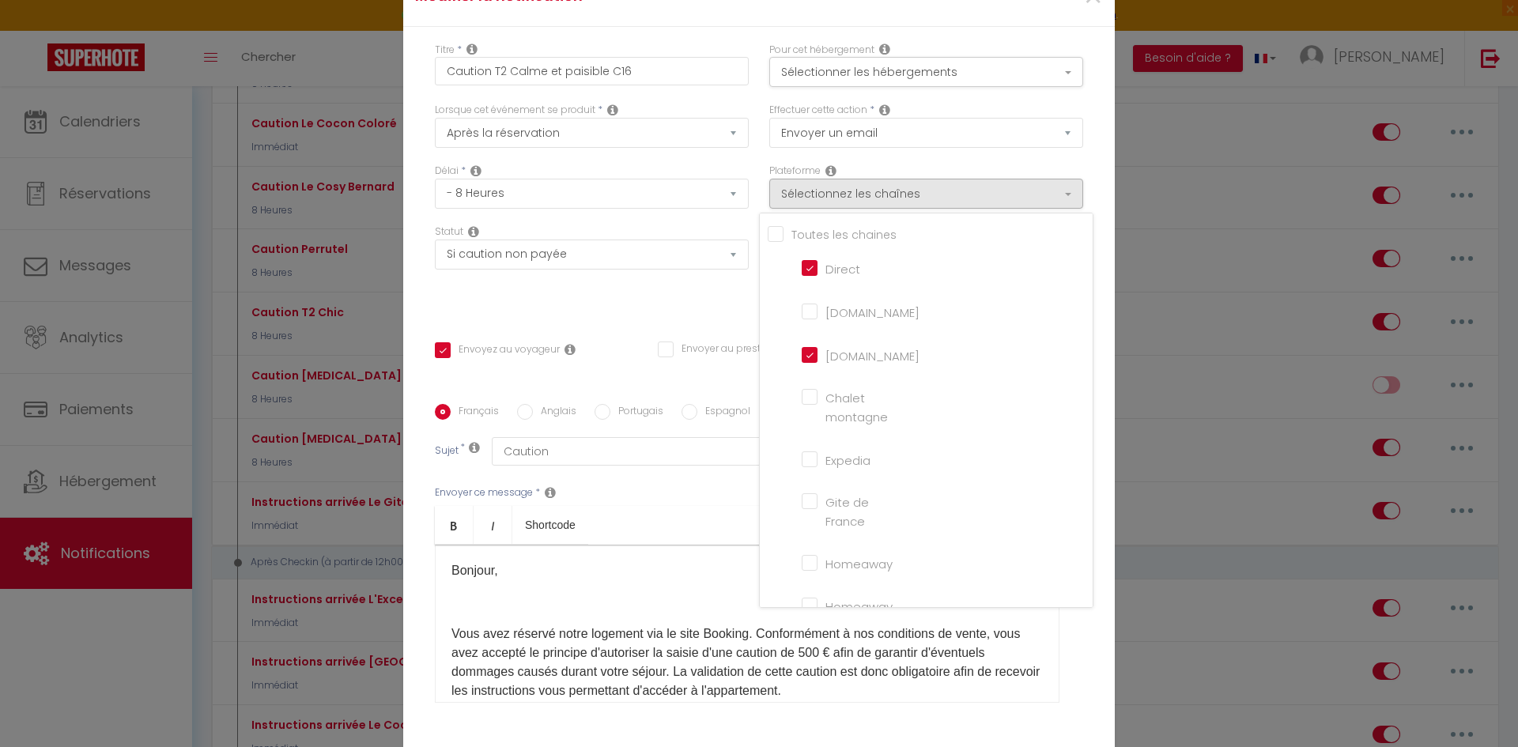
click at [1101, 144] on div "Titre * Caution T2 Calme et paisible C16 Pour cet hébergement Sélectionner les …" at bounding box center [759, 405] width 712 height 757
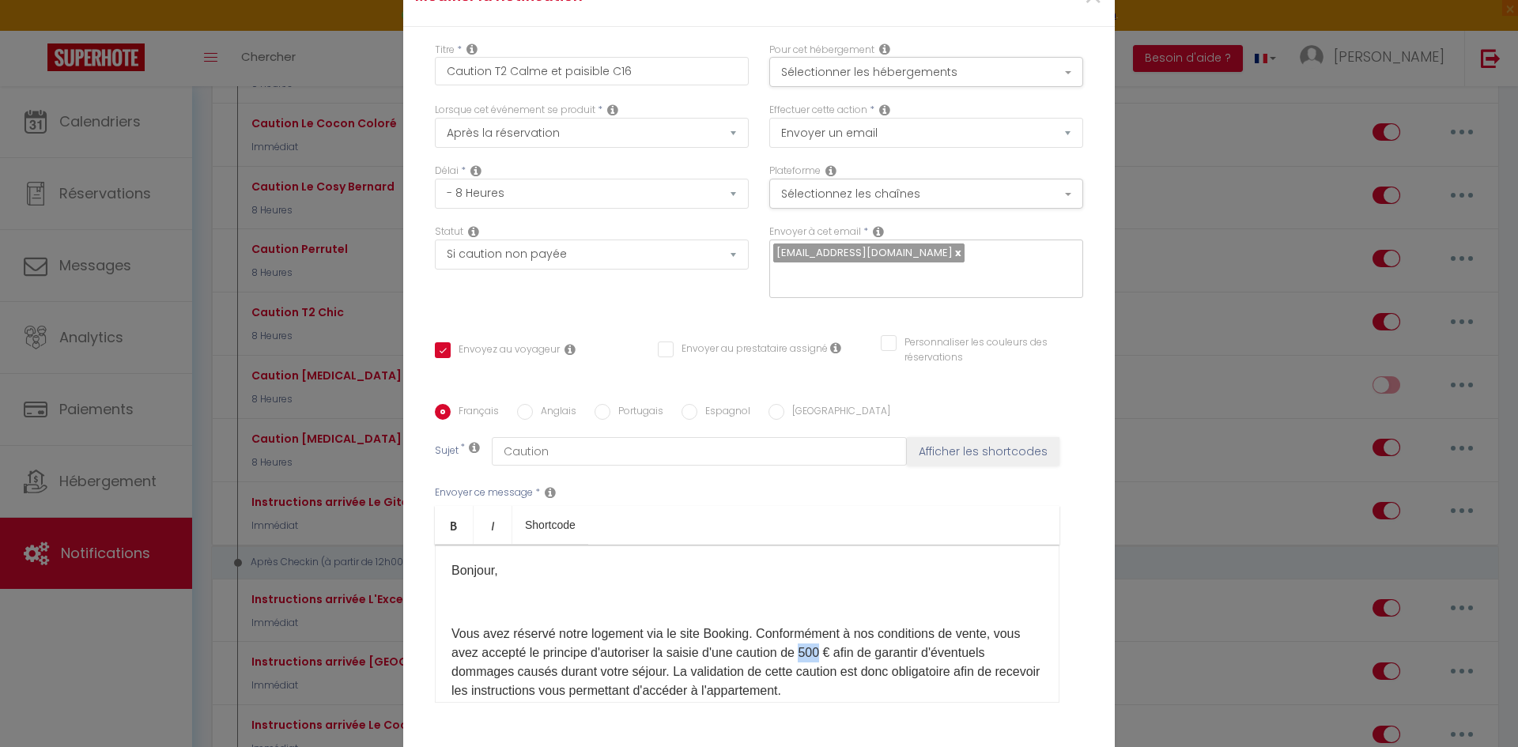
drag, startPoint x: 801, startPoint y: 640, endPoint x: 817, endPoint y: 640, distance: 15.8
click at [817, 640] on p "Vous avez réservé notre logement via le site Booking. Conformément à nos condit…" at bounding box center [746, 663] width 591 height 76
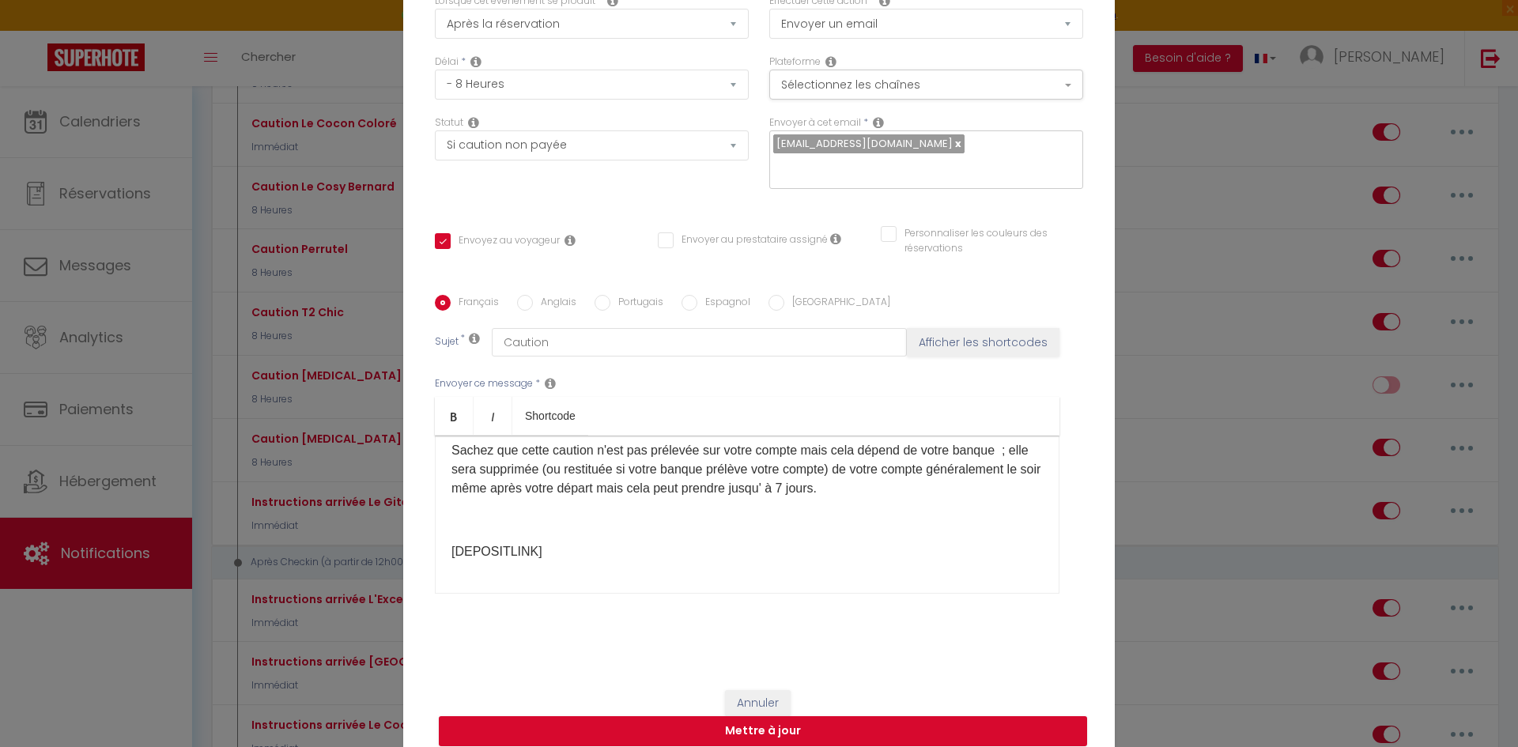
scroll to position [112, 0]
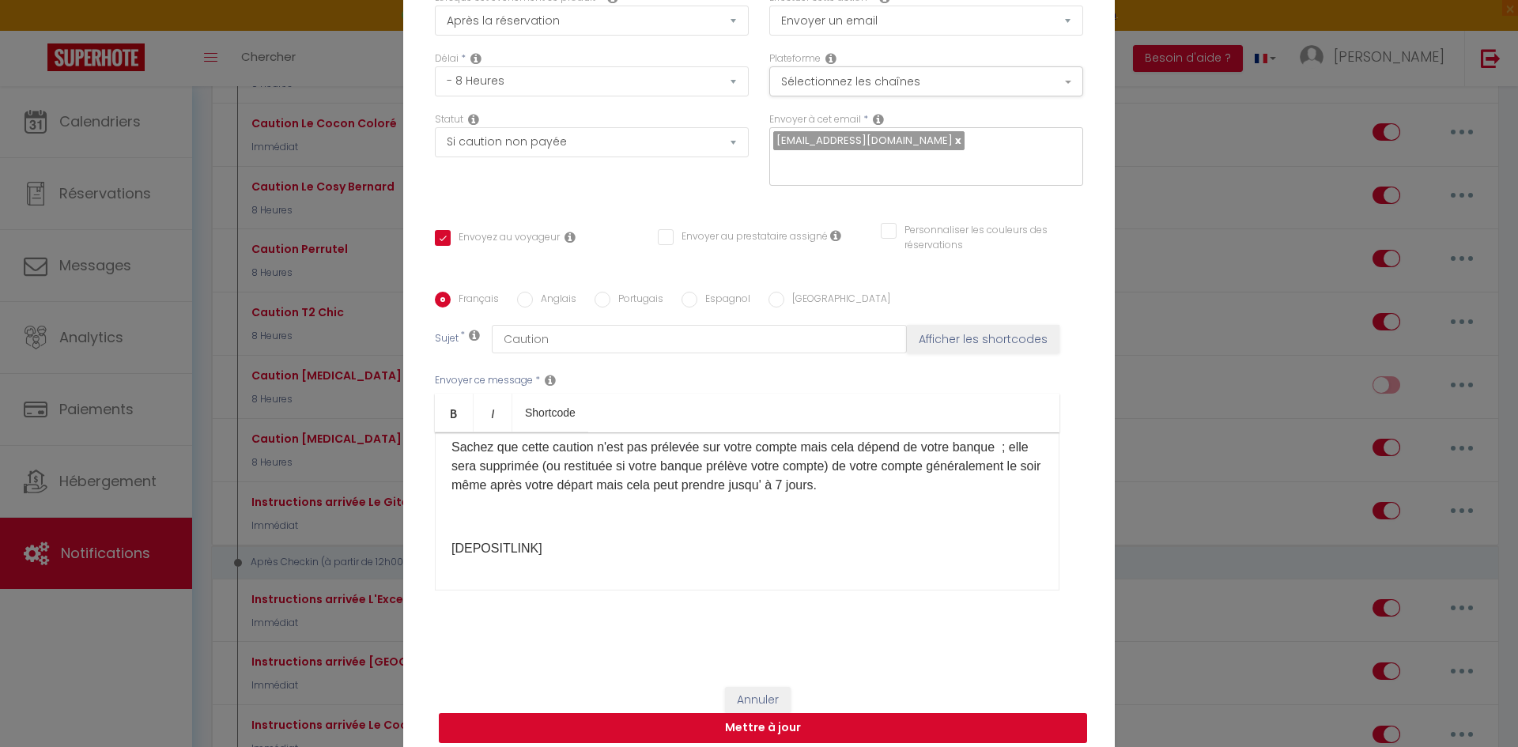
click at [751, 715] on button "Mettre à jour" at bounding box center [763, 728] width 648 height 30
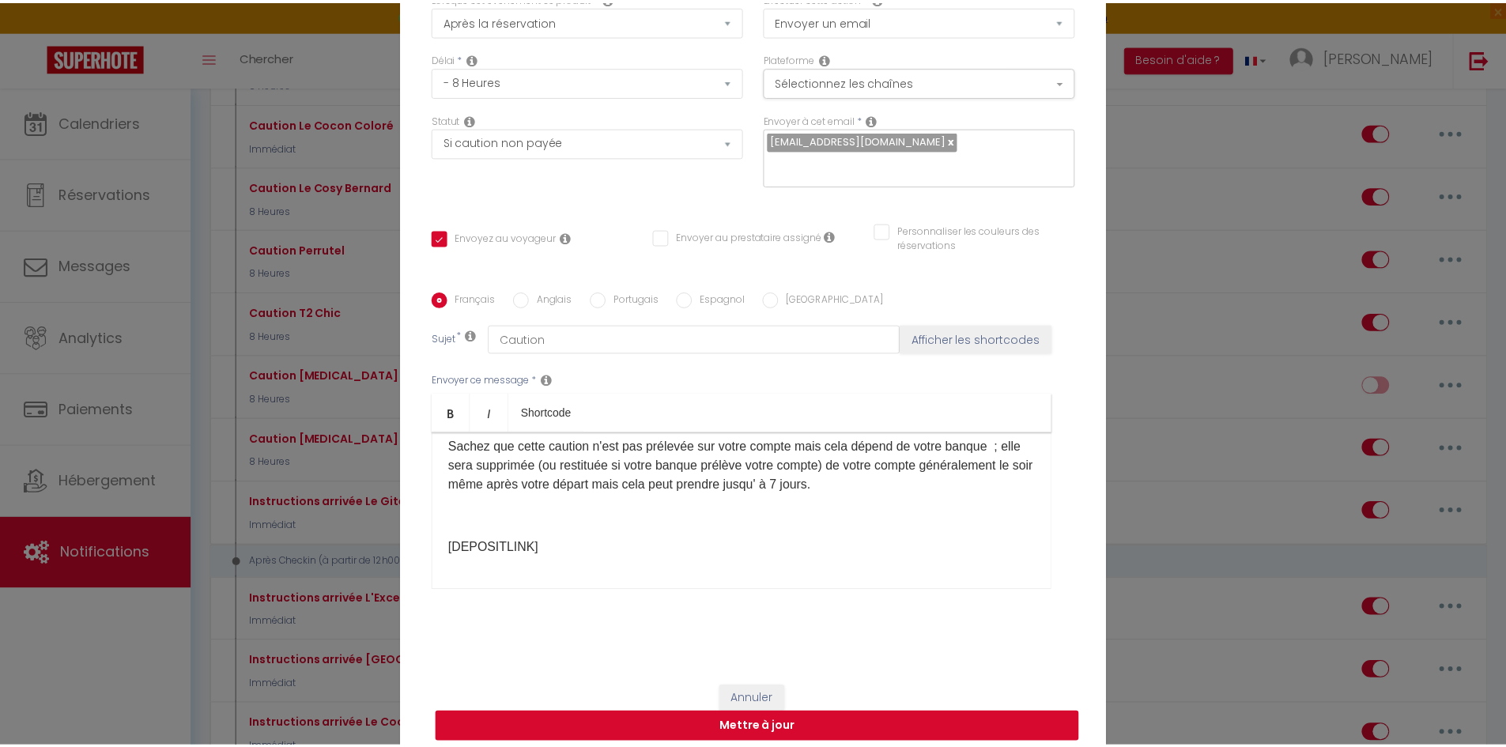
scroll to position [104, 0]
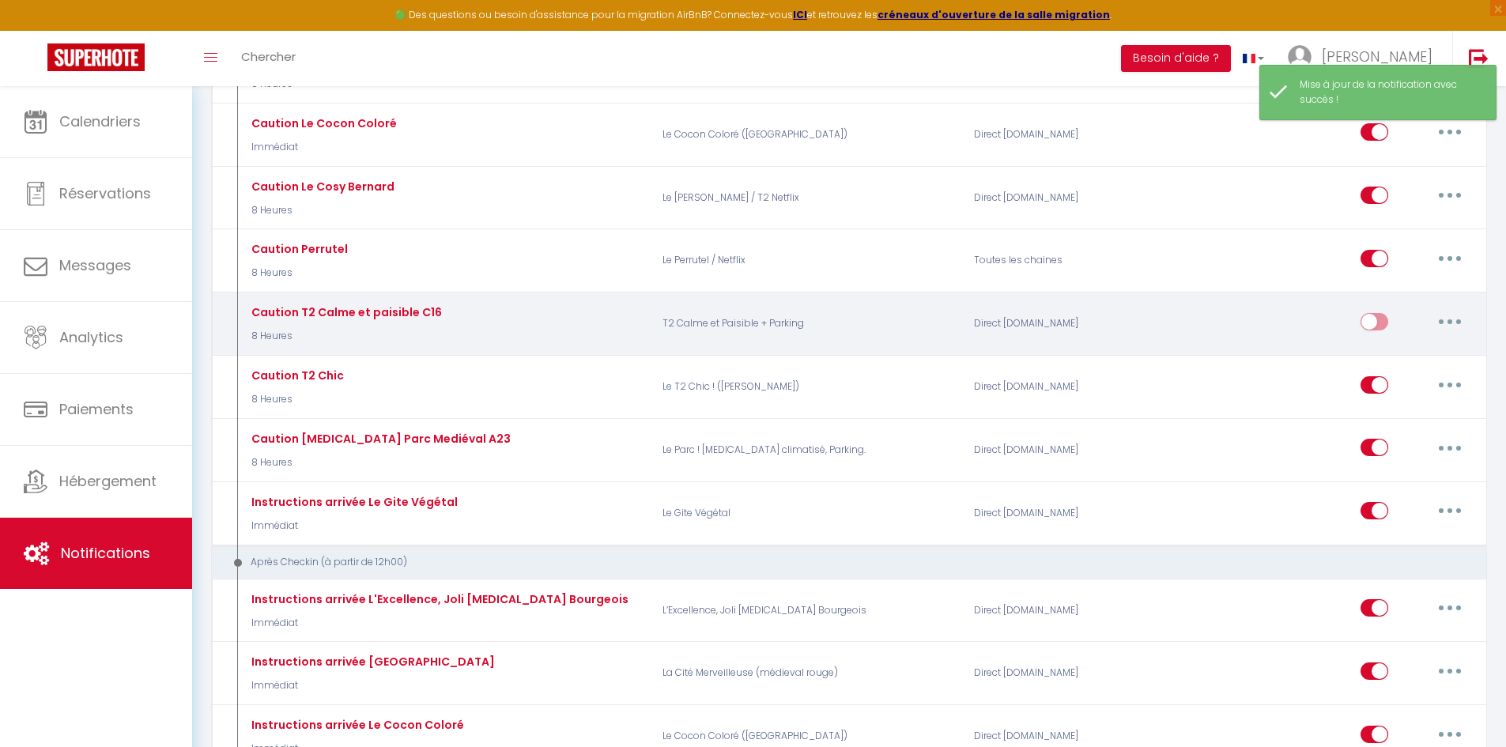
click at [1384, 323] on input "checkbox" at bounding box center [1375, 325] width 28 height 24
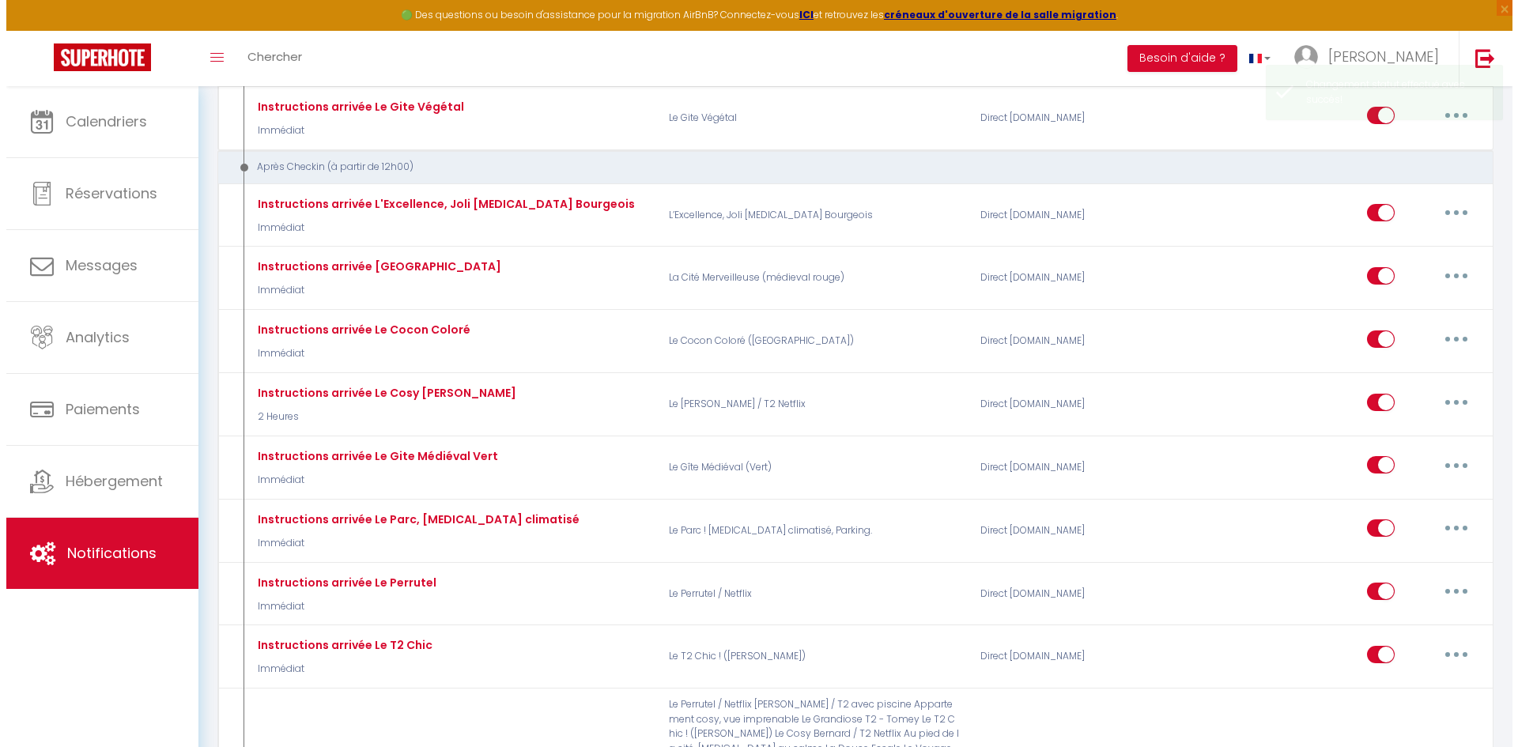
scroll to position [1028, 0]
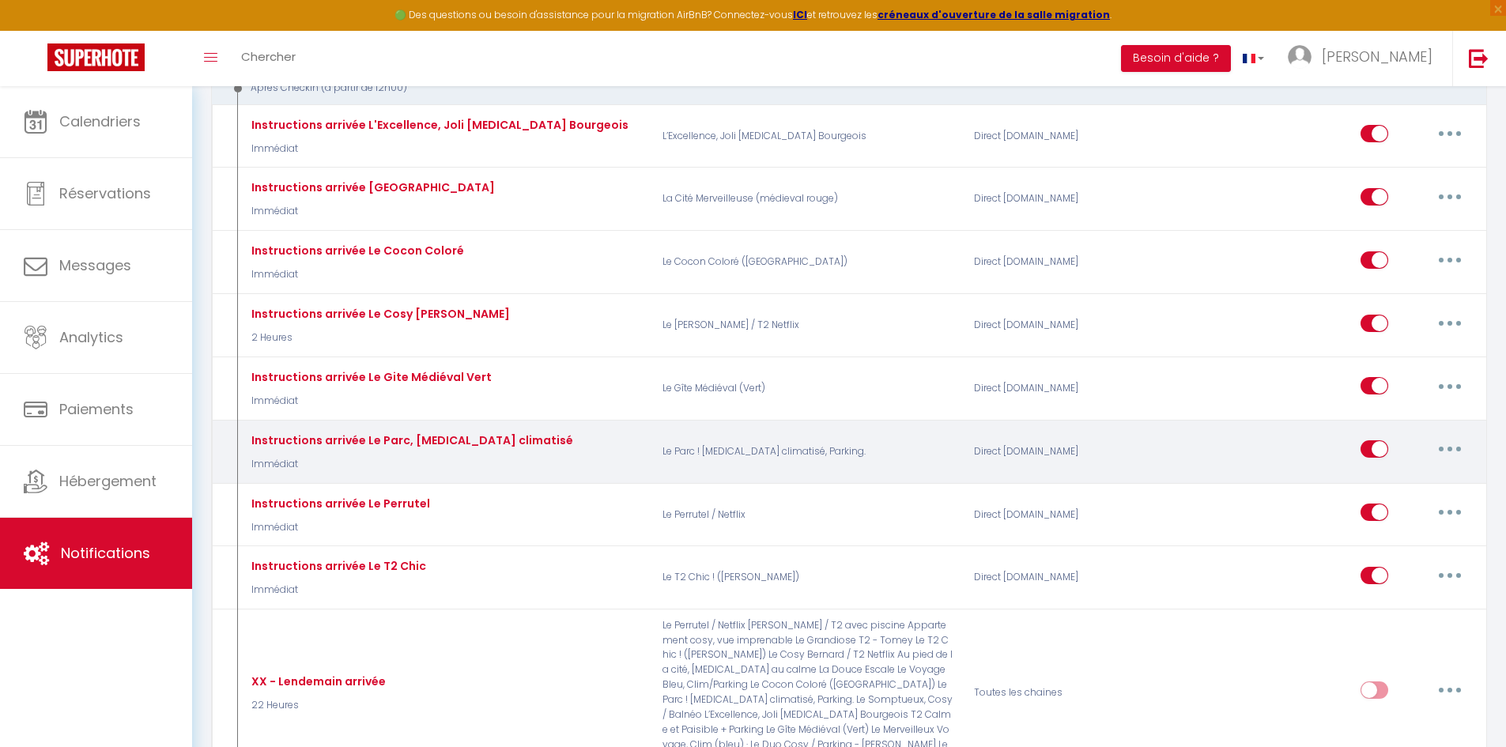
click at [1447, 447] on button "button" at bounding box center [1450, 448] width 44 height 25
click at [1382, 511] on link "Dupliquer" at bounding box center [1408, 513] width 117 height 27
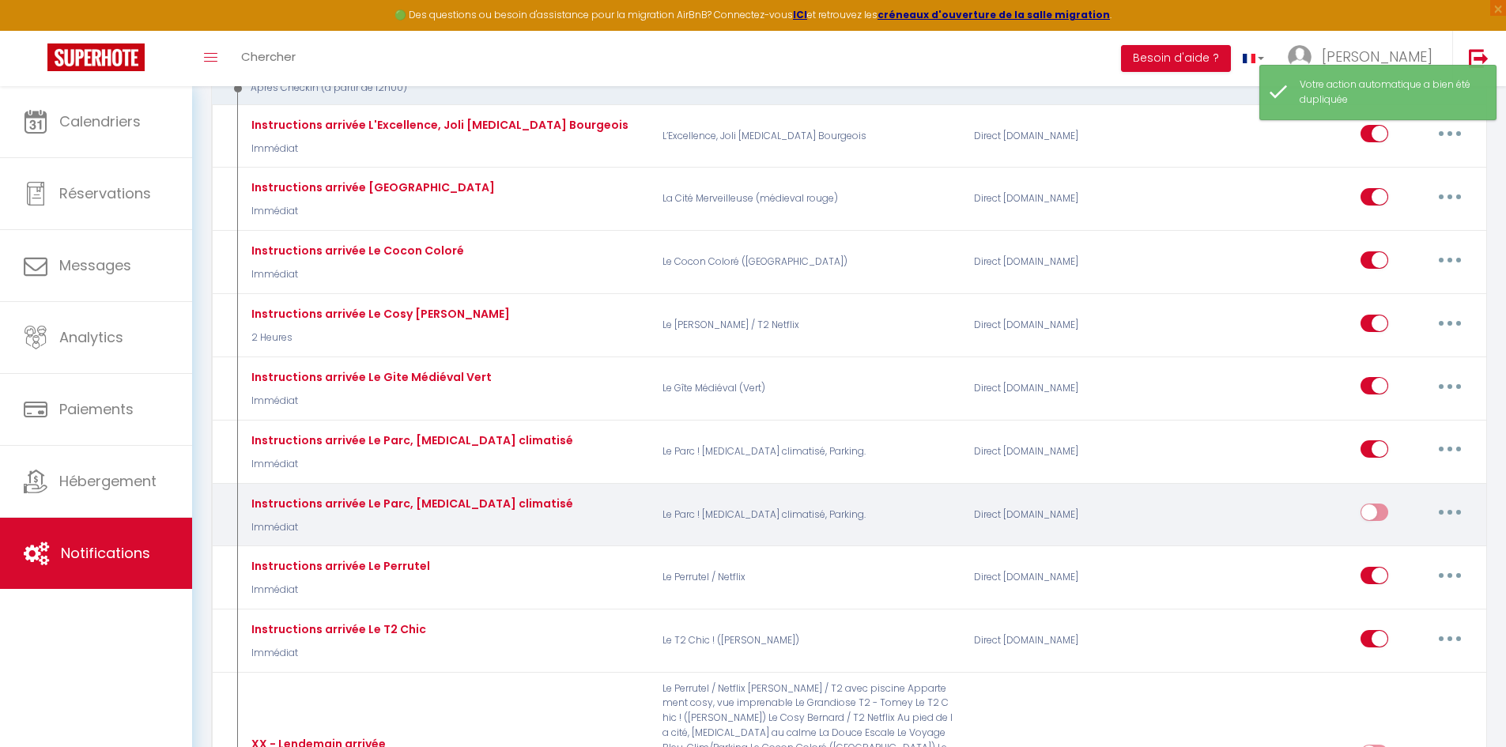
click at [1456, 516] on button "button" at bounding box center [1450, 512] width 44 height 25
click at [1397, 546] on link "Editer" at bounding box center [1408, 548] width 117 height 27
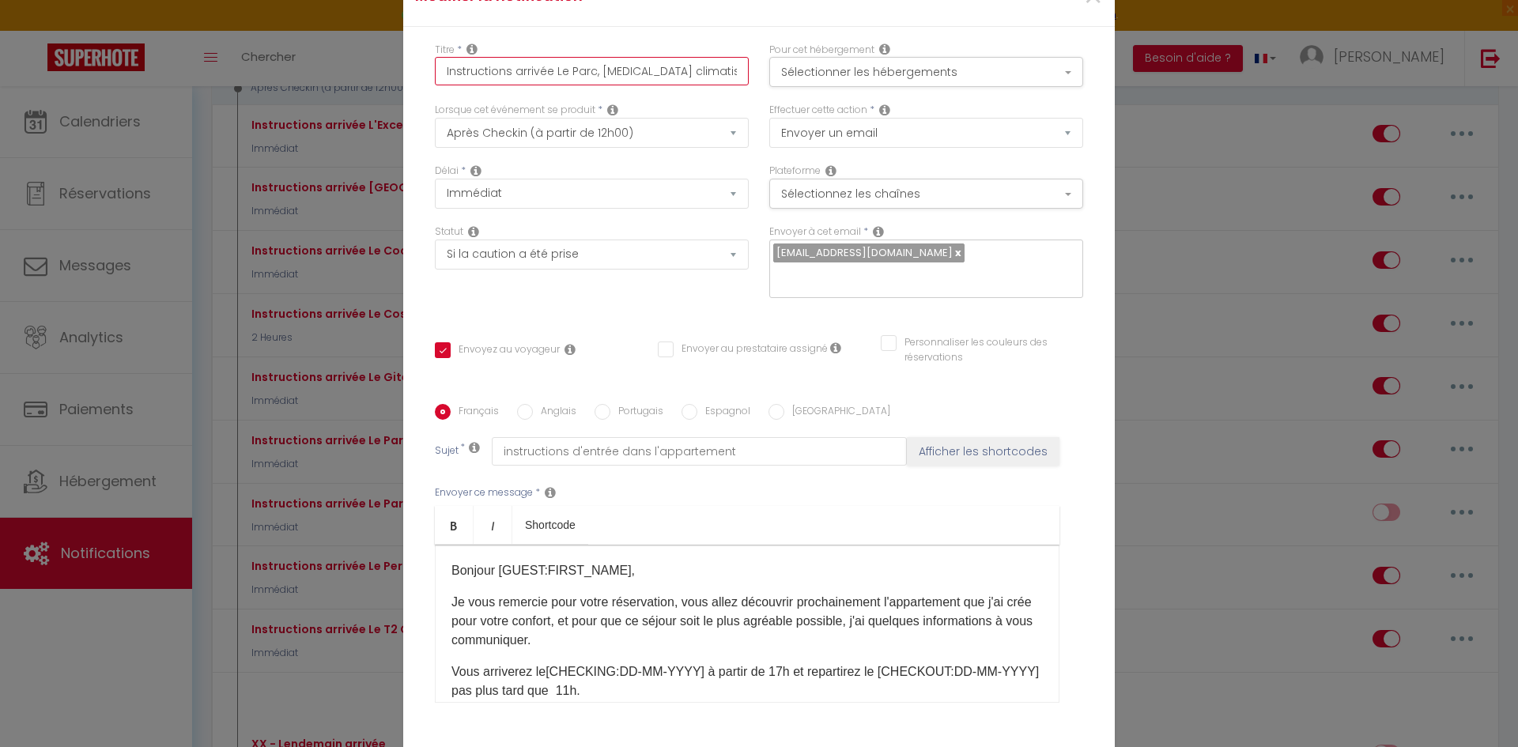
drag, startPoint x: 548, startPoint y: 82, endPoint x: 659, endPoint y: 82, distance: 111.5
click at [659, 82] on input "Instructions arrivée Le Parc, [MEDICAL_DATA] climatisé" at bounding box center [592, 71] width 314 height 28
click at [961, 77] on button "Sélectionner les hébergements" at bounding box center [926, 72] width 314 height 30
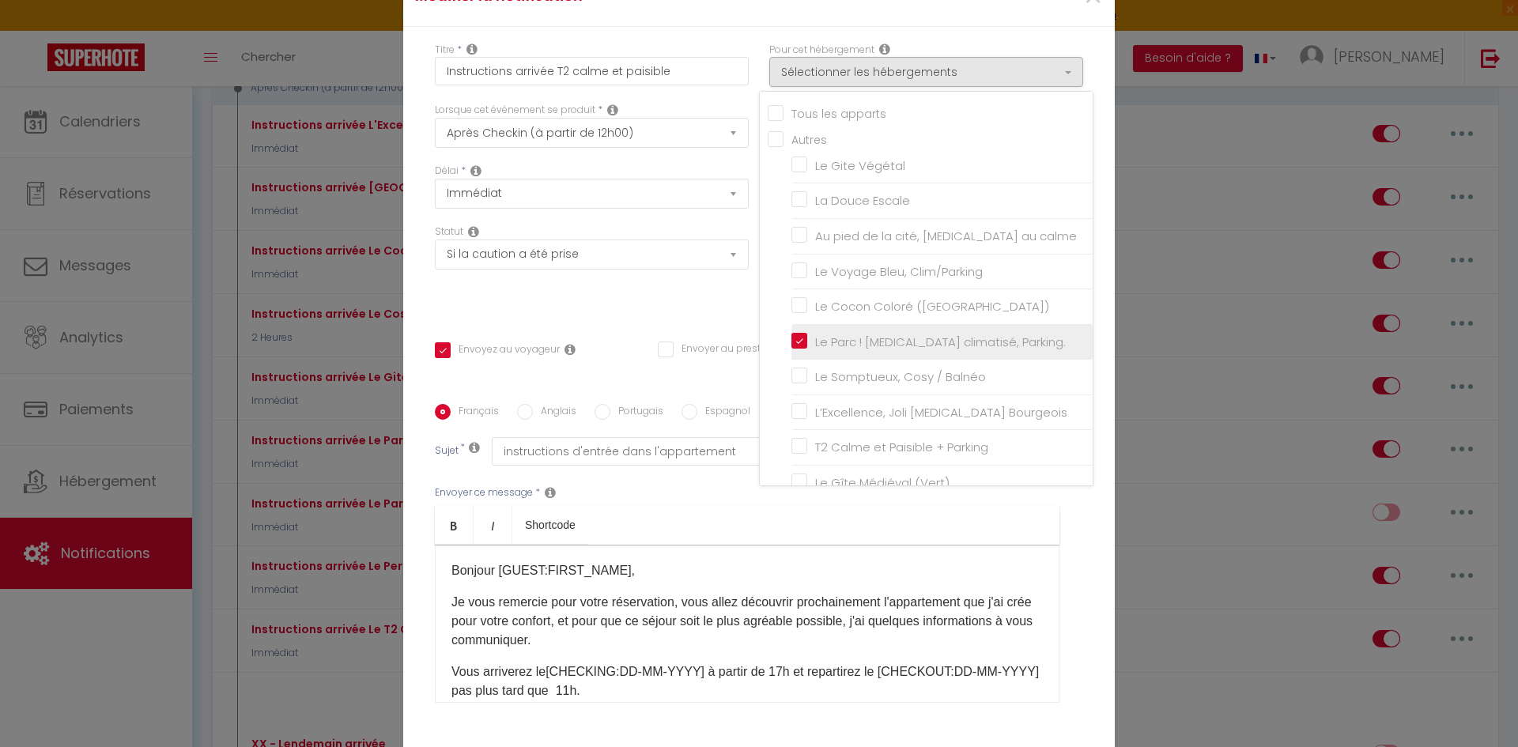
click at [793, 349] on input "Le Parc ! [MEDICAL_DATA] climatisé, Parking." at bounding box center [941, 342] width 301 height 16
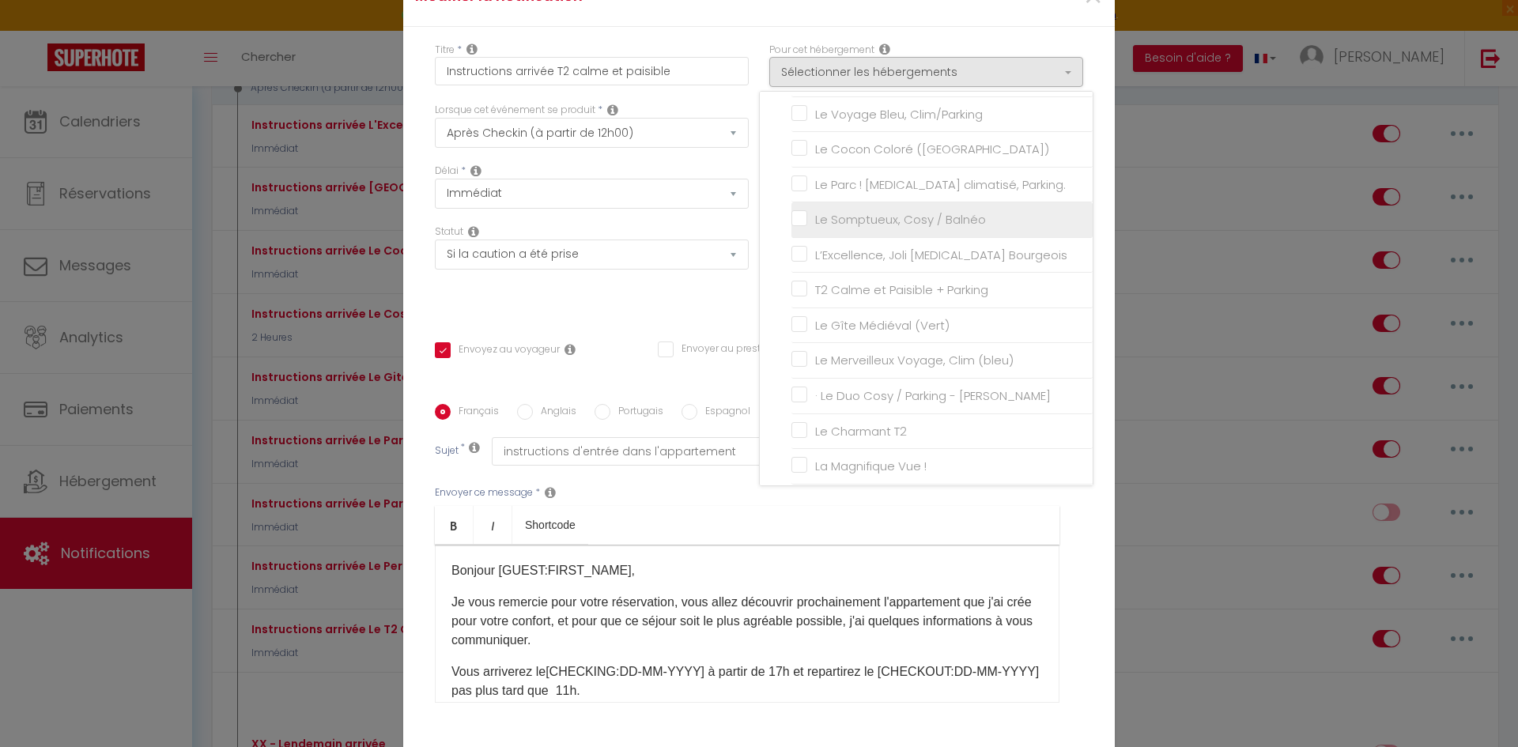
scroll to position [158, 0]
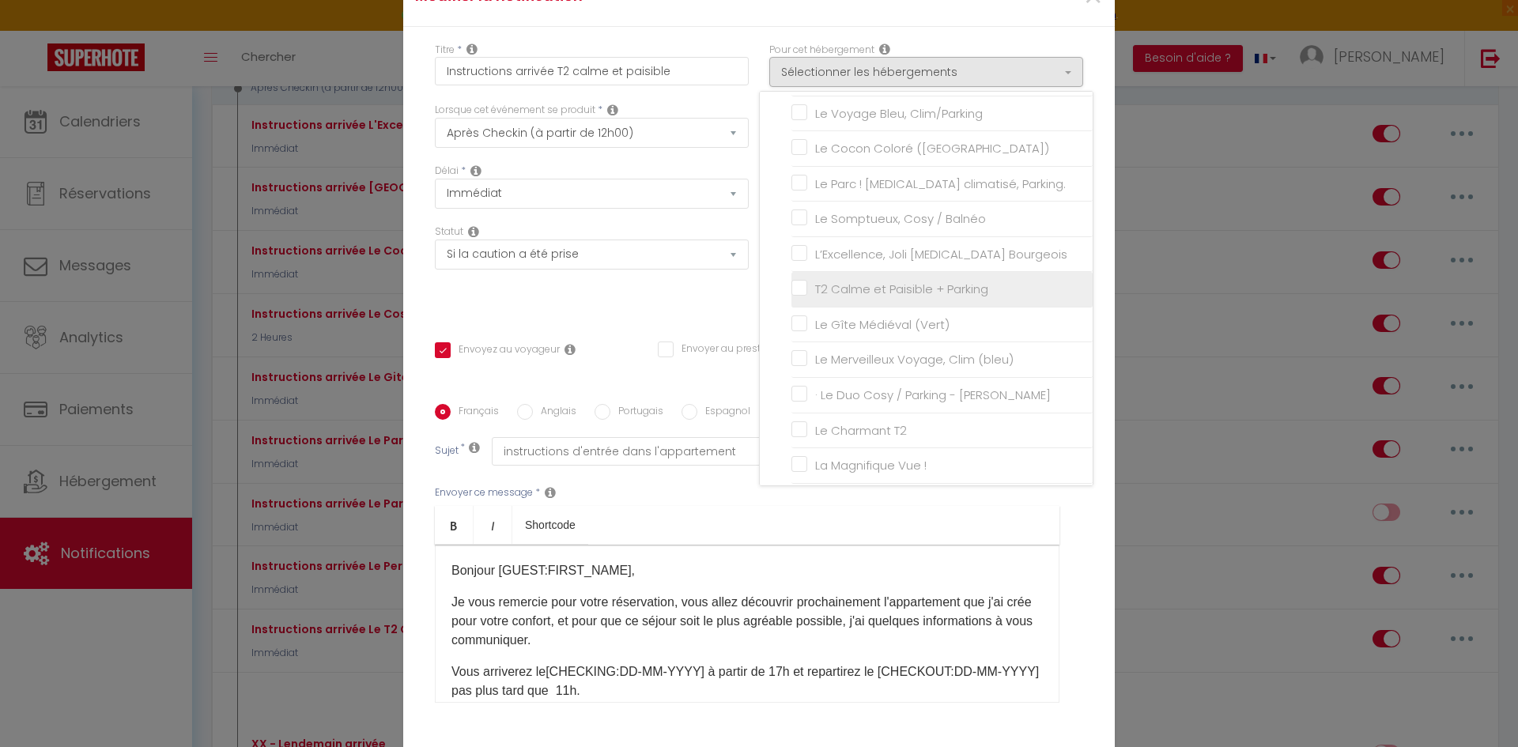
click at [791, 297] on input "T2 Calme et Paisible + Parking" at bounding box center [941, 289] width 301 height 16
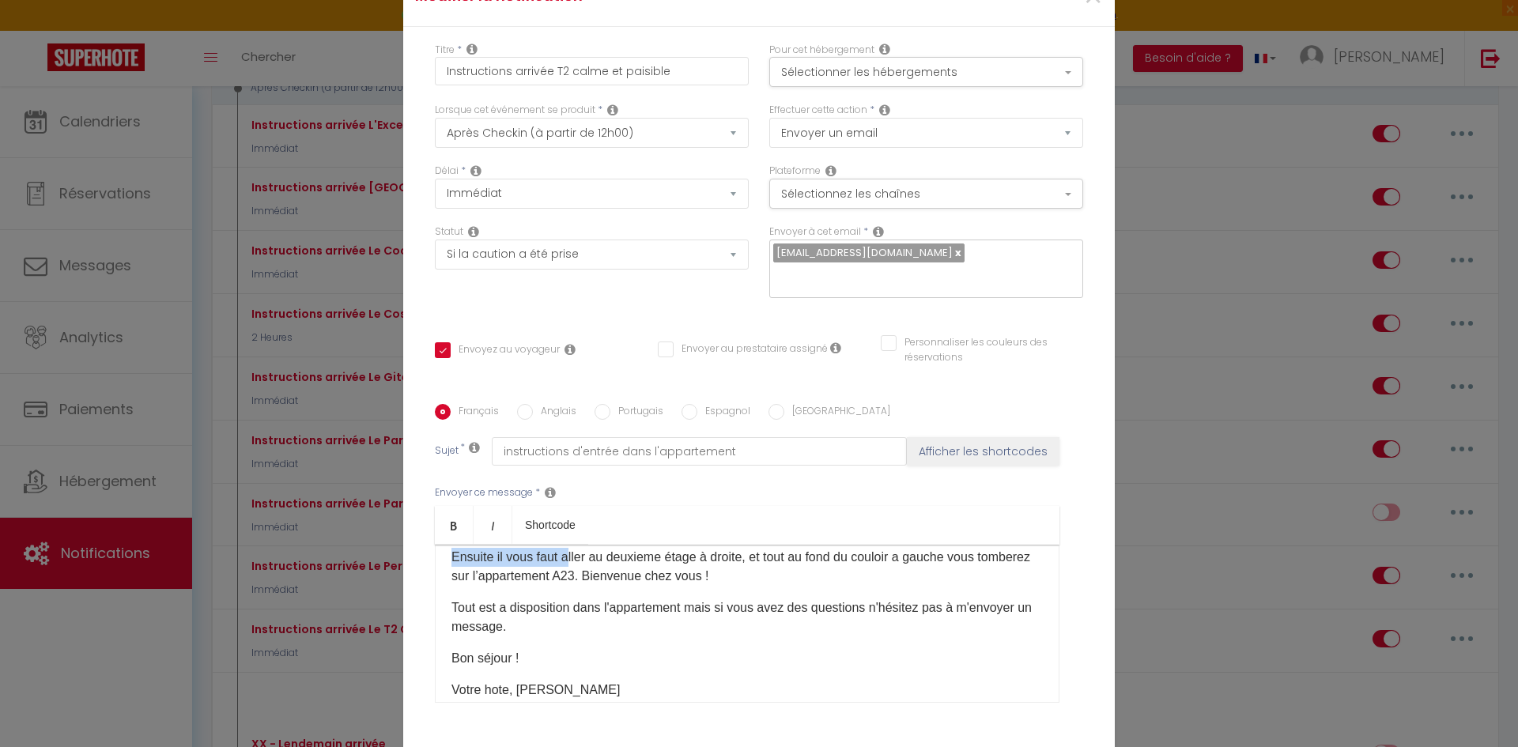
scroll to position [411, 0]
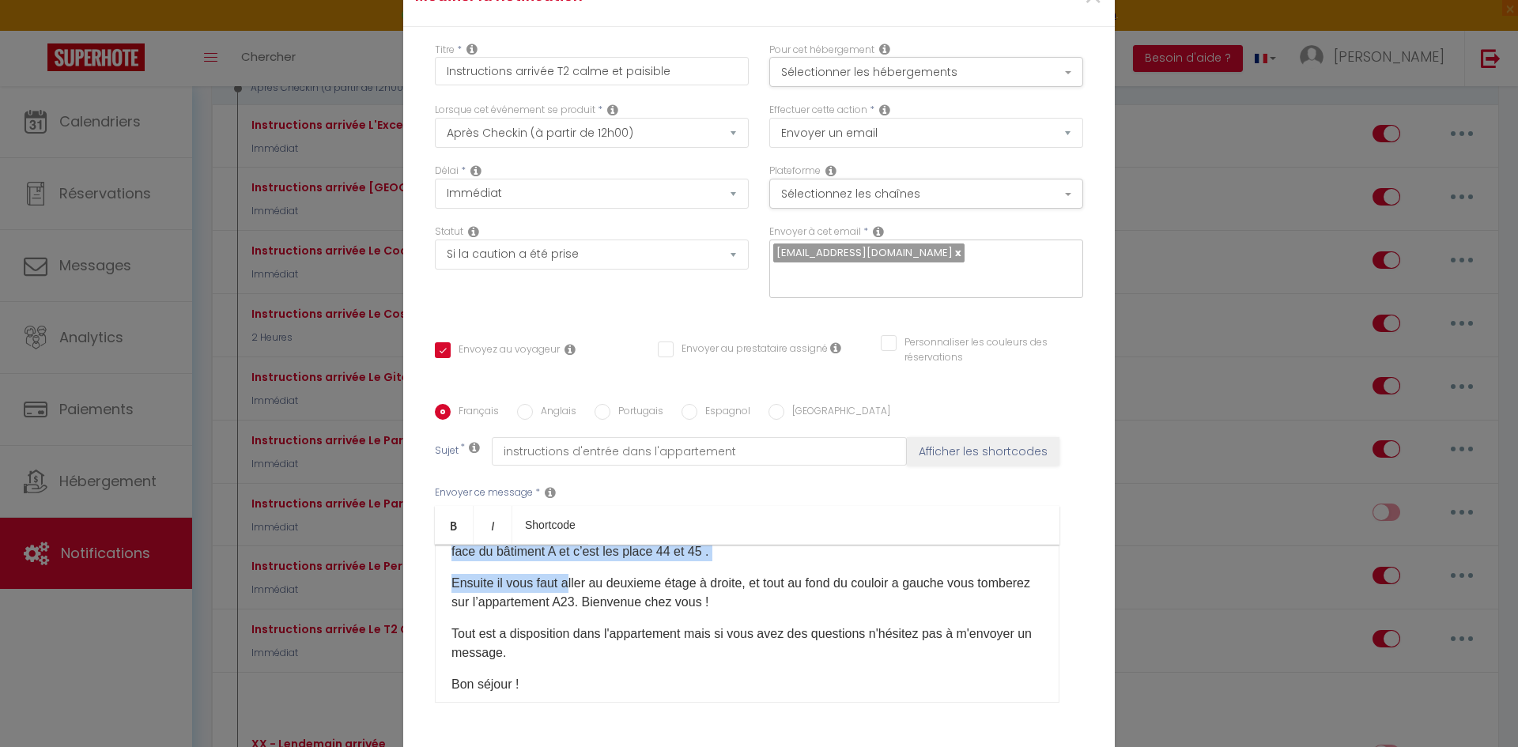
drag, startPoint x: 445, startPoint y: 551, endPoint x: 797, endPoint y: 587, distance: 353.7
click at [797, 587] on div "Bonjour [GUEST:FIRST_NAME]​, Je vous remercie pour votre réservation, vous alle…" at bounding box center [747, 624] width 625 height 158
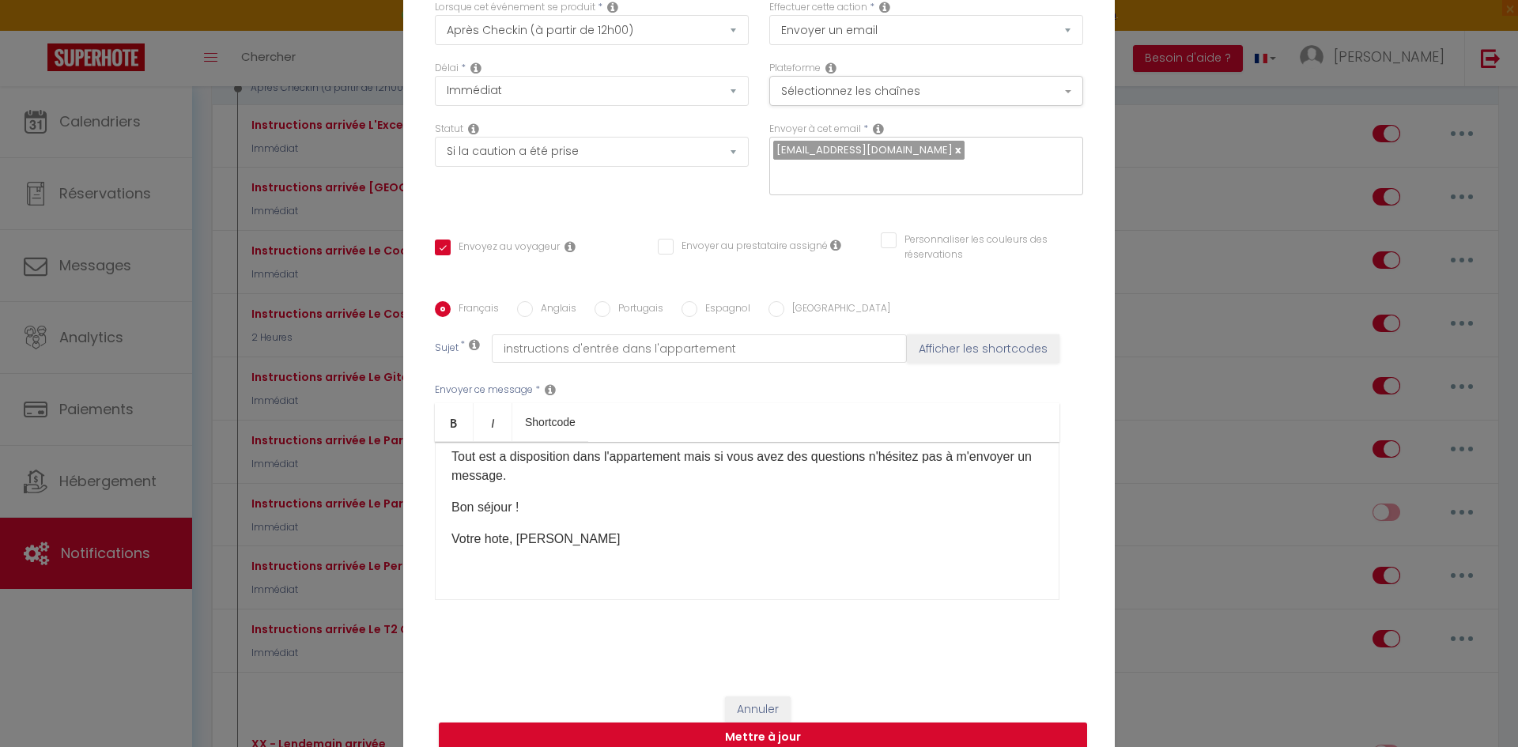
scroll to position [112, 0]
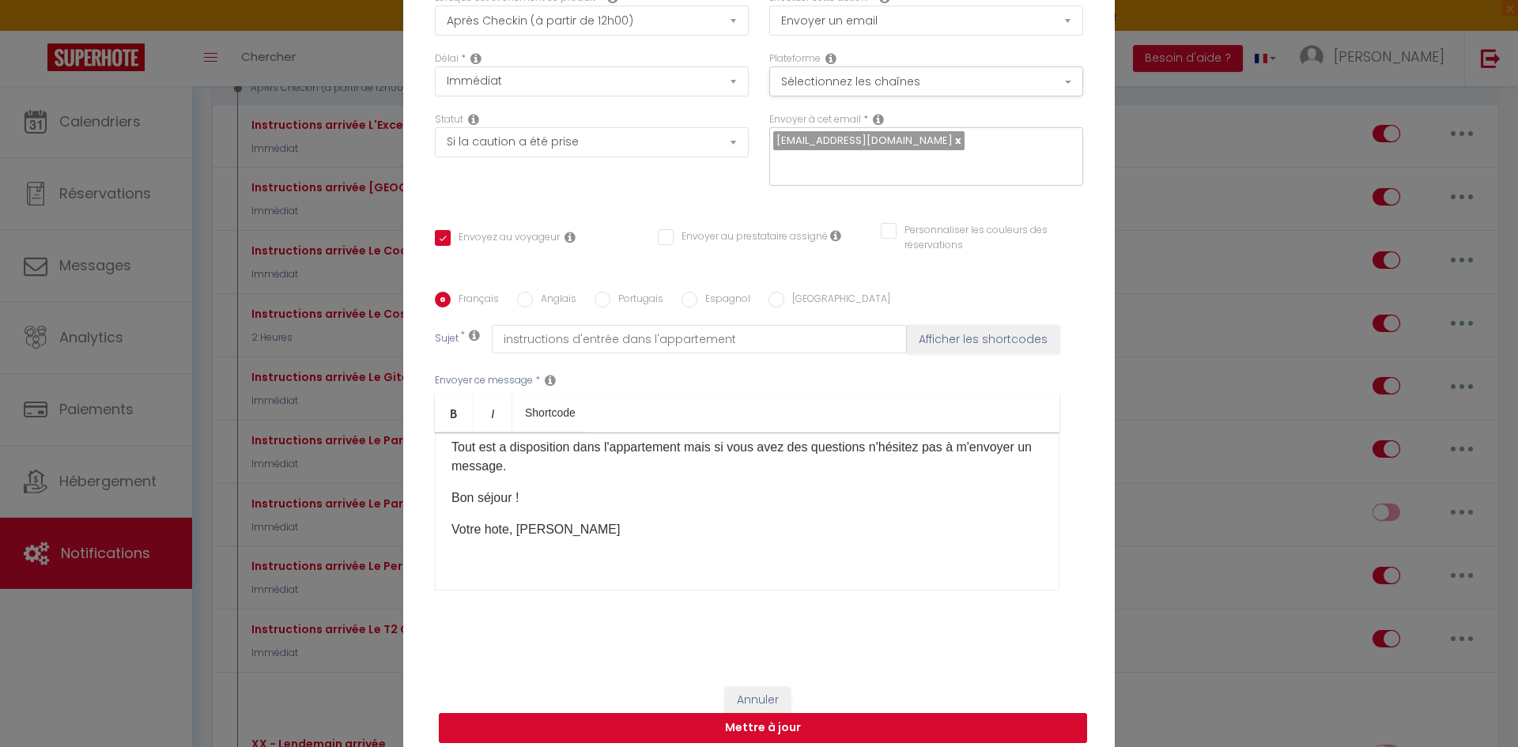
click at [825, 719] on button "Mettre à jour" at bounding box center [763, 728] width 648 height 30
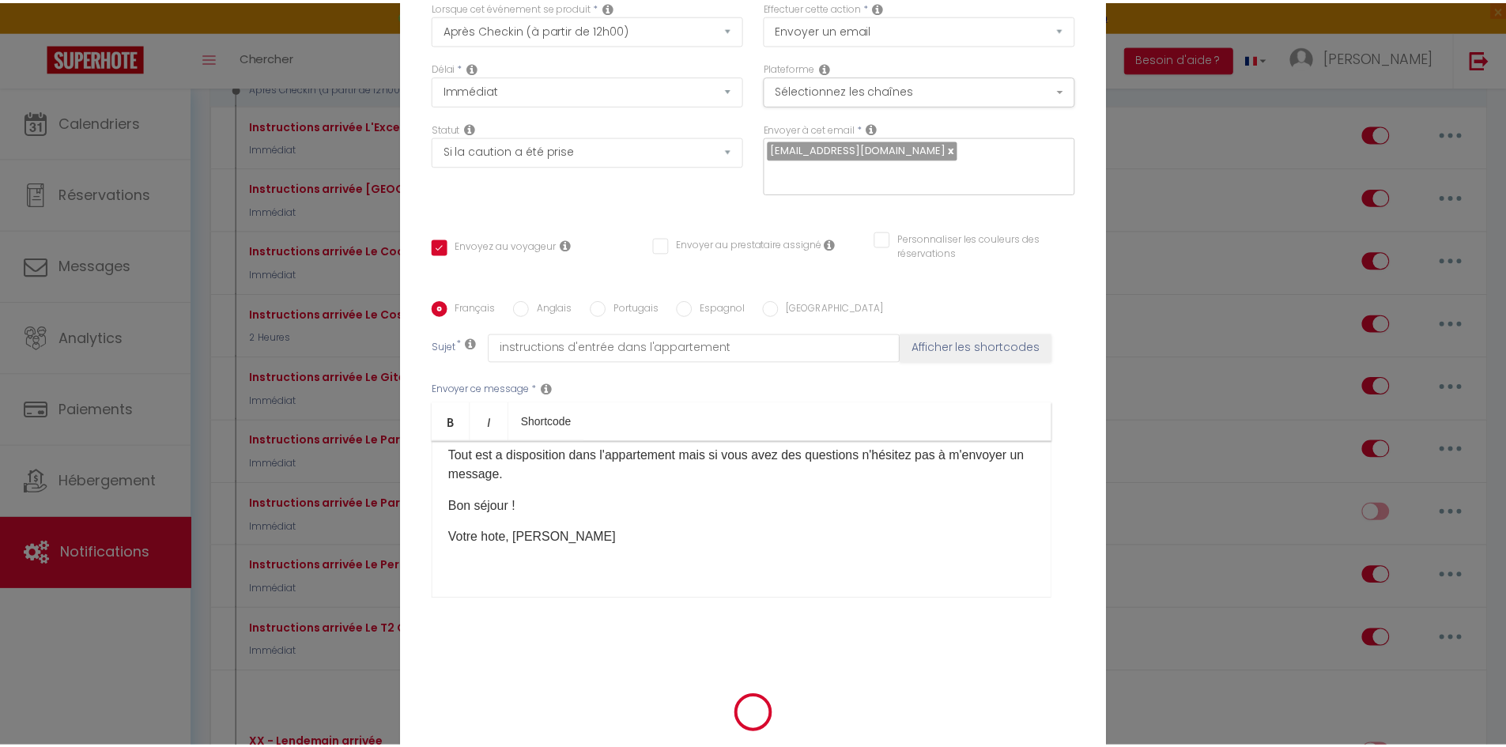
scroll to position [104, 0]
